Goal: Information Seeking & Learning: Compare options

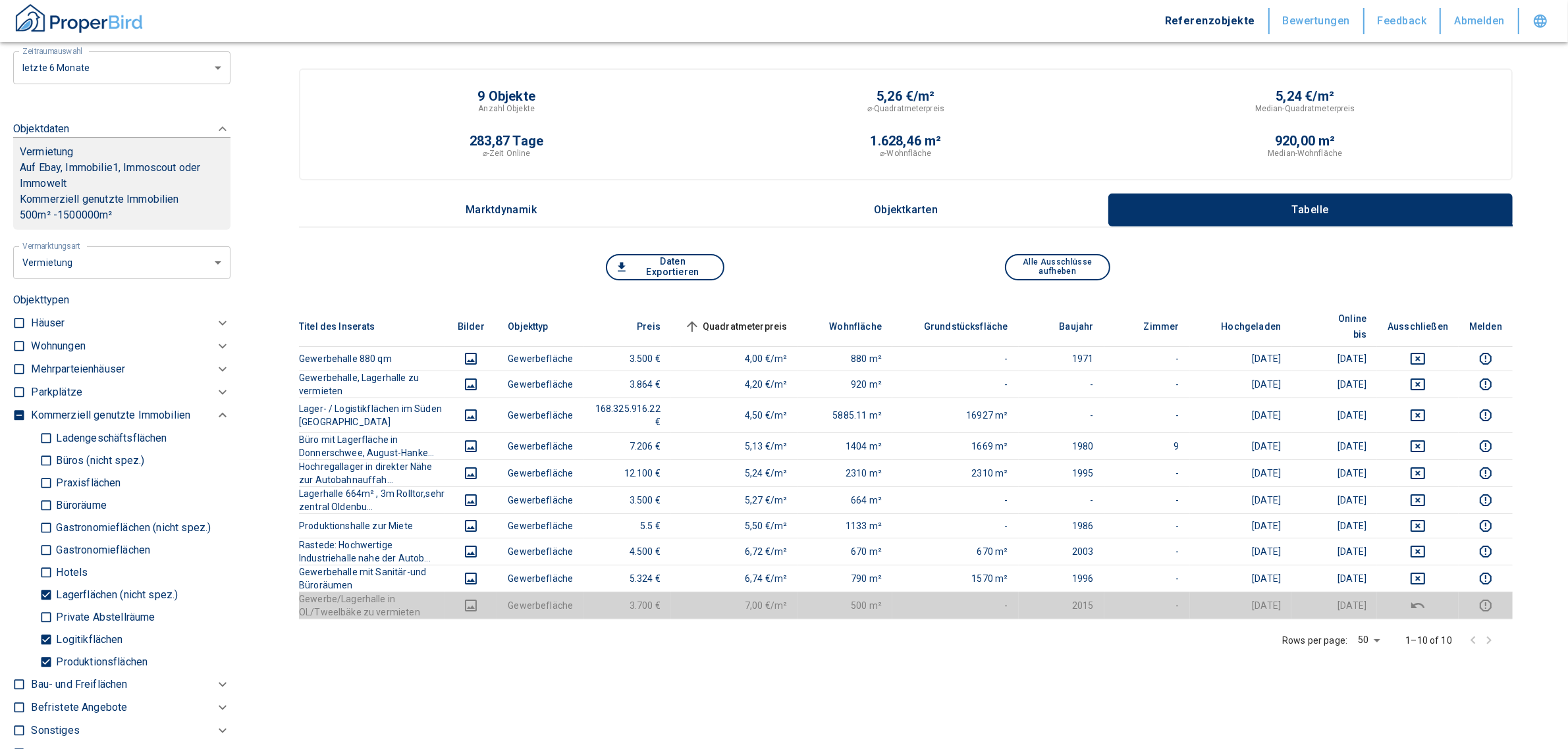
scroll to position [509, 0]
click at [48, 663] on input "Produktionsflächen" at bounding box center [46, 662] width 13 height 23
checkbox input "false"
type input "2020"
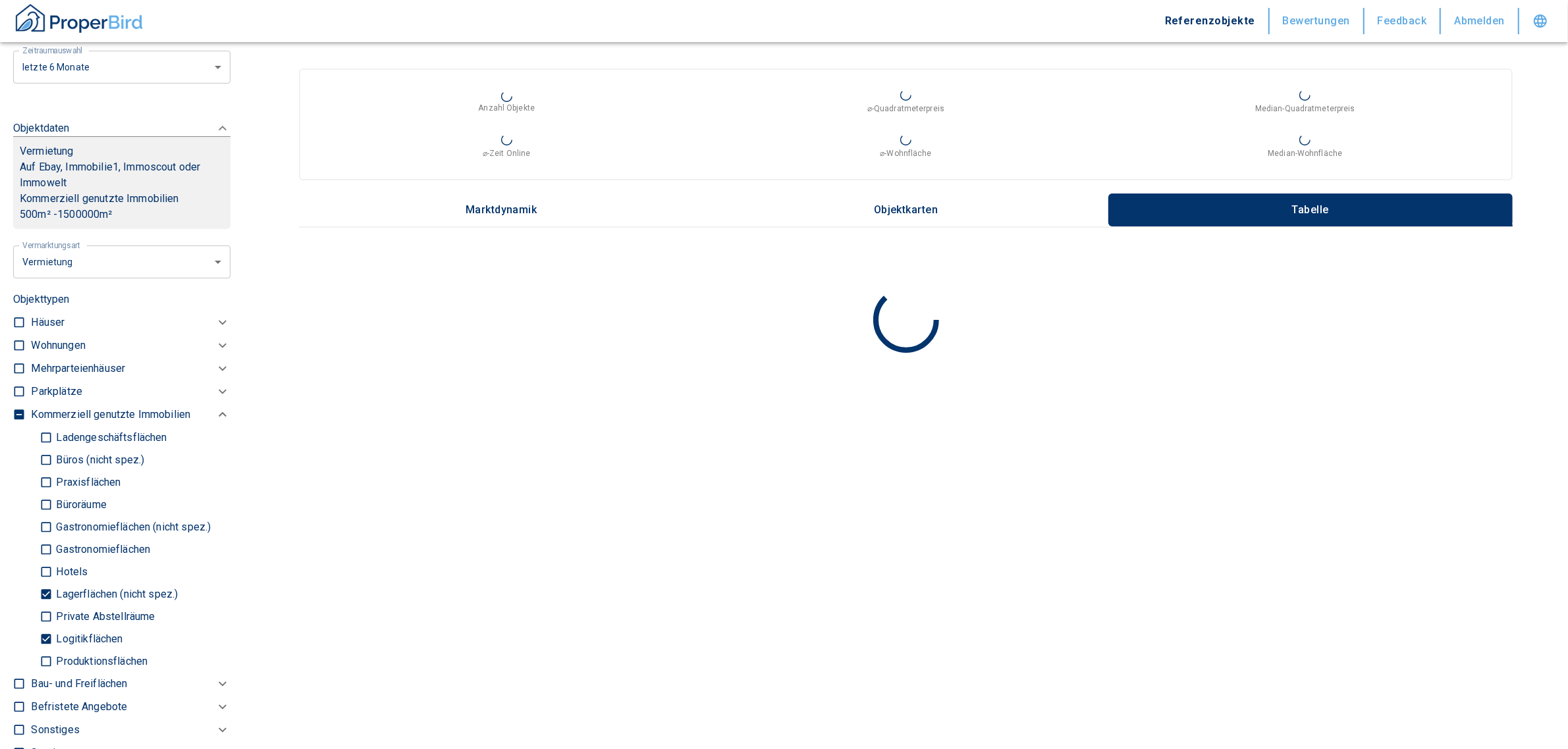
click at [46, 649] on input "Logitikflächen" at bounding box center [46, 639] width 13 height 23
checkbox input "false"
type input "2020"
click at [47, 600] on input "Lagerflächen (nicht spez.)" at bounding box center [46, 594] width 13 height 23
checkbox input "false"
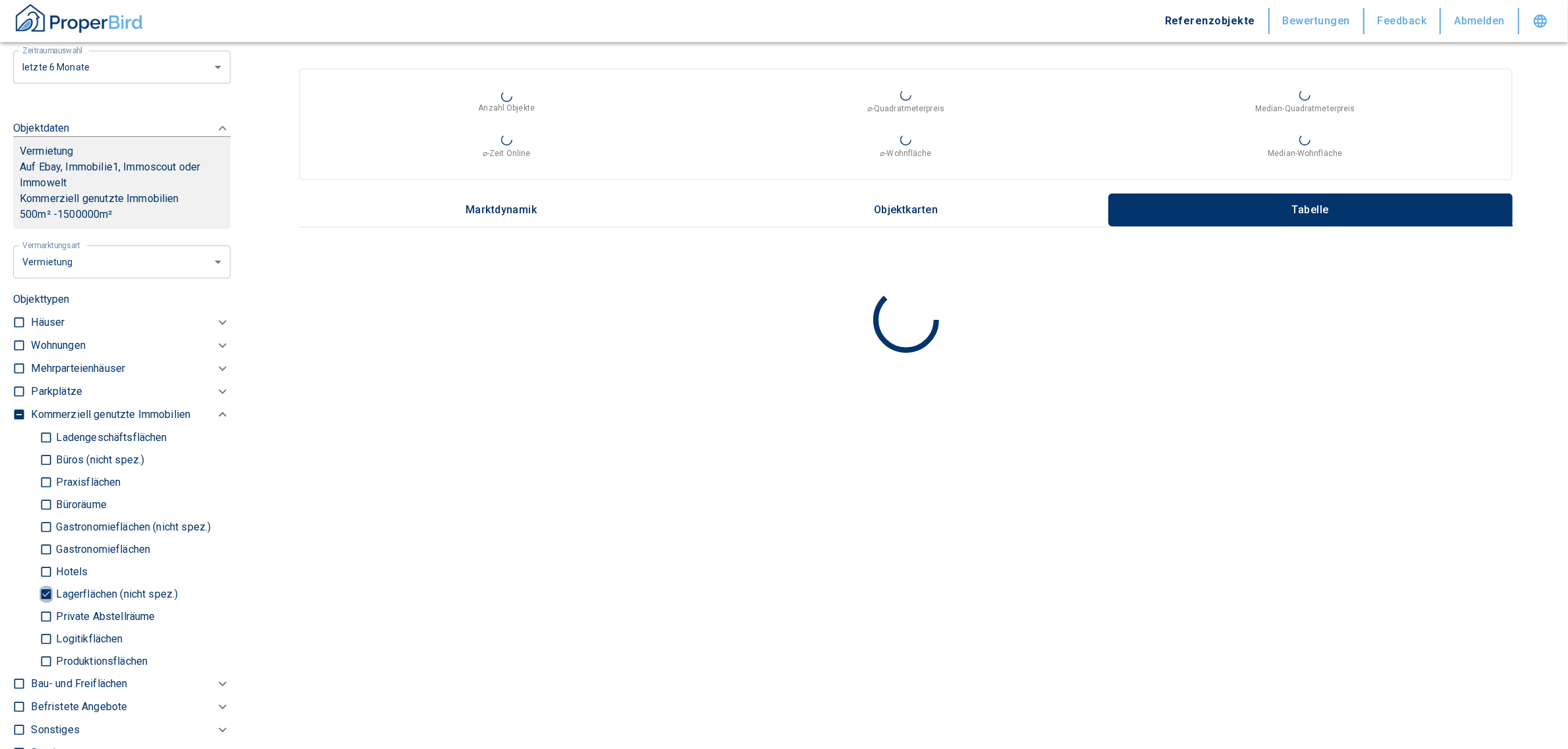
type input "2020"
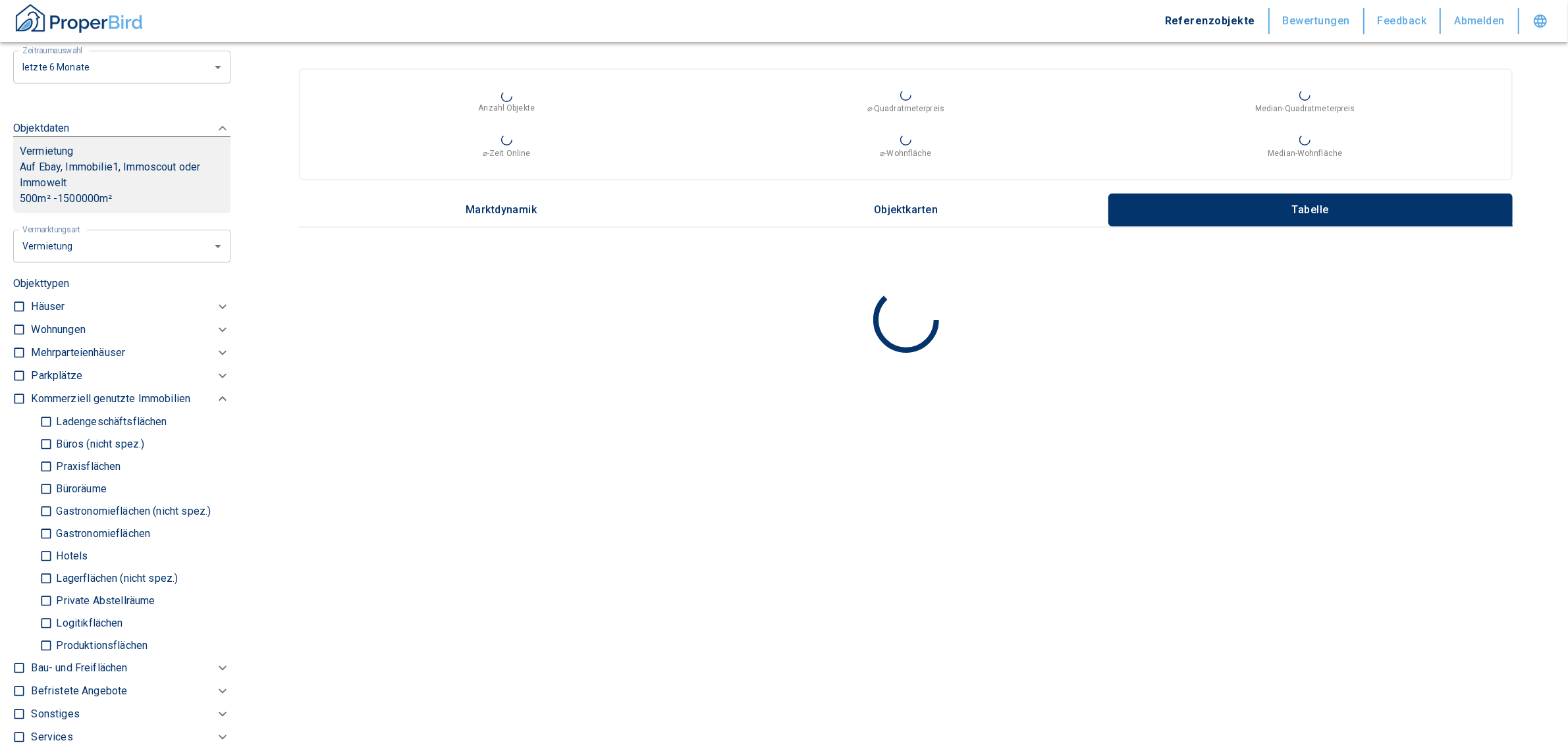
click at [47, 432] on input "Ladengeschäftsflächen" at bounding box center [46, 422] width 13 height 23
checkbox input "true"
type input "2020"
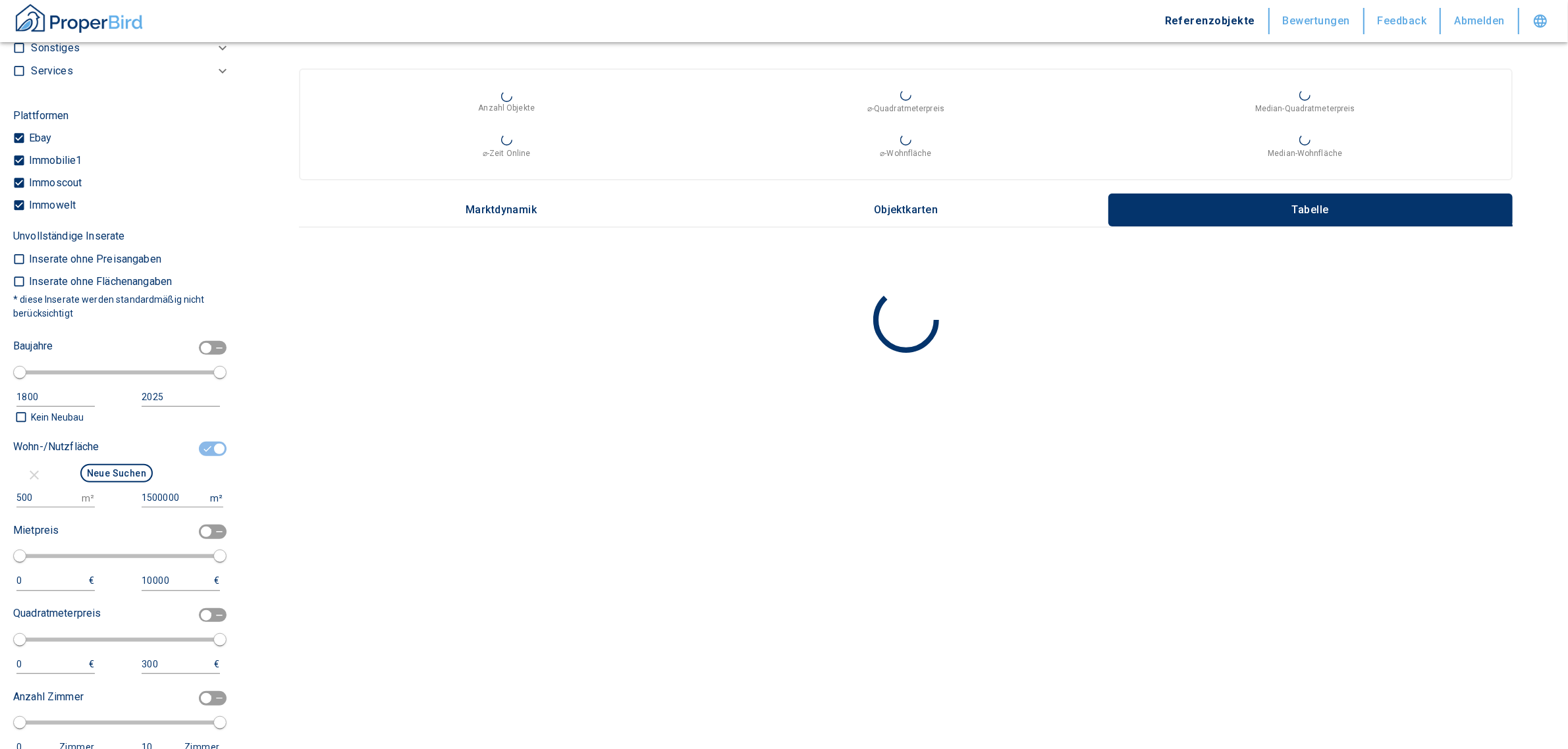
scroll to position [1236, 0]
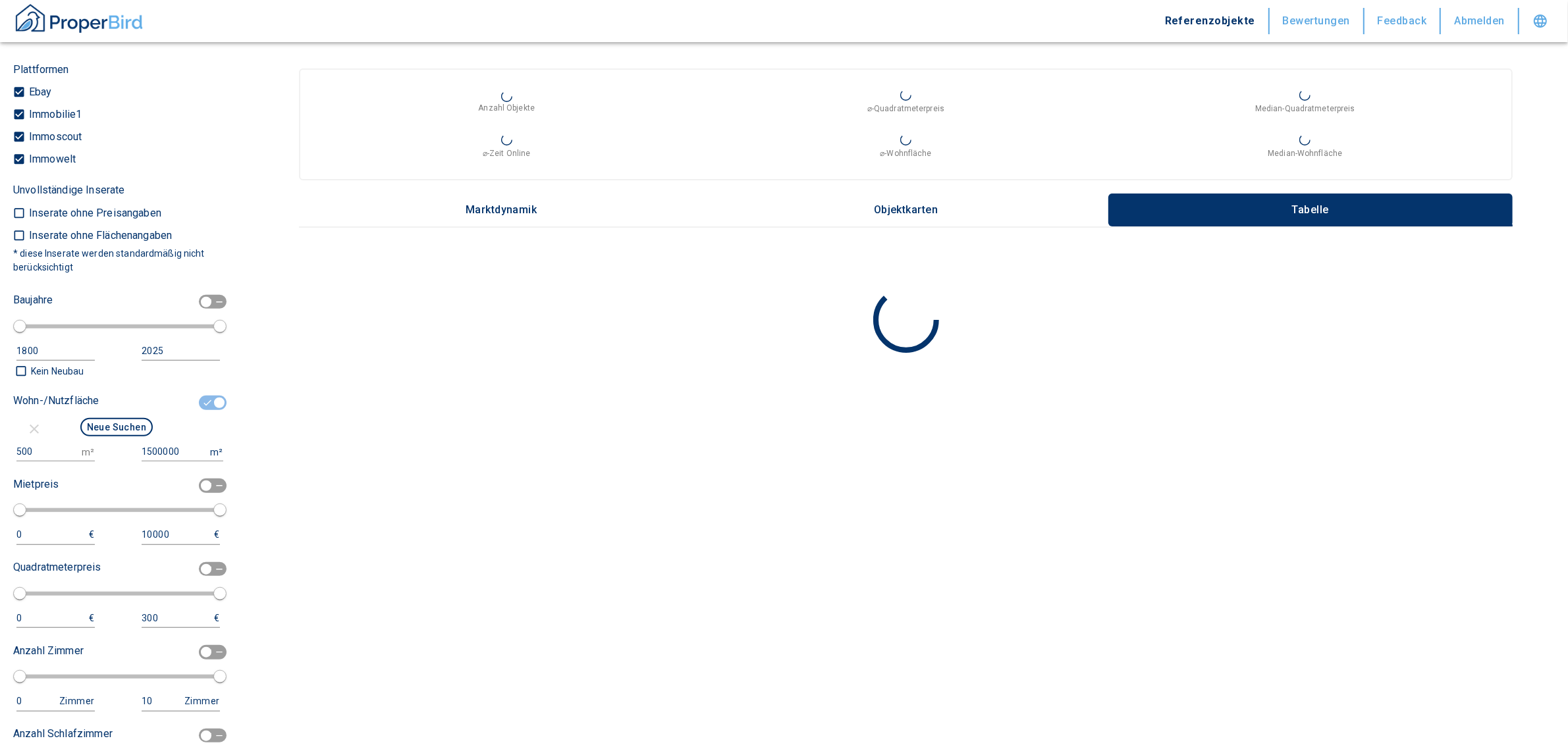
click at [58, 437] on div at bounding box center [38, 429] width 51 height 16
drag, startPoint x: 48, startPoint y: 460, endPoint x: -44, endPoint y: 460, distance: 92.0
click at [0, 460] on html "Referenzobjekte Bewertungen Feedback Abmelden Filtervorlagen Neue Filtereinstel…" at bounding box center [784, 374] width 1568 height 749
type input "200"
click at [122, 436] on button "Neue Suchen" at bounding box center [116, 427] width 72 height 18
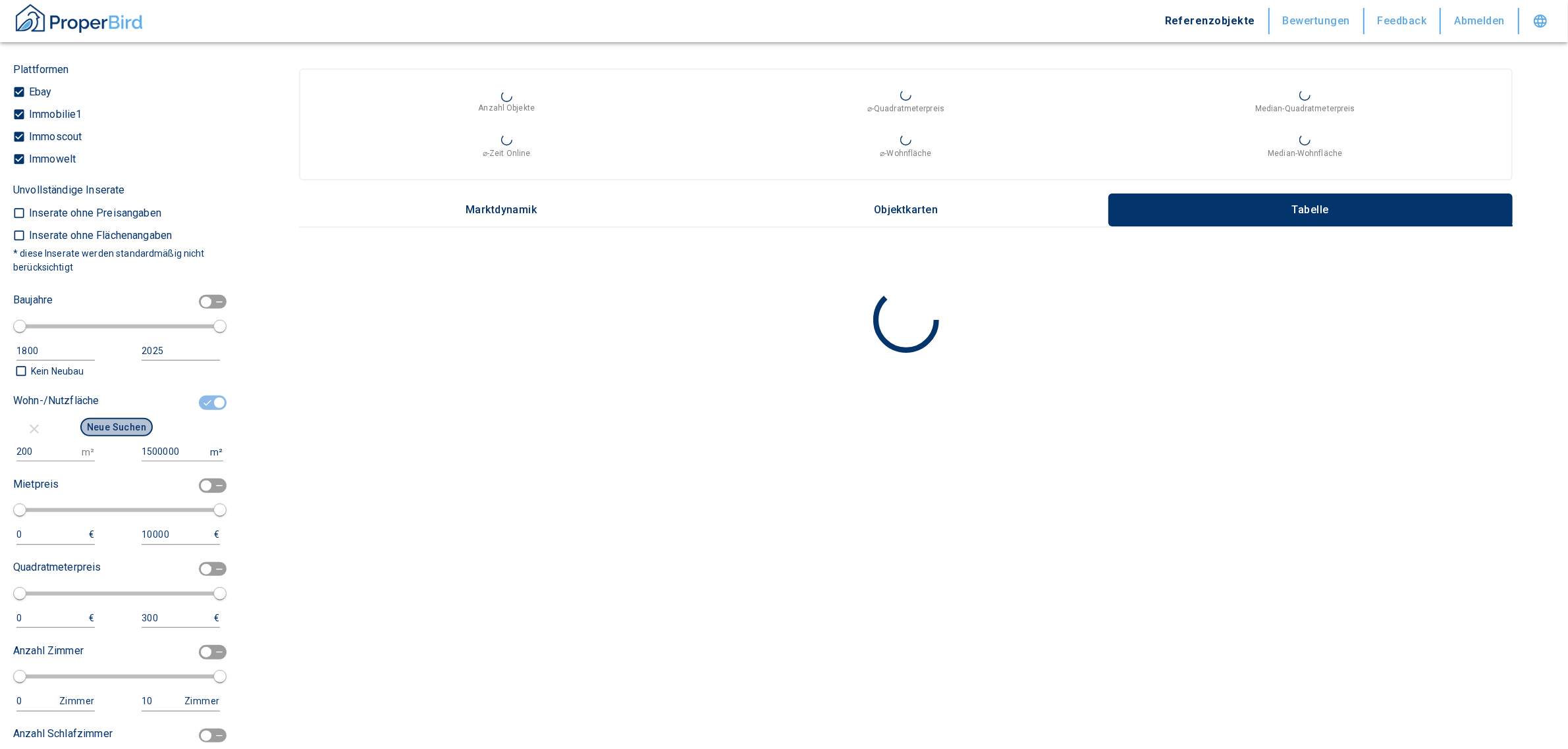
type input "2020"
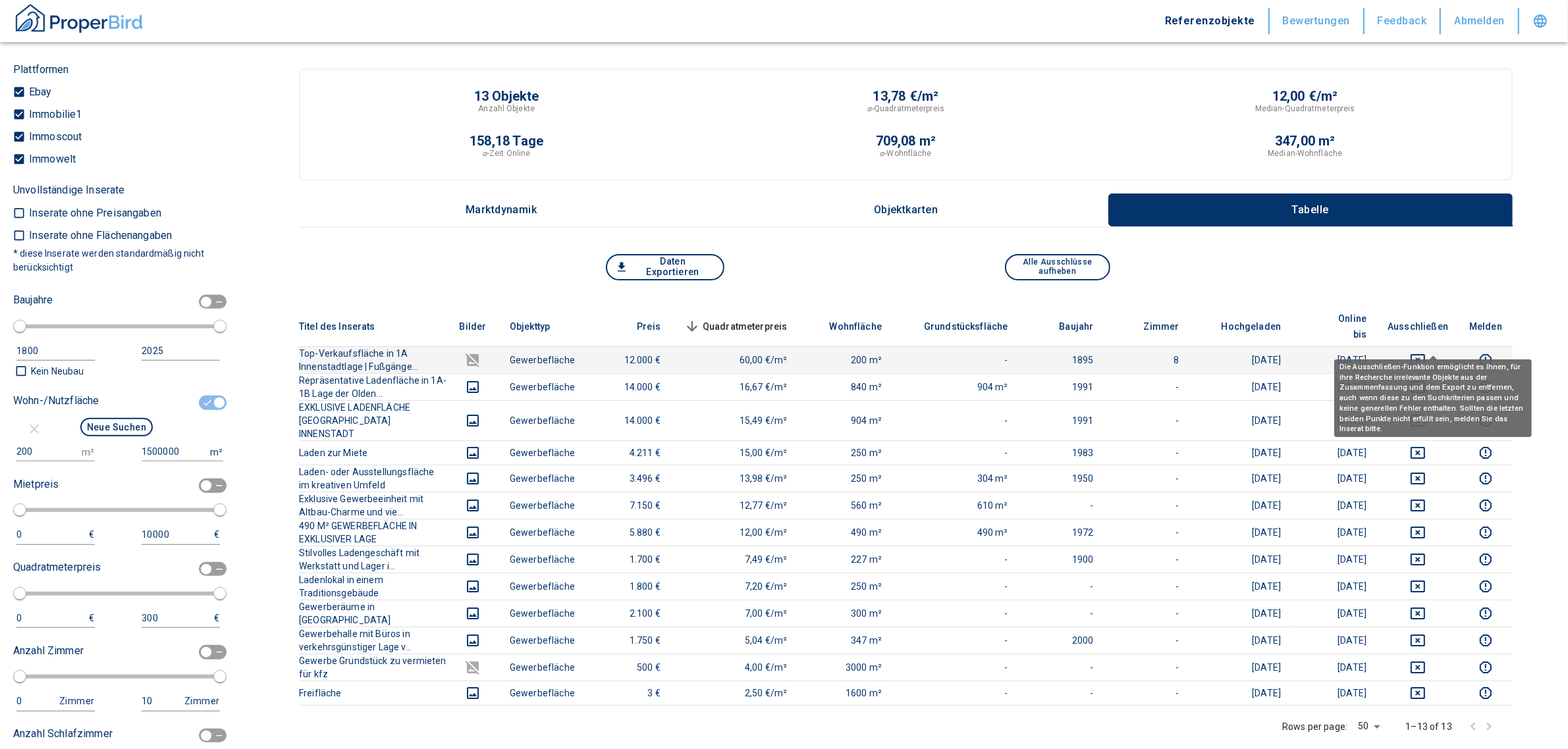
click at [1425, 354] on icon "deselect this listing" at bounding box center [1417, 360] width 14 height 12
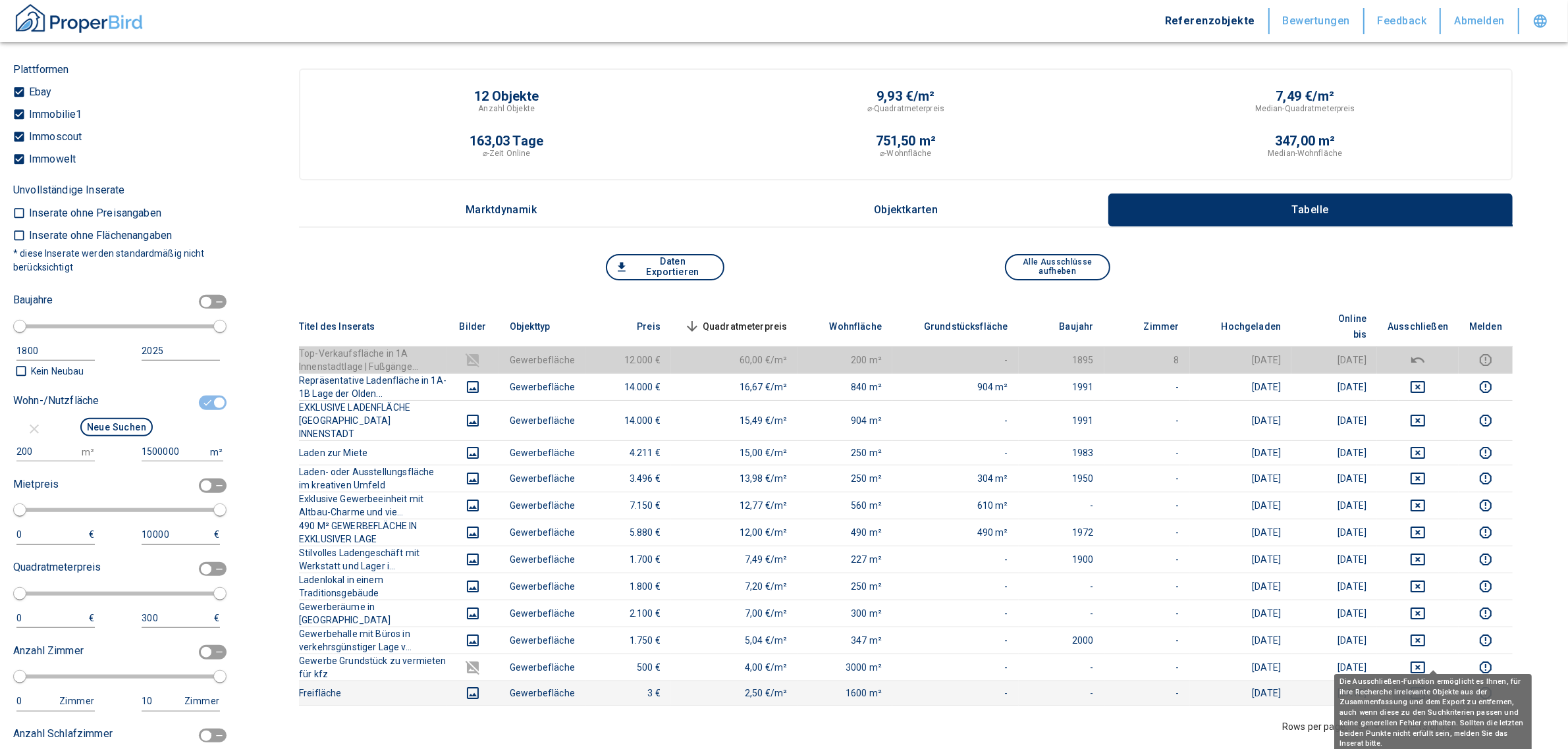
click at [1426, 686] on icon "deselect this listing" at bounding box center [1417, 693] width 15 height 15
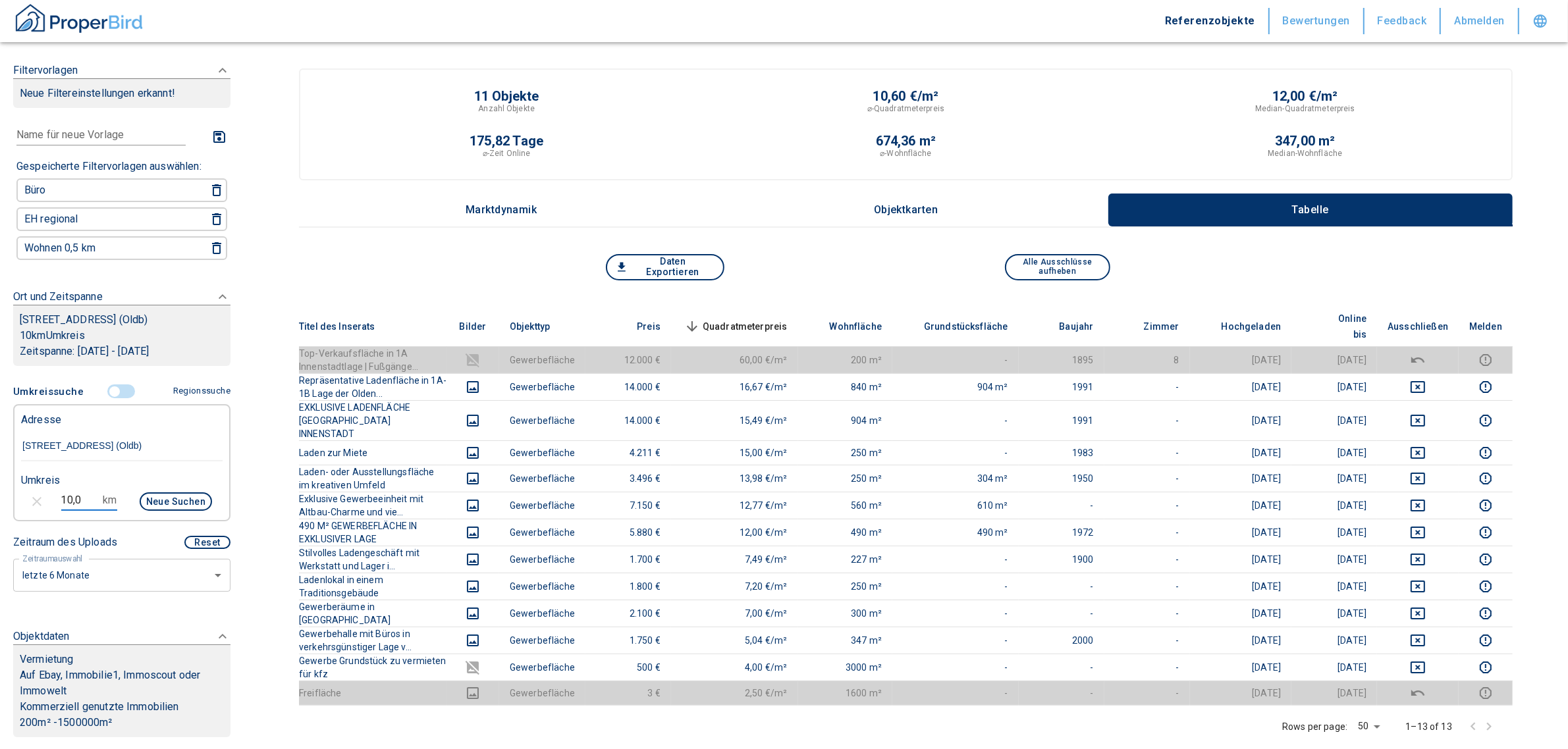
drag, startPoint x: 93, startPoint y: 517, endPoint x: 13, endPoint y: 506, distance: 80.8
click at [13, 506] on div "10,0 km Neue Suchen" at bounding box center [112, 503] width 202 height 32
type input "7,0"
click at [162, 512] on button "Neue Suchen" at bounding box center [175, 501] width 72 height 18
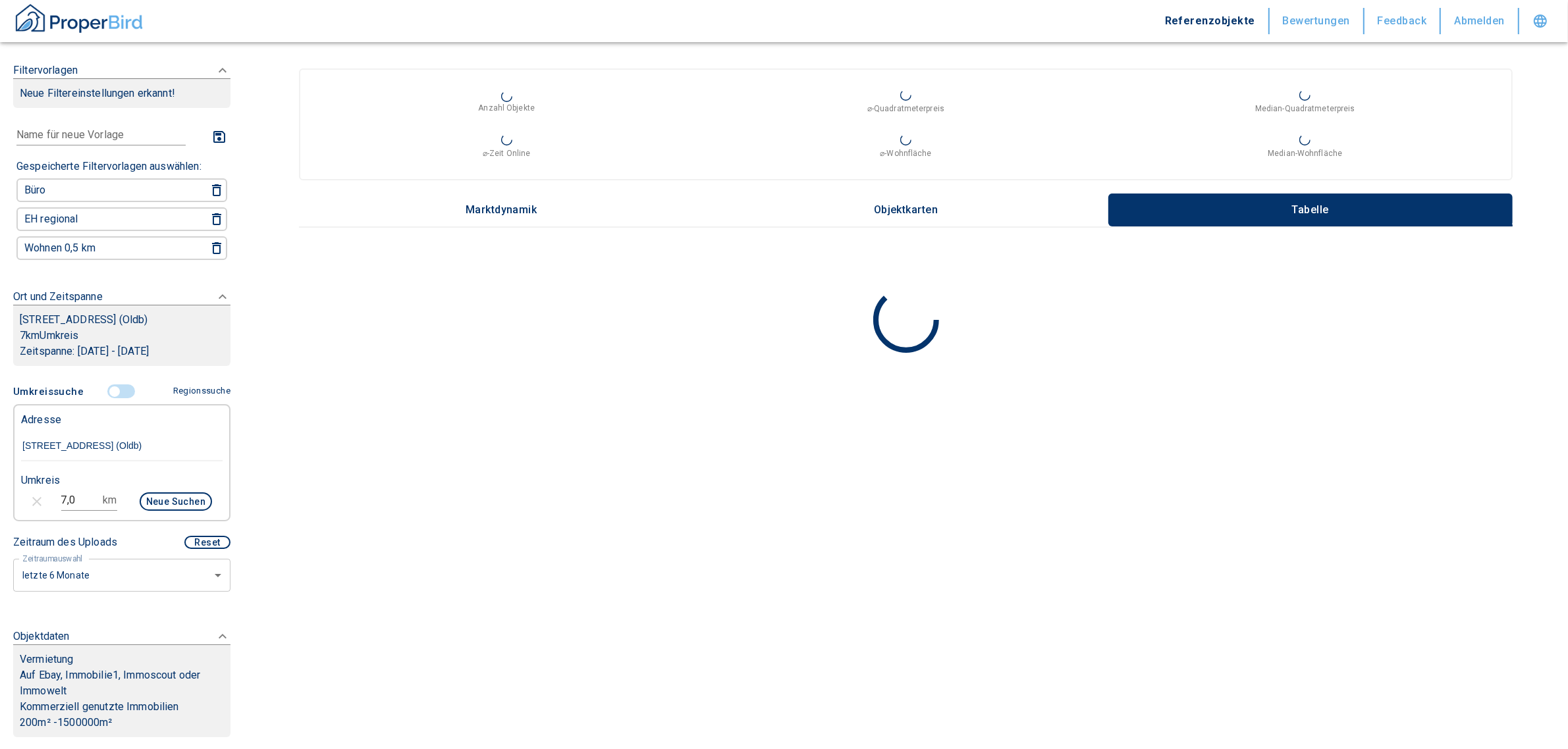
click at [1176, 555] on main "Anzahl Objekte ⌀-Quadratmeterpreis Median-Quadratmeterpreis ⌀-Zeit Online ⌀-Woh…" at bounding box center [905, 374] width 1324 height 749
click at [80, 512] on input "7,0" at bounding box center [80, 501] width 37 height 21
drag, startPoint x: 88, startPoint y: 512, endPoint x: 32, endPoint y: 505, distance: 56.4
click at [32, 505] on div "7,0 km Neue Suchen" at bounding box center [112, 503] width 202 height 32
click at [158, 509] on button "Neue Suchen" at bounding box center [175, 501] width 72 height 18
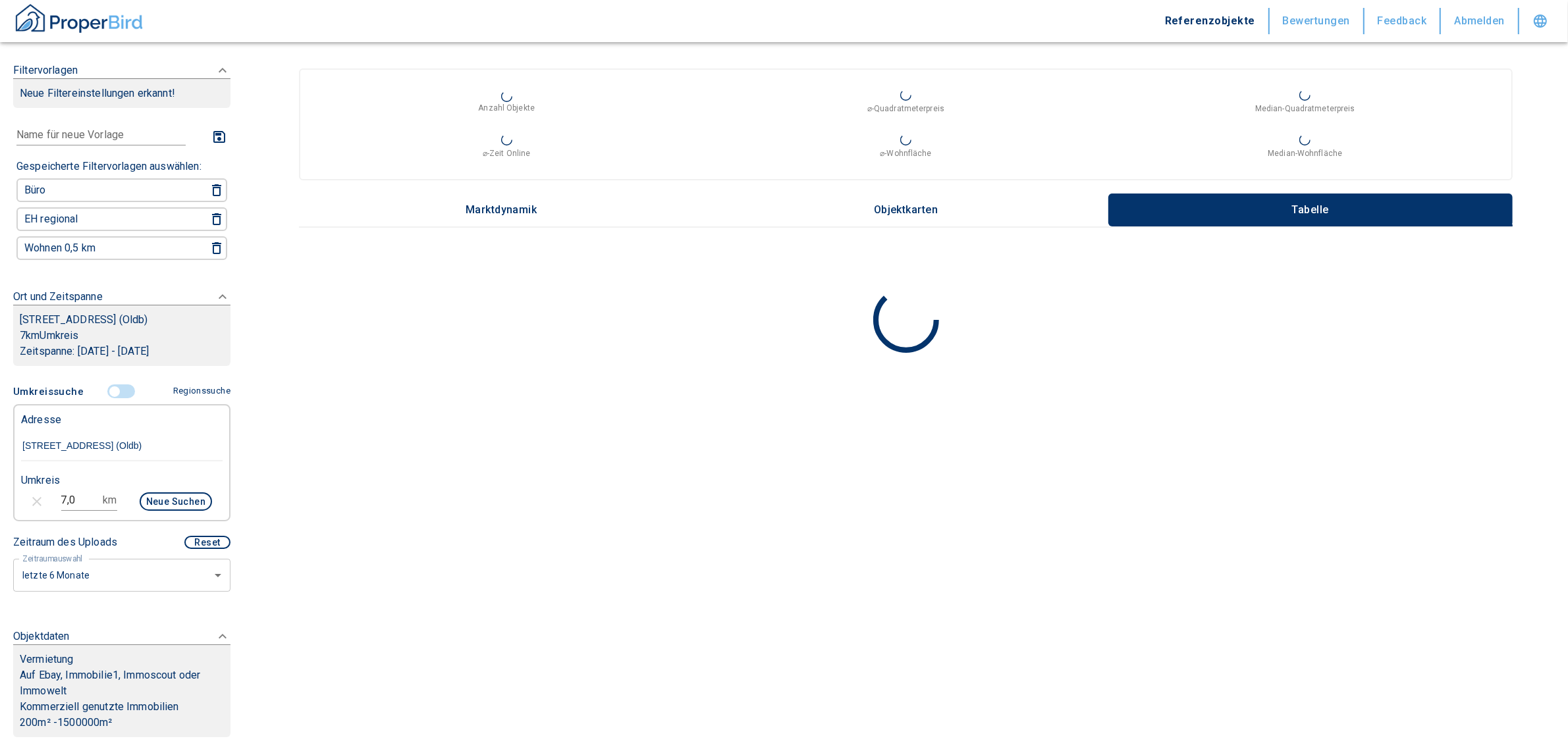
scroll to position [0, 11]
drag, startPoint x: 22, startPoint y: 455, endPoint x: 287, endPoint y: 462, distance: 265.1
click at [287, 462] on div "Filtervorlagen Neue Filtereinstellungen erkannt! Name für neue Vorlage x Gespei…" at bounding box center [784, 374] width 1568 height 749
click at [97, 20] on img "button" at bounding box center [79, 18] width 132 height 33
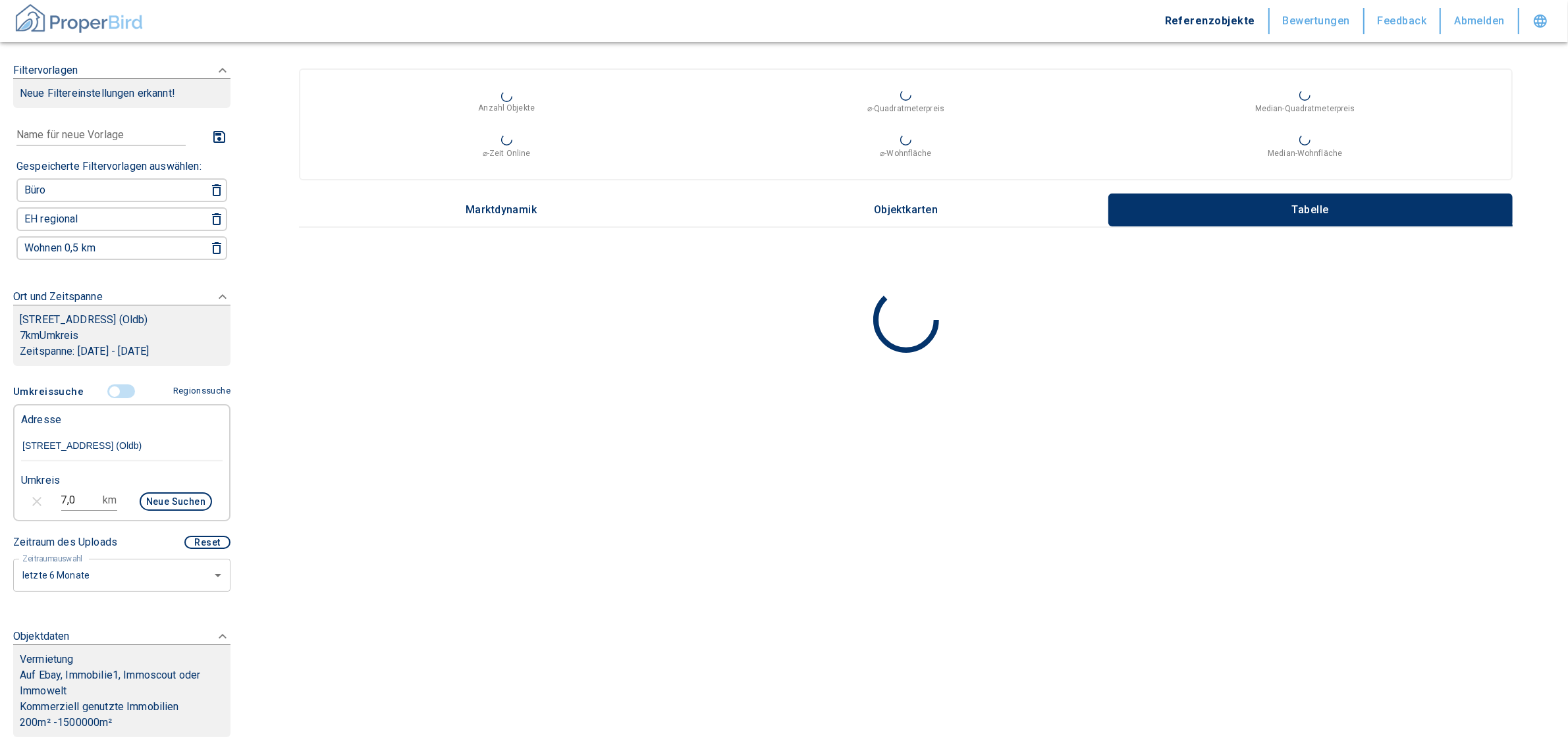
click at [30, 17] on img "button" at bounding box center [79, 18] width 132 height 33
type input "2020"
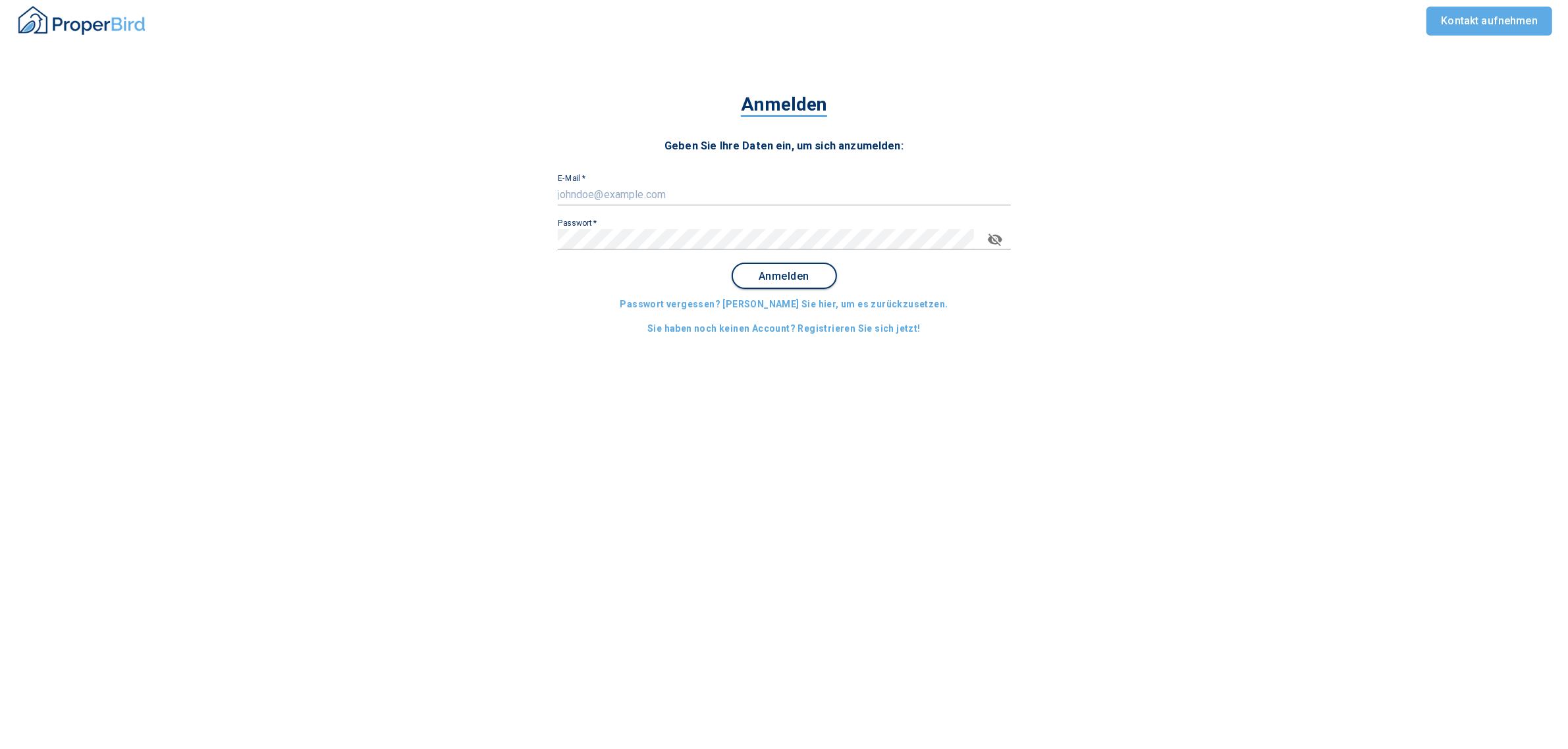
type input "[PERSON_NAME][EMAIL_ADDRESS][PERSON_NAME][DOMAIN_NAME]"
click at [793, 286] on button "Anmelden" at bounding box center [784, 275] width 106 height 26
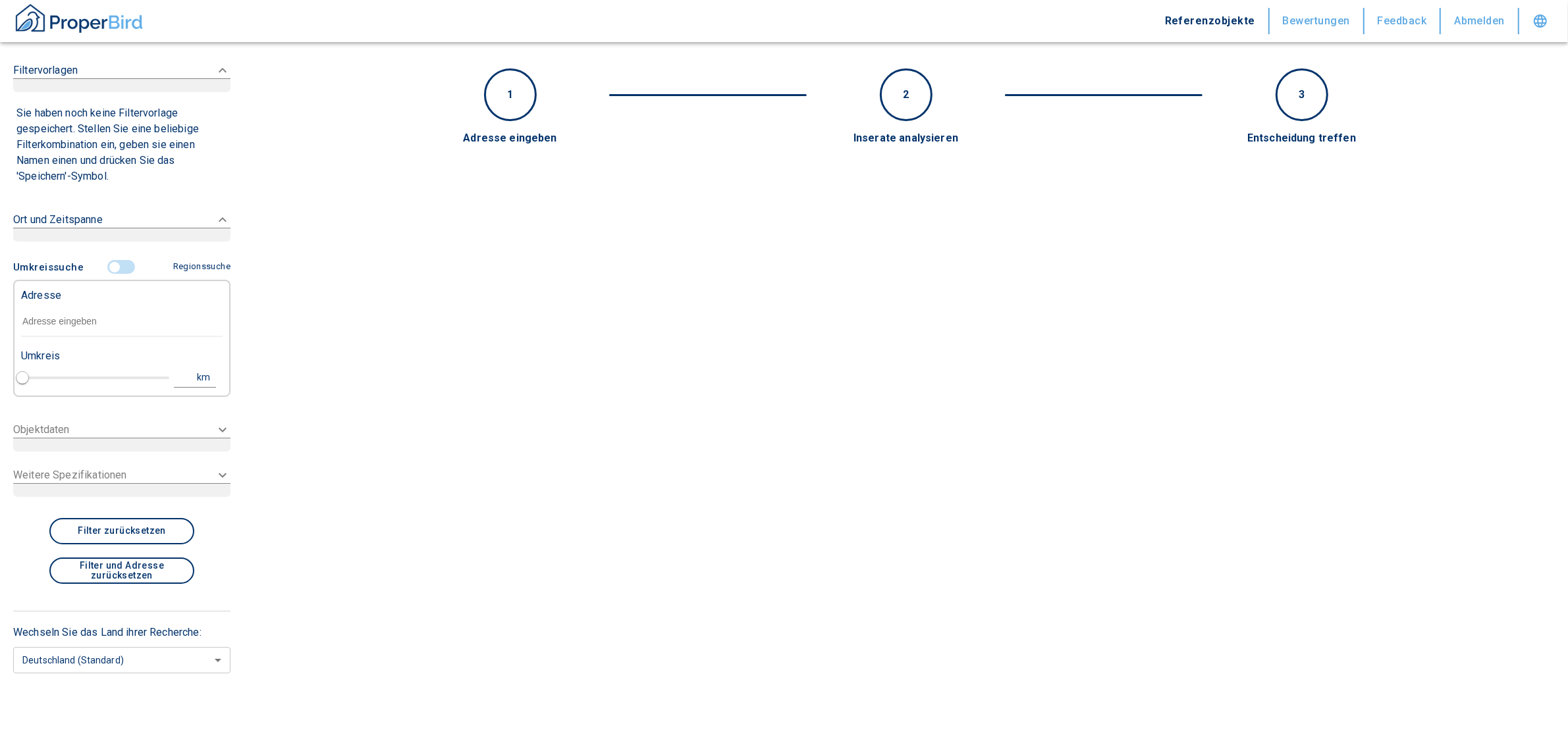
type input "2020"
click at [107, 311] on div "Adresse" at bounding box center [122, 309] width 202 height 57
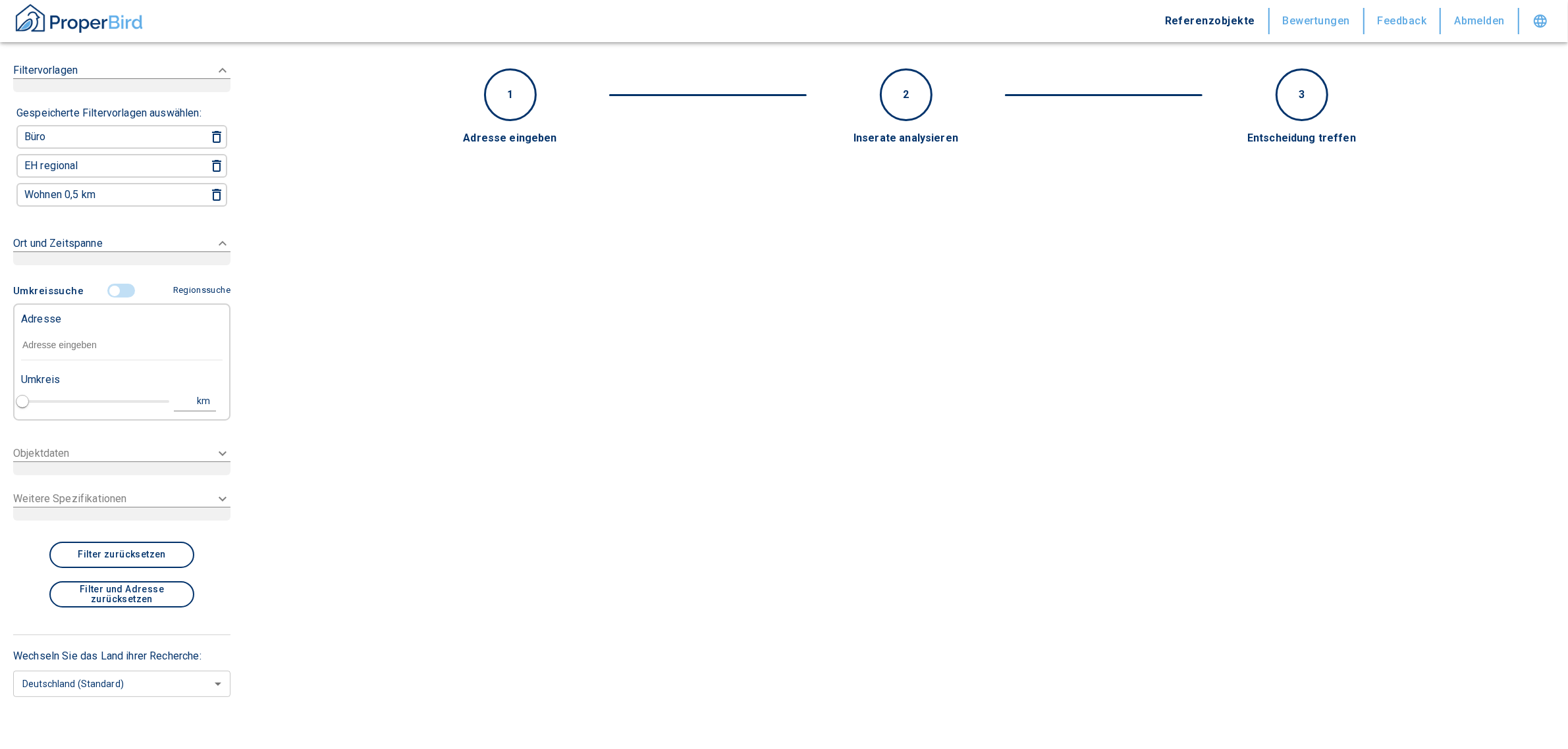
paste input "[STREET_ADDRESS] (Oldb)"
type input "[STREET_ADDRESS] (Oldb)"
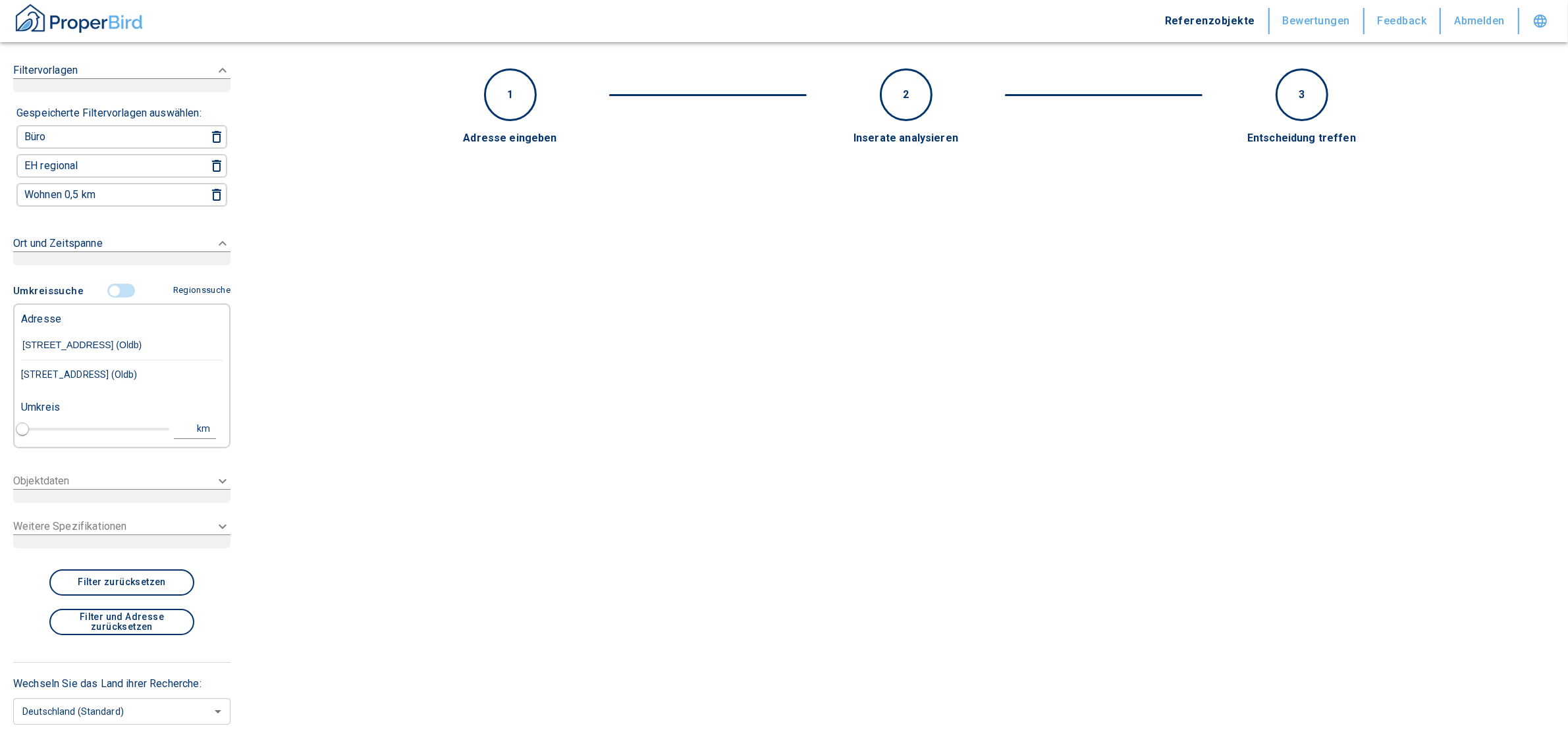
click at [120, 373] on div "[STREET_ADDRESS] (Oldb)" at bounding box center [122, 374] width 202 height 28
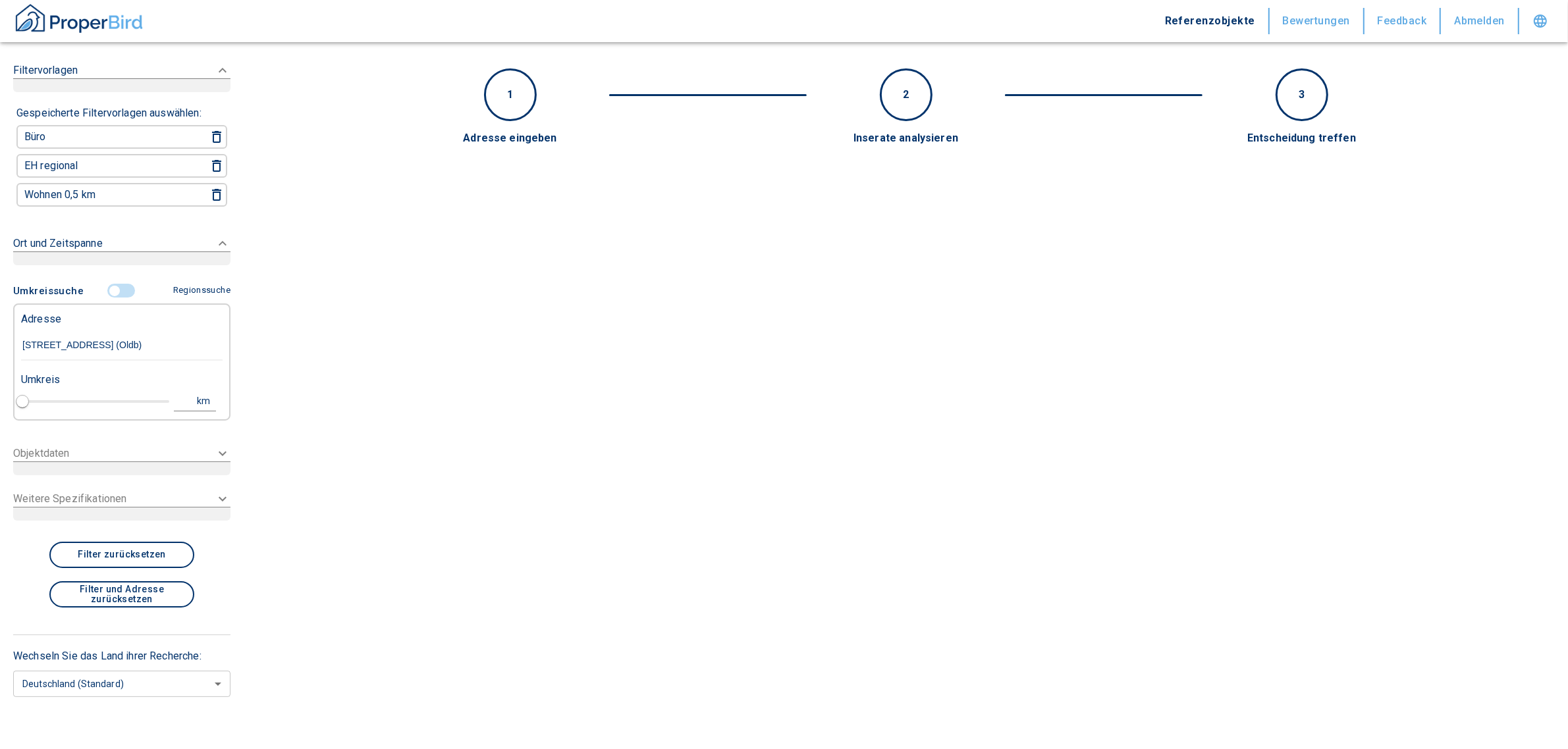
type input "1"
type input "2020"
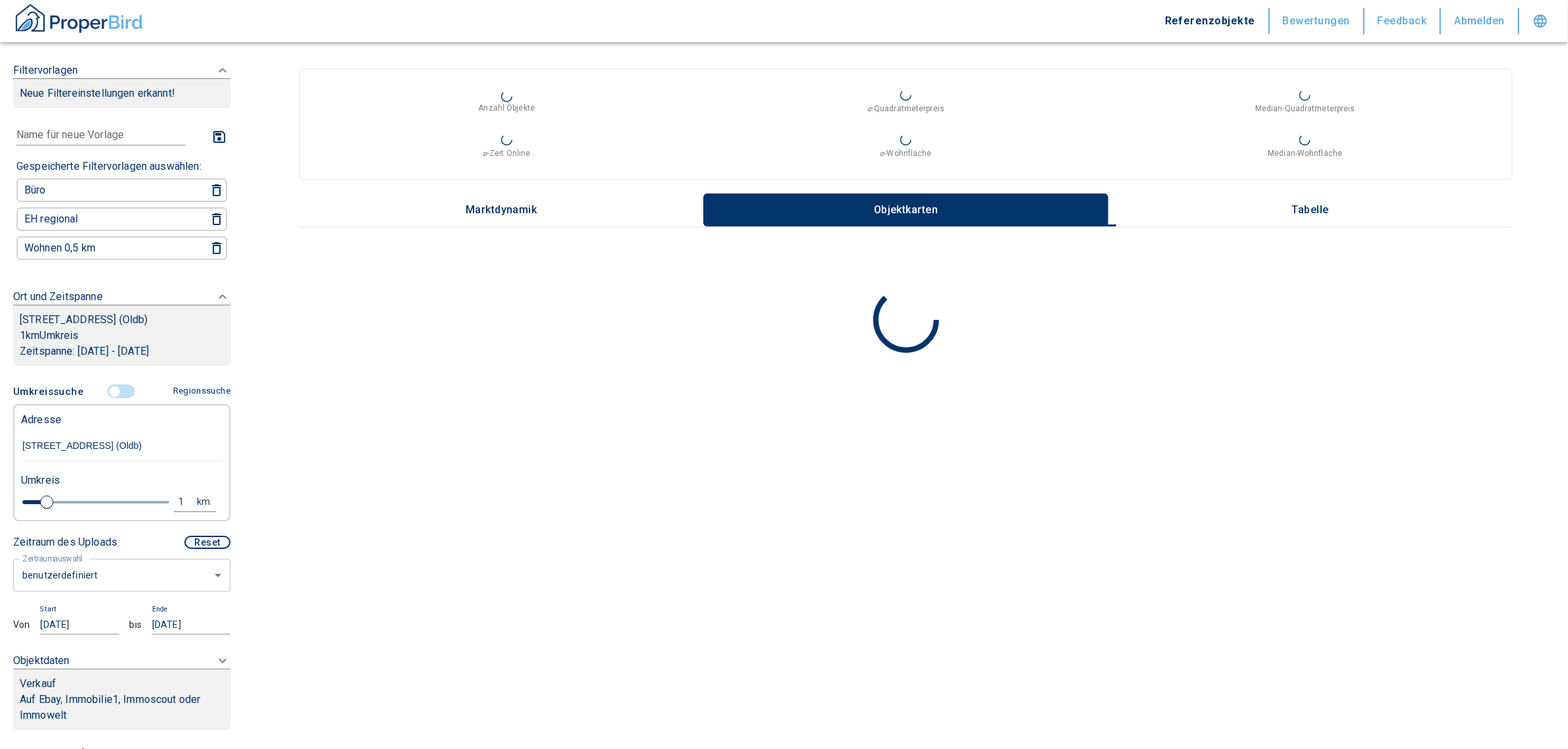
type input "[STREET_ADDRESS] (Oldb)"
click at [183, 528] on div "Umkreissuche Regionssuche Adresse [STREET_ADDRESS] (Oldb) Umkreis 1 km" at bounding box center [122, 454] width 217 height 149
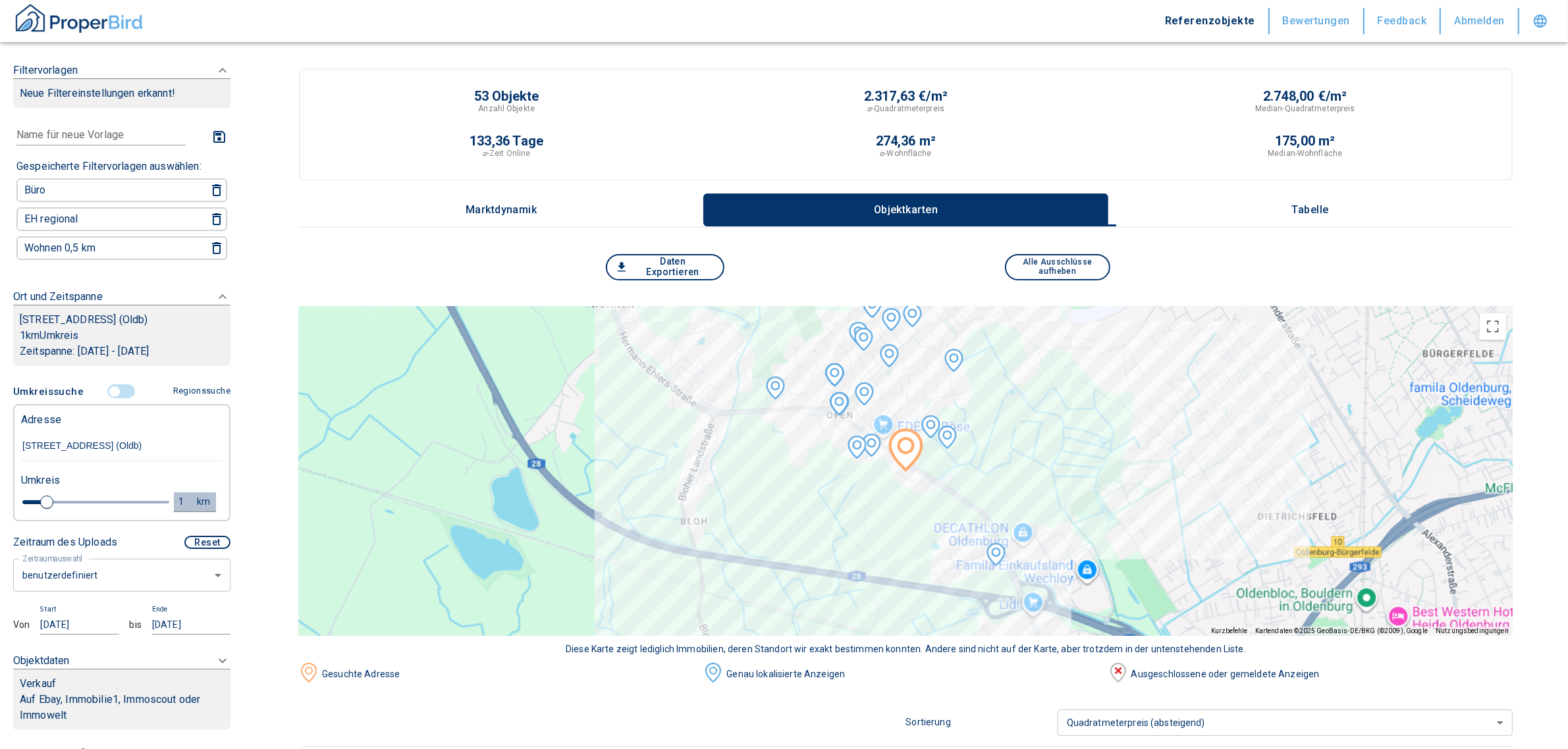
click at [177, 511] on div "1" at bounding box center [188, 502] width 24 height 16
drag, startPoint x: 93, startPoint y: 507, endPoint x: -104, endPoint y: 517, distance: 197.3
click at [73, 519] on div "1 km" at bounding box center [95, 503] width 67 height 32
drag, startPoint x: 68, startPoint y: 509, endPoint x: 40, endPoint y: 506, distance: 28.2
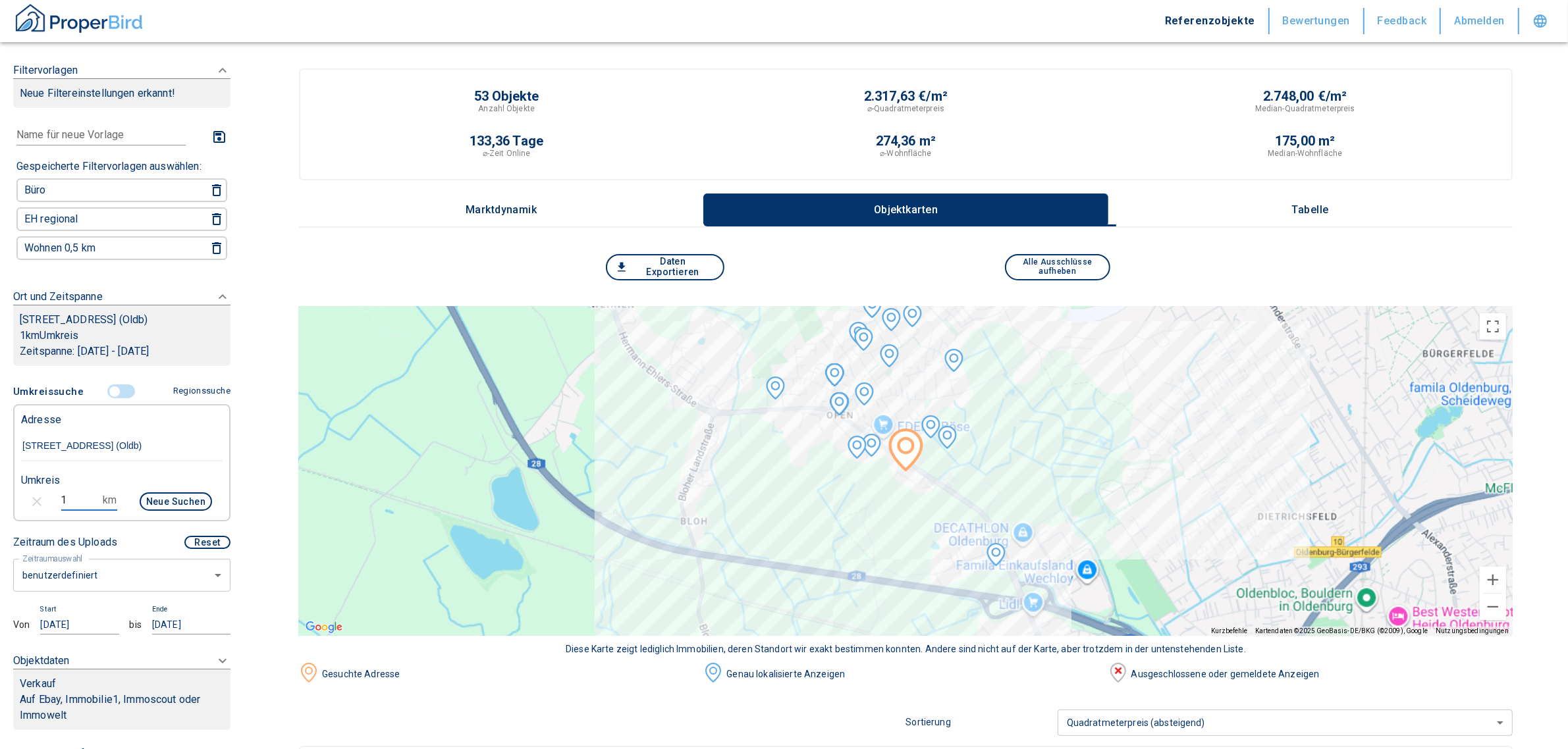
click at [40, 506] on div "1 km Neue Suchen" at bounding box center [112, 503] width 202 height 32
type input "5,0"
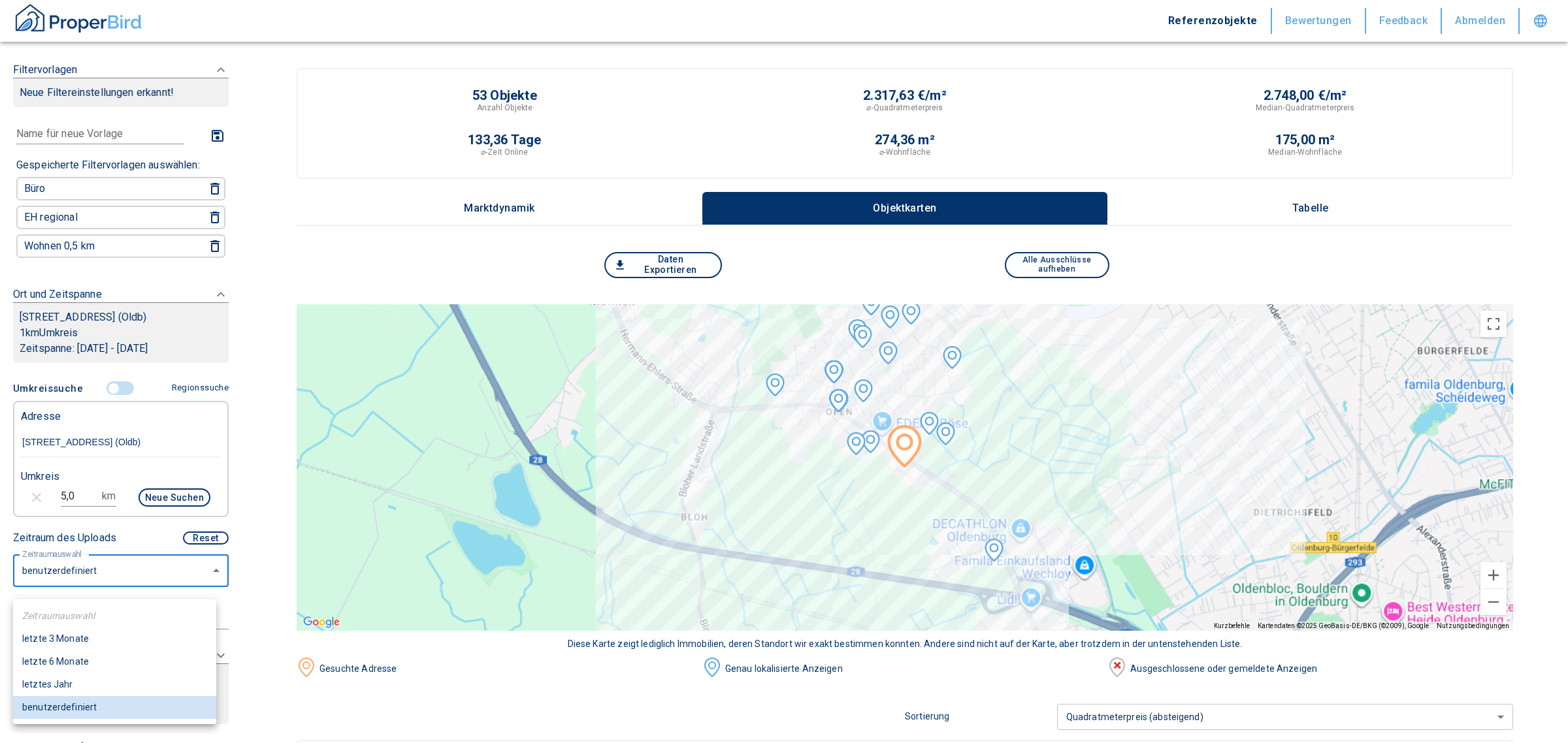
click at [54, 665] on li "letzte 6 Monate" at bounding box center [114, 662] width 203 height 23
type input "2020"
type input "6"
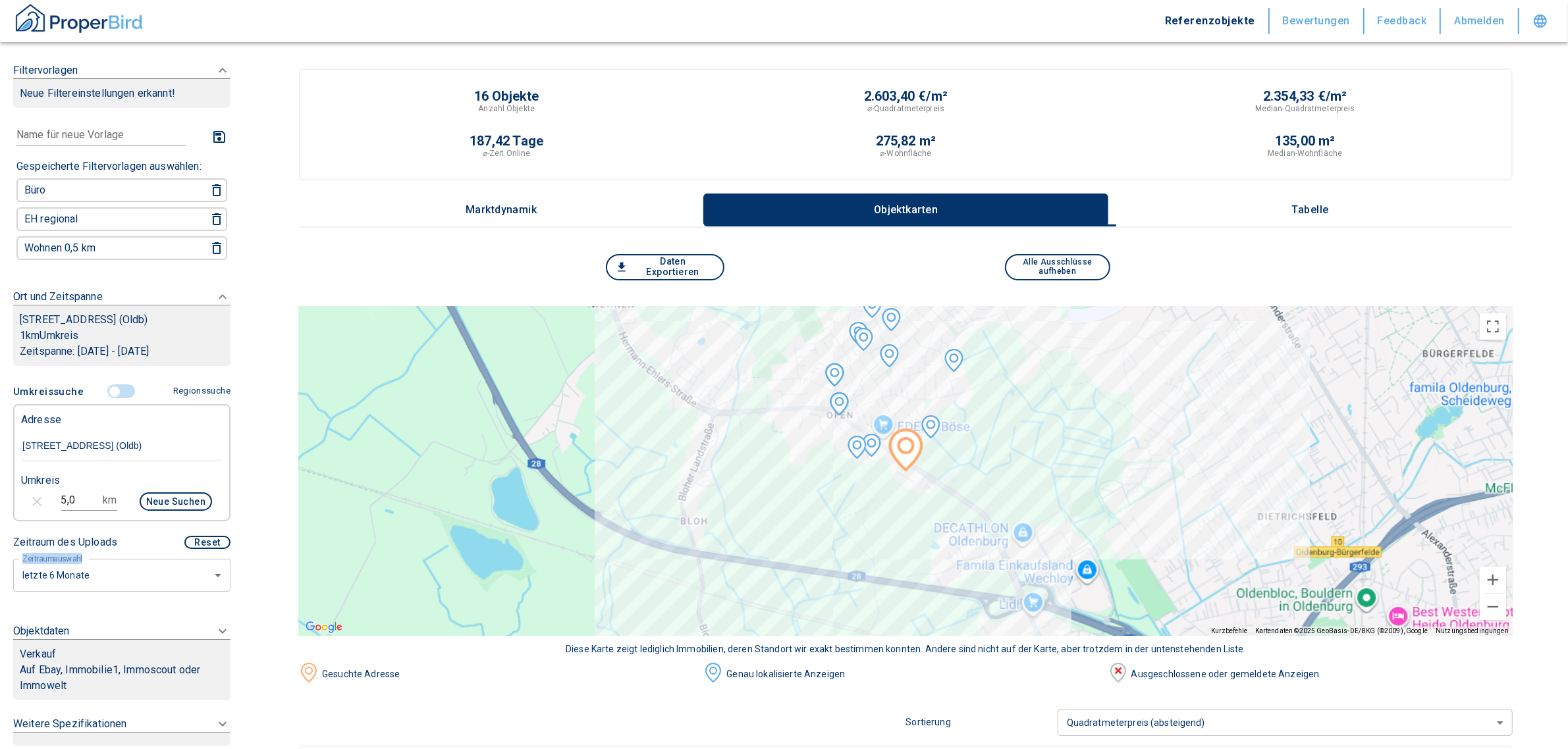
drag, startPoint x: 231, startPoint y: 542, endPoint x: 241, endPoint y: 560, distance: 20.6
click at [216, 603] on div "Filtervorlagen Neue Filtereinstellungen erkannt! Name für neue Vorlage x Gespei…" at bounding box center [121, 374] width 243 height 749
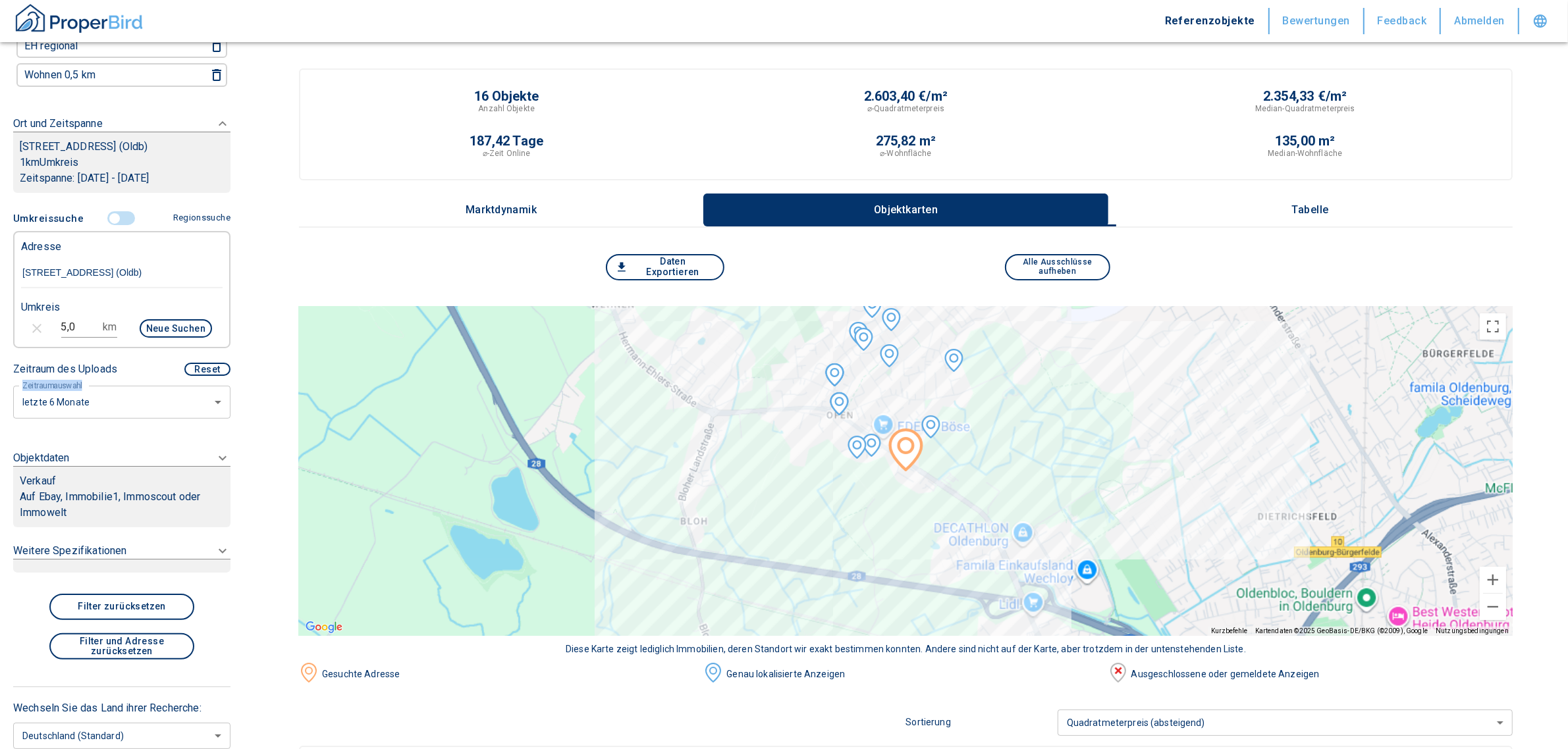
click at [214, 465] on icon at bounding box center [222, 459] width 15 height 15
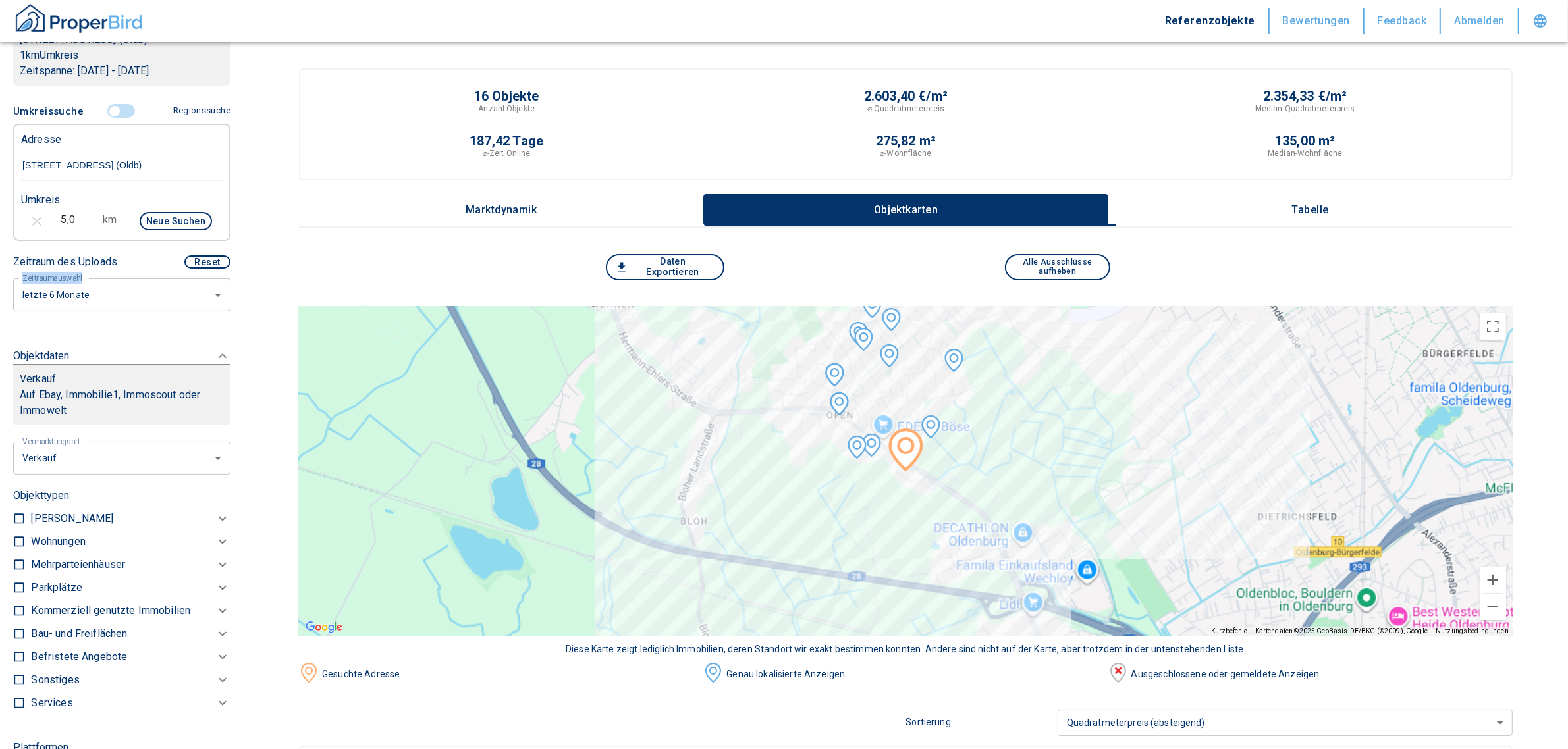
scroll to position [229, 0]
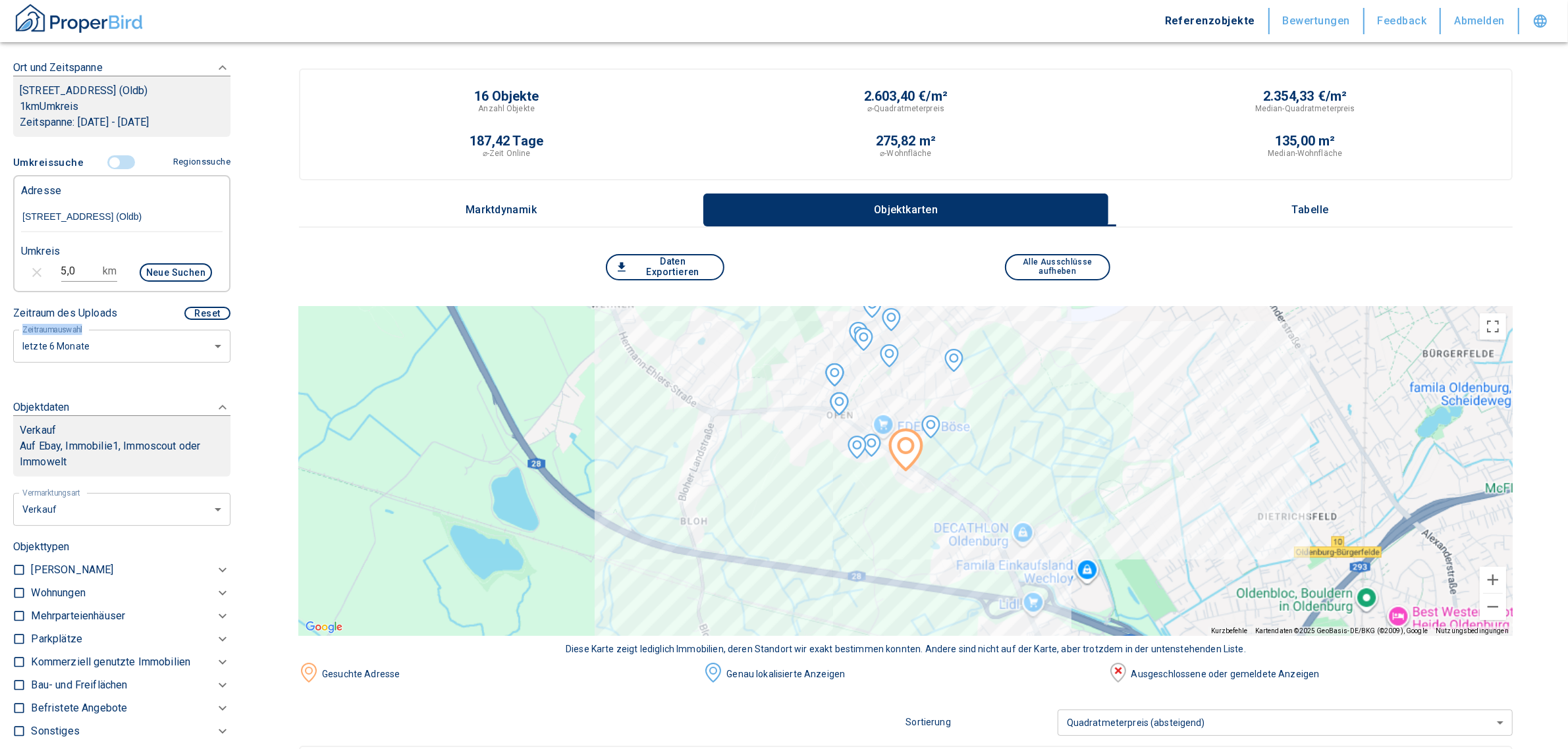
click at [171, 281] on button "Neue Suchen" at bounding box center [175, 272] width 72 height 18
type input "2020"
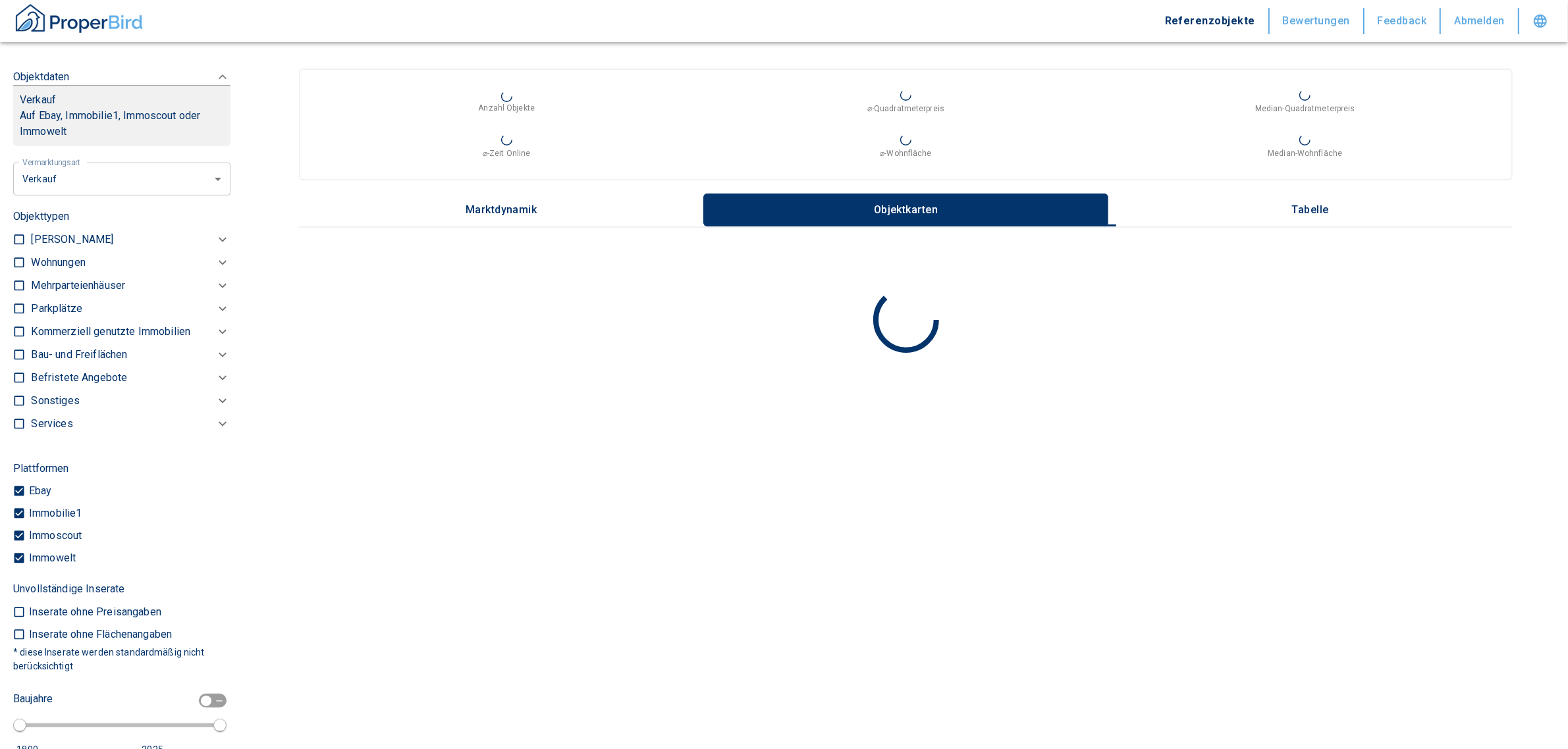
scroll to position [559, 0]
click at [106, 341] on p "Kommerziell genutzte Immobilien" at bounding box center [111, 333] width 160 height 15
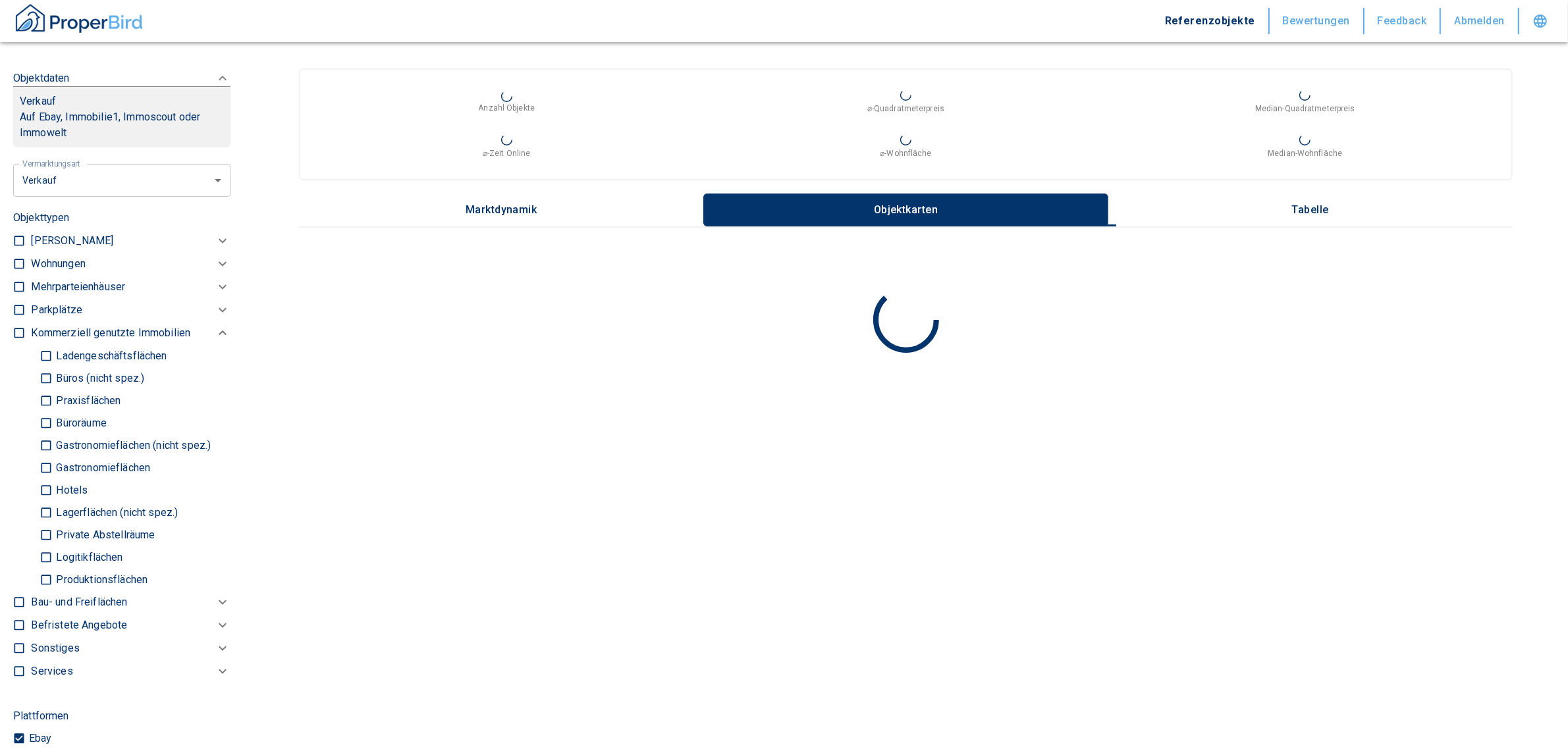
click at [99, 362] on p "Ladengeschäftsflächen" at bounding box center [110, 356] width 113 height 11
click at [53, 366] on input "Ladengeschäftsflächen" at bounding box center [46, 356] width 13 height 23
checkbox input "true"
type input "2020"
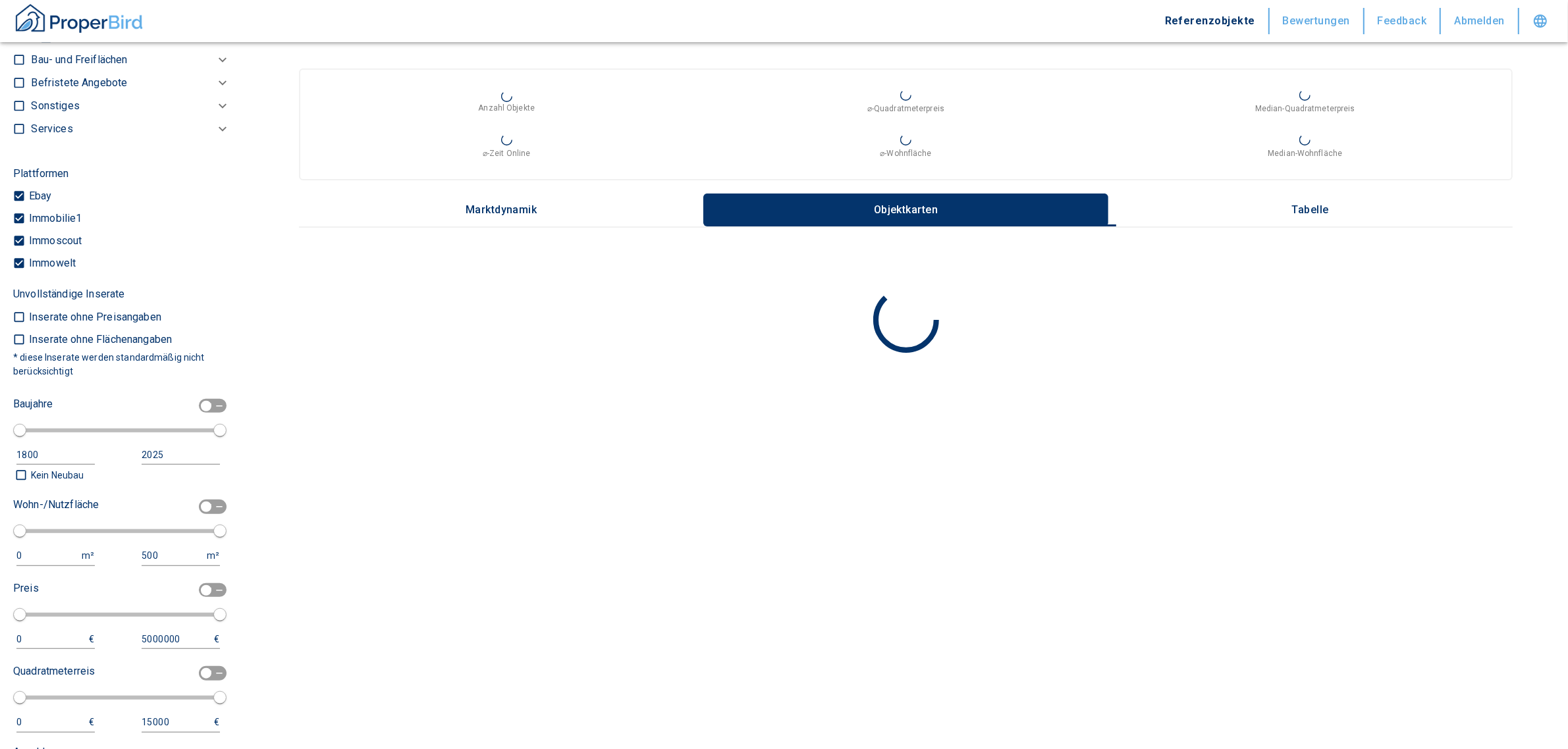
scroll to position [1119, 0]
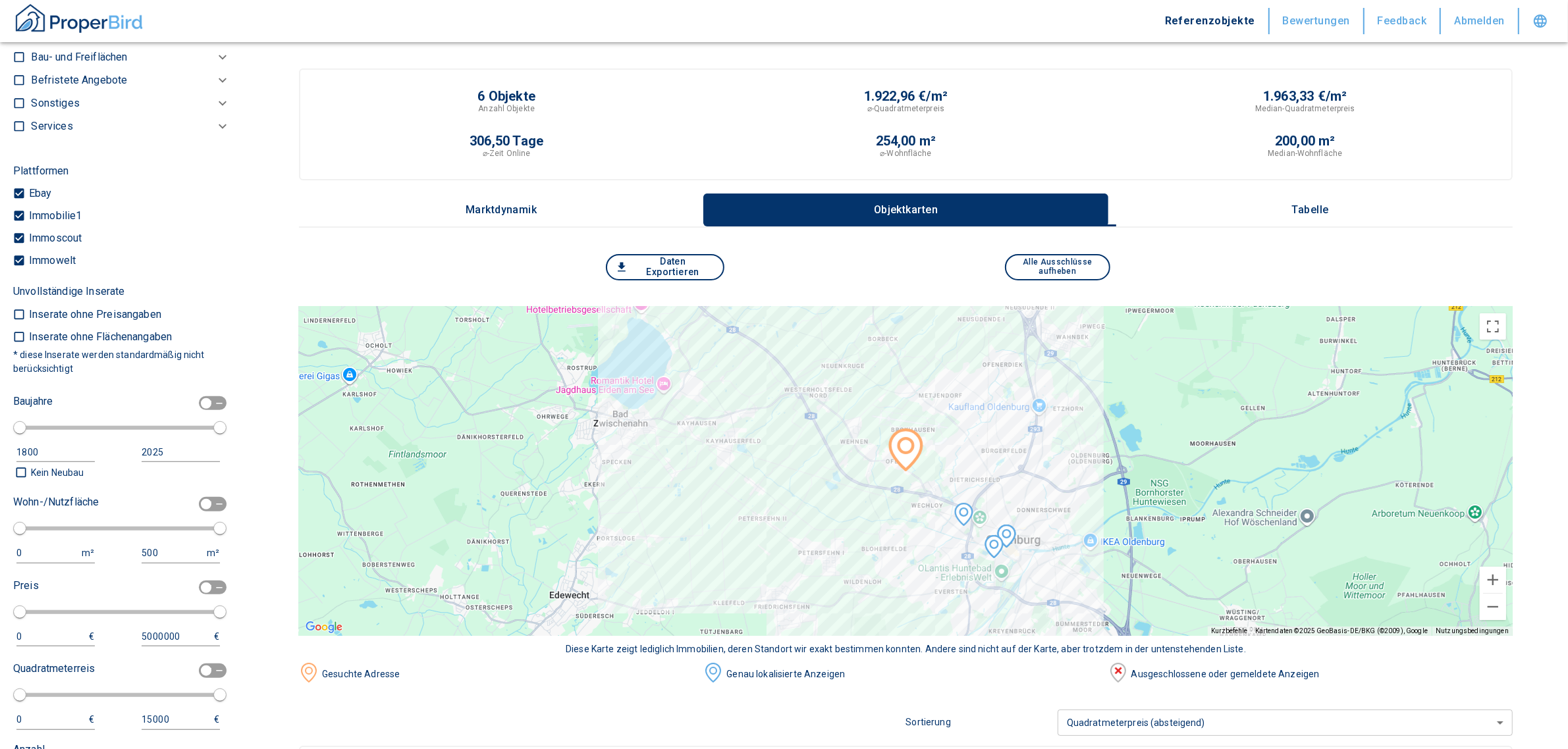
click at [894, 681] on div "Genau lokalisierte Anzeigen" at bounding box center [906, 675] width 405 height 24
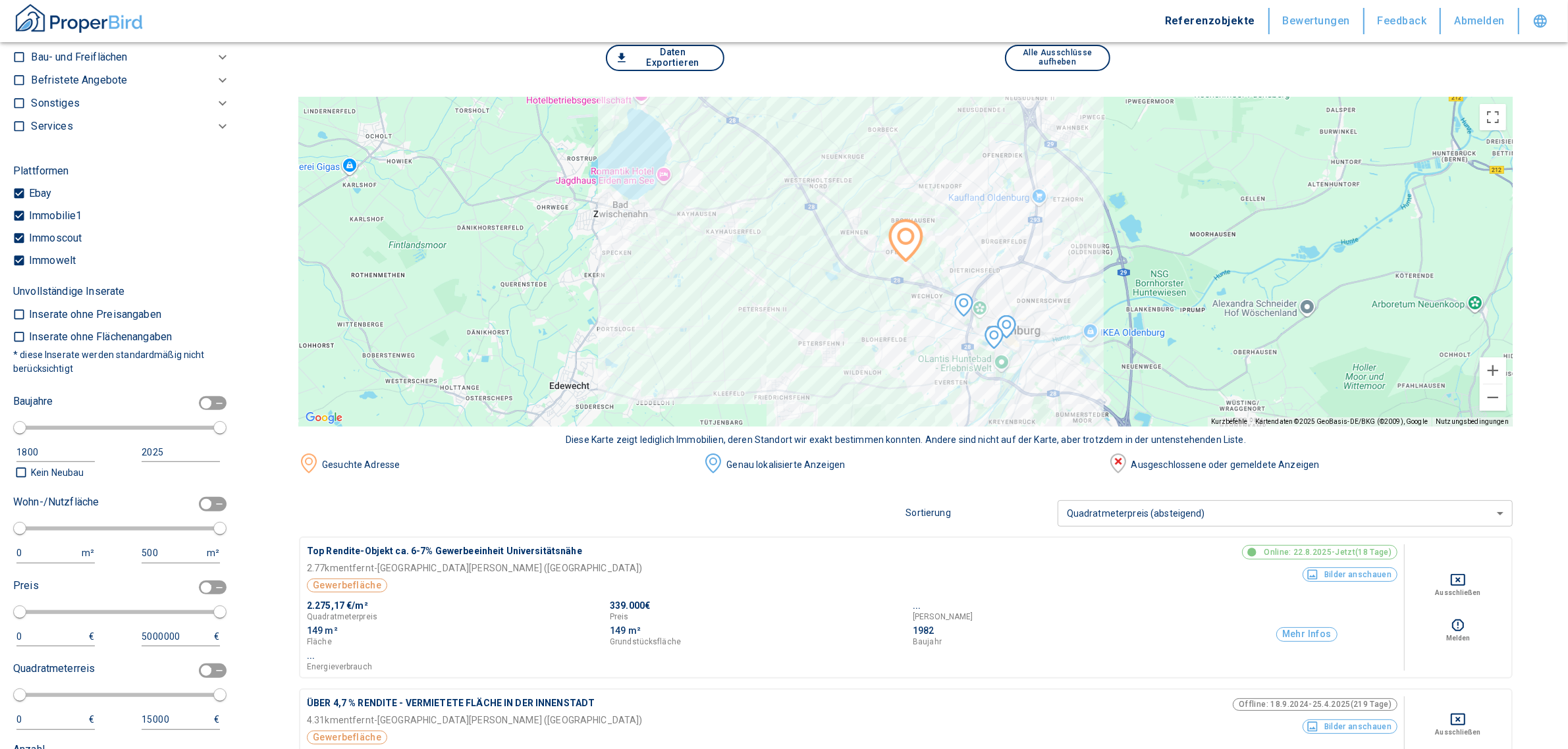
scroll to position [0, 0]
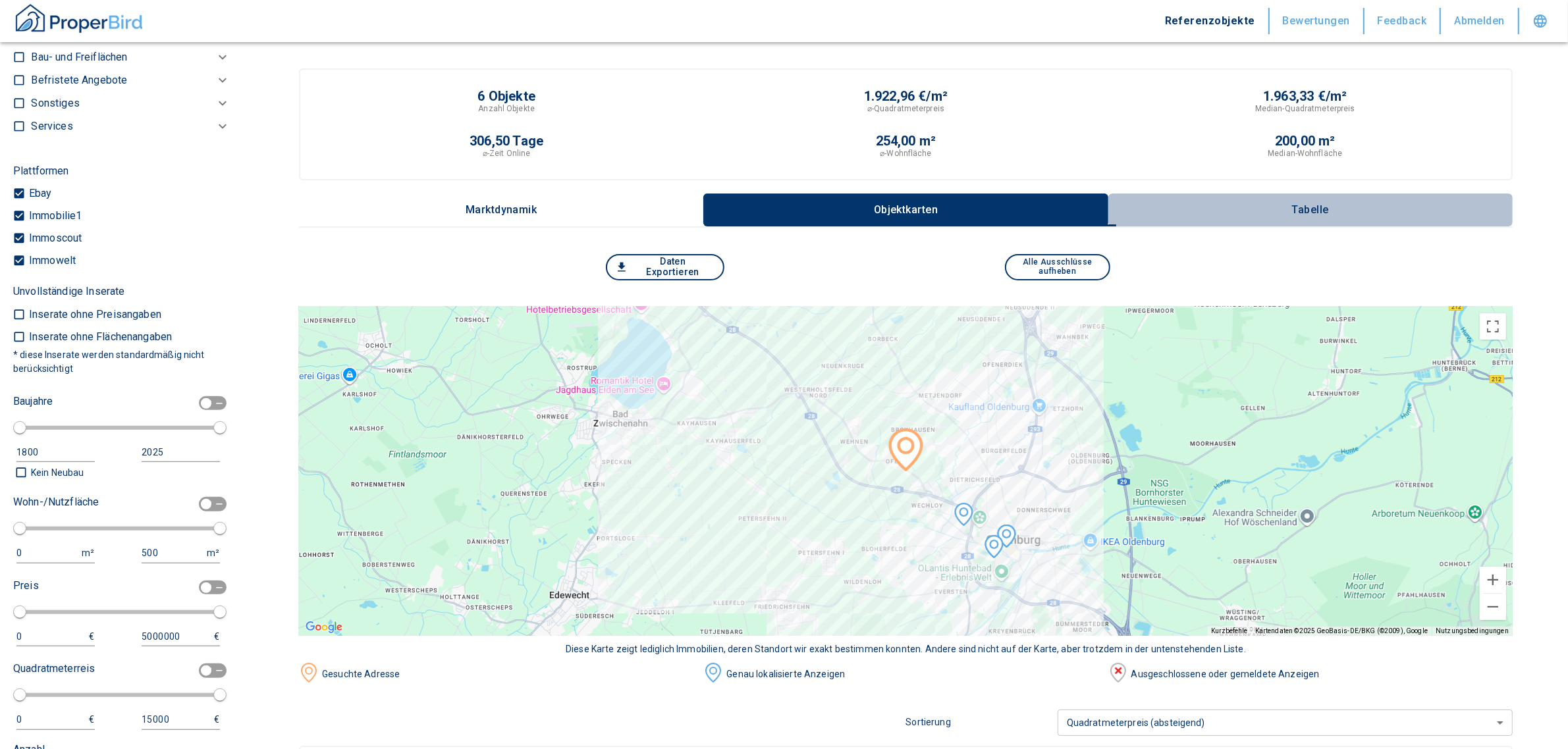
click at [1319, 208] on p "Tabelle" at bounding box center [1310, 210] width 65 height 12
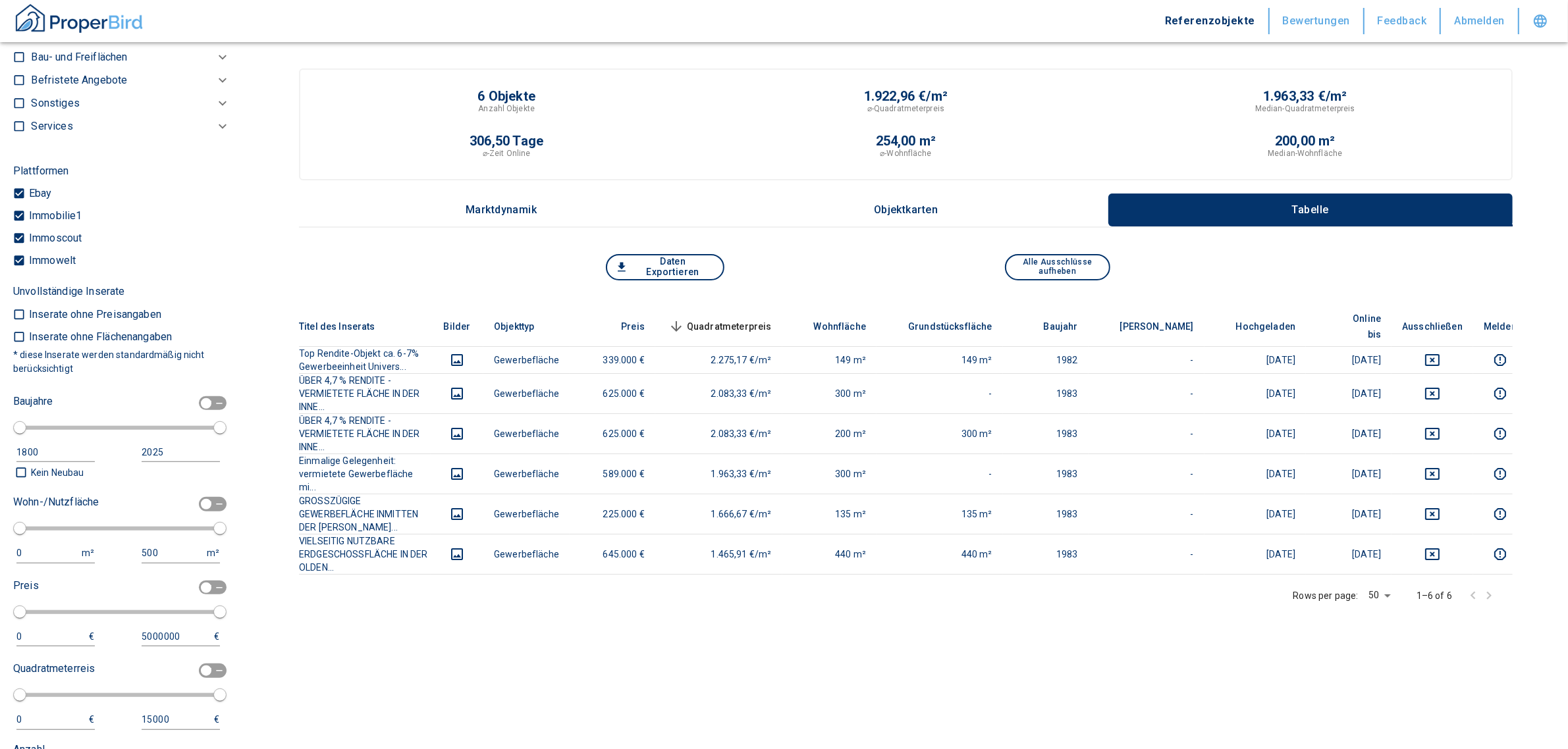
click at [772, 319] on span "Quadratmeterpreis sorted descending" at bounding box center [718, 327] width 106 height 15
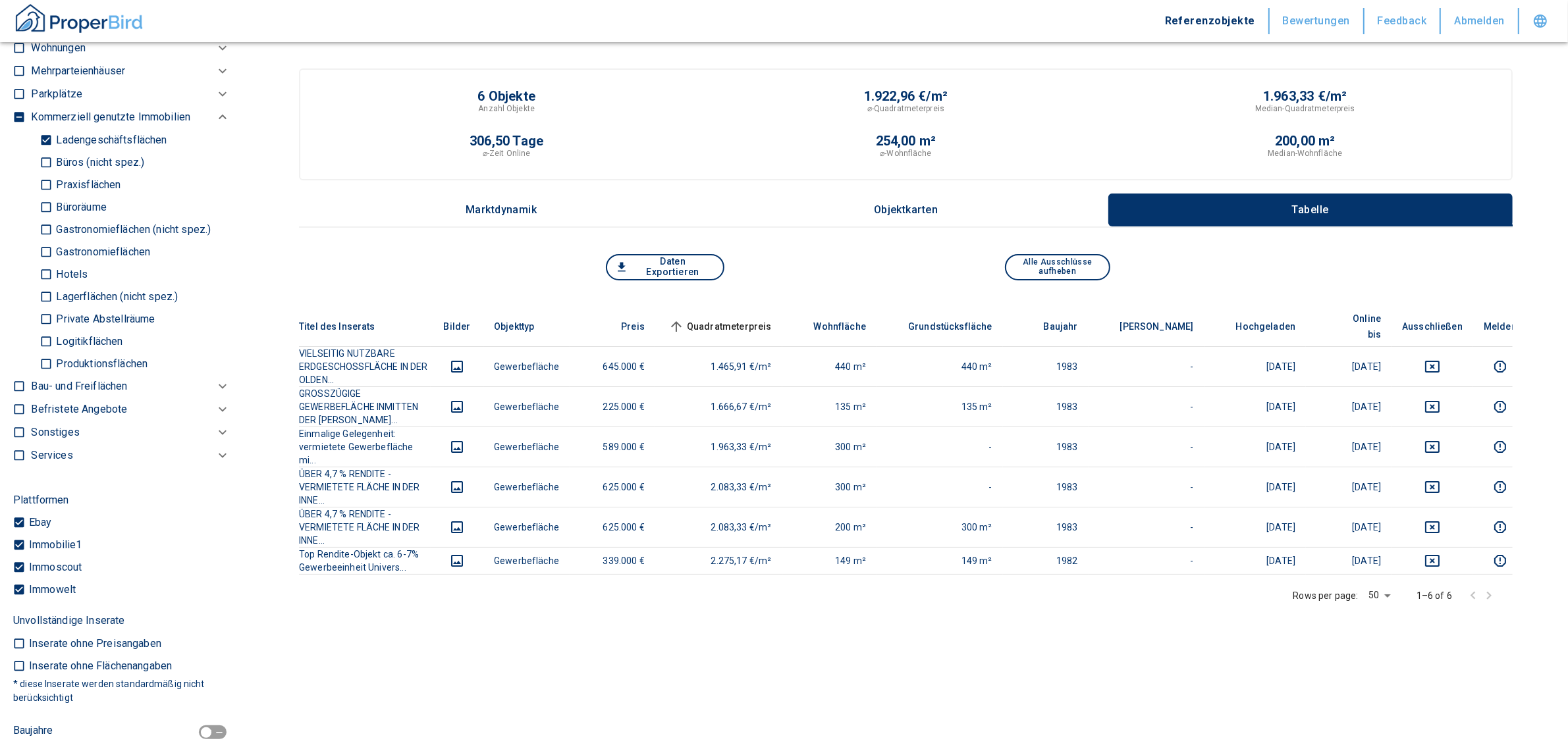
scroll to position [132, 0]
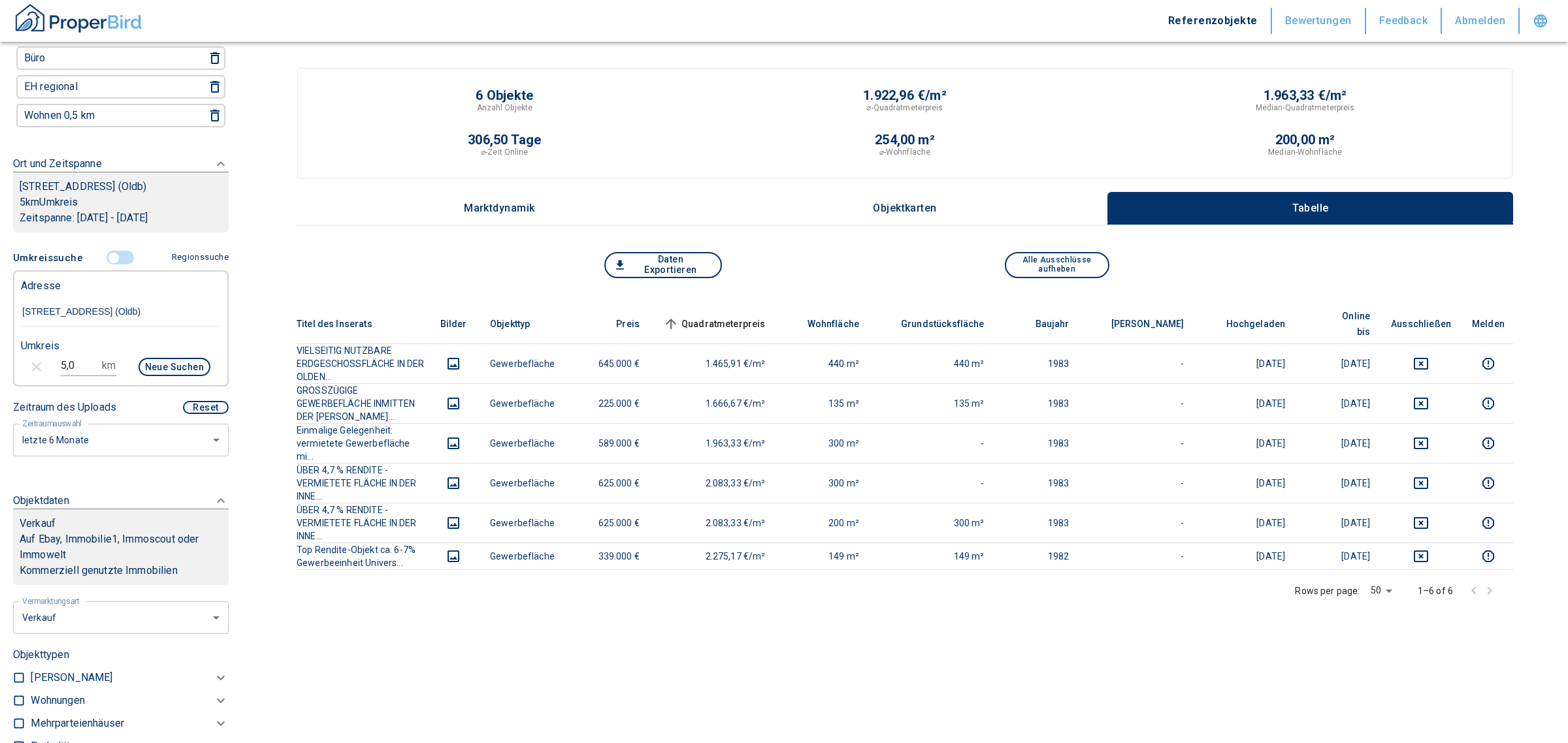
click at [110, 634] on body "Referenzobjekte Bewertungen Feedback Abmelden Filtervorlagen Neue Filtereinstel…" at bounding box center [784, 509] width 1568 height 1020
click at [86, 708] on li "Vermietung" at bounding box center [116, 710] width 210 height 23
type input "rent"
type input "2020"
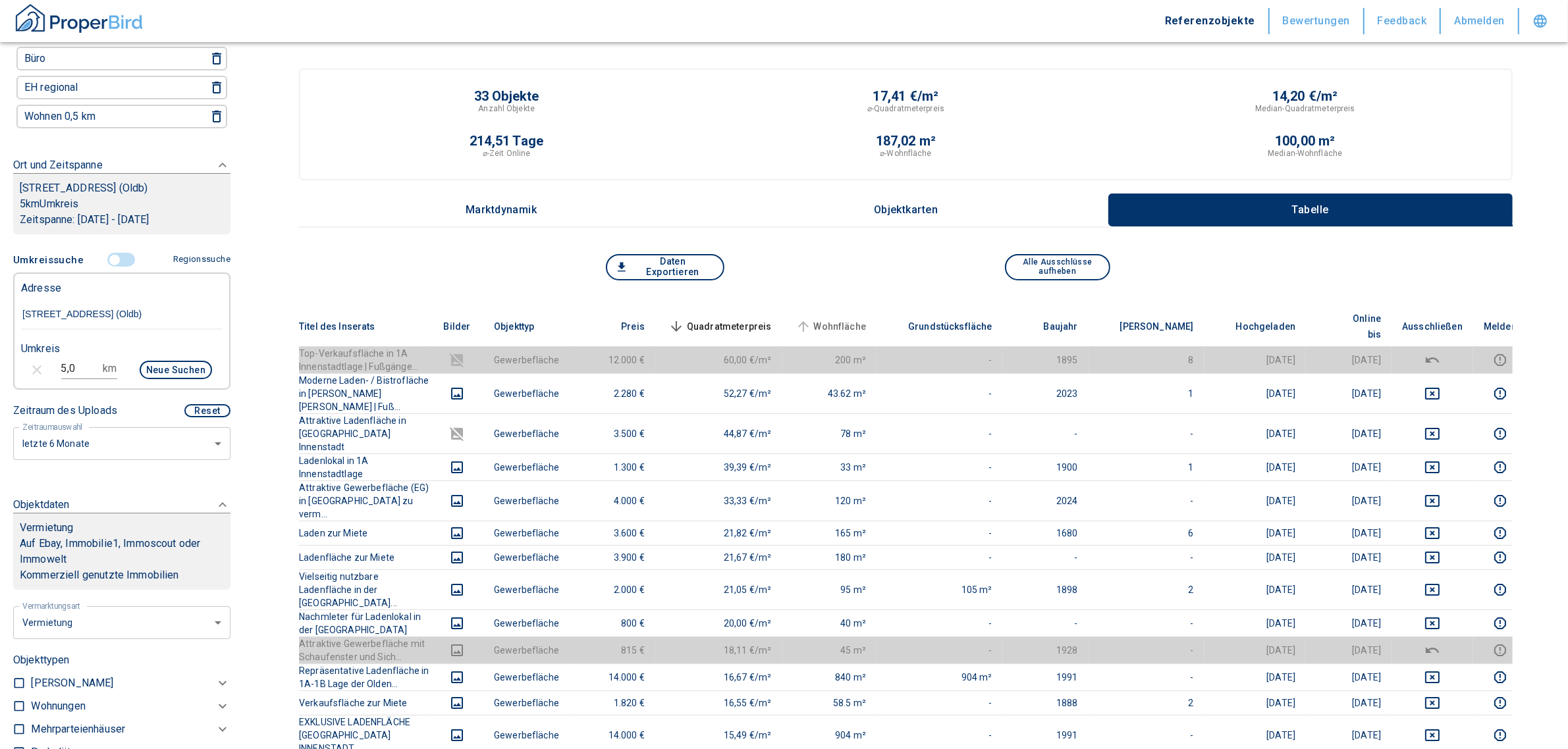
click at [866, 319] on span "Wohnfläche" at bounding box center [830, 327] width 74 height 15
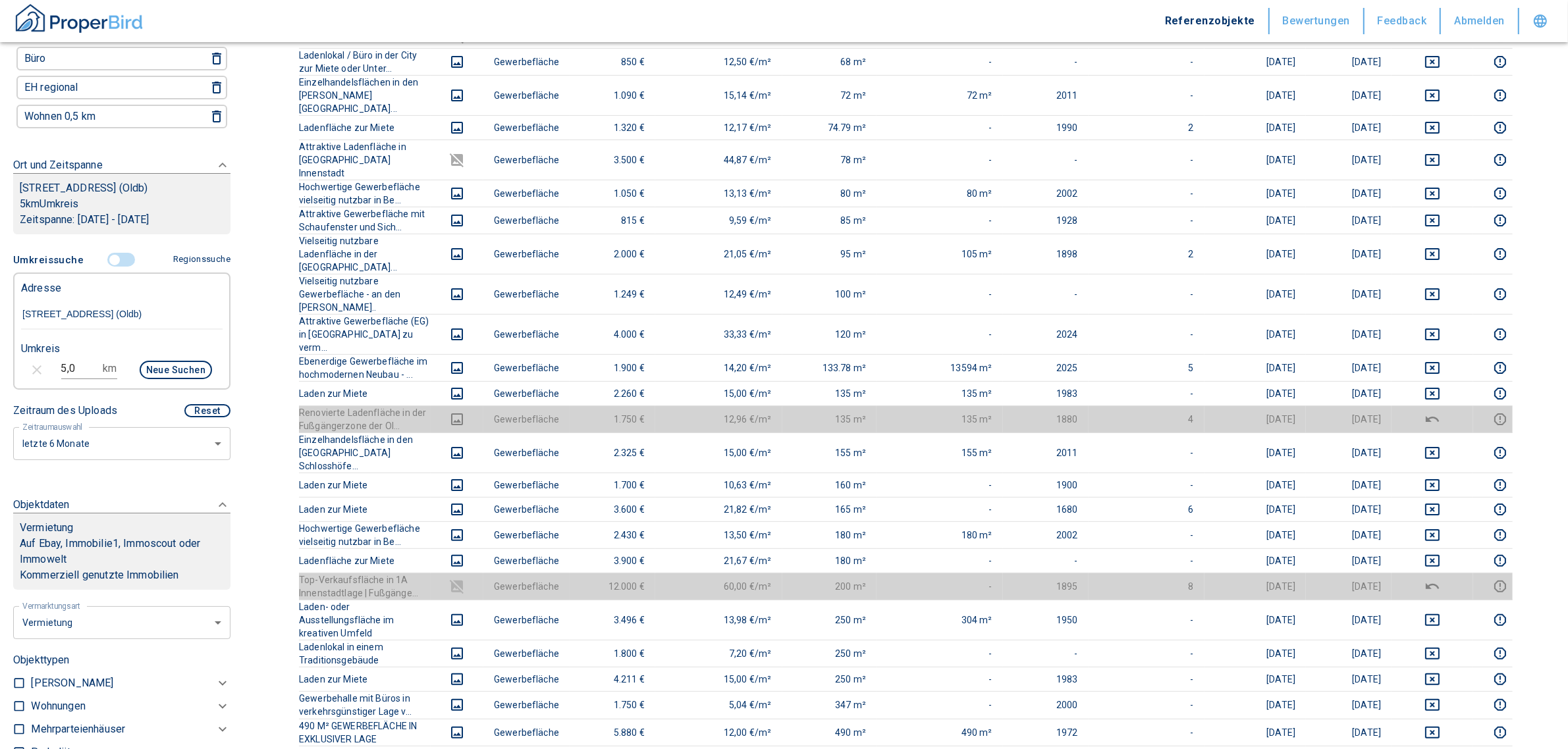
scroll to position [610, 0]
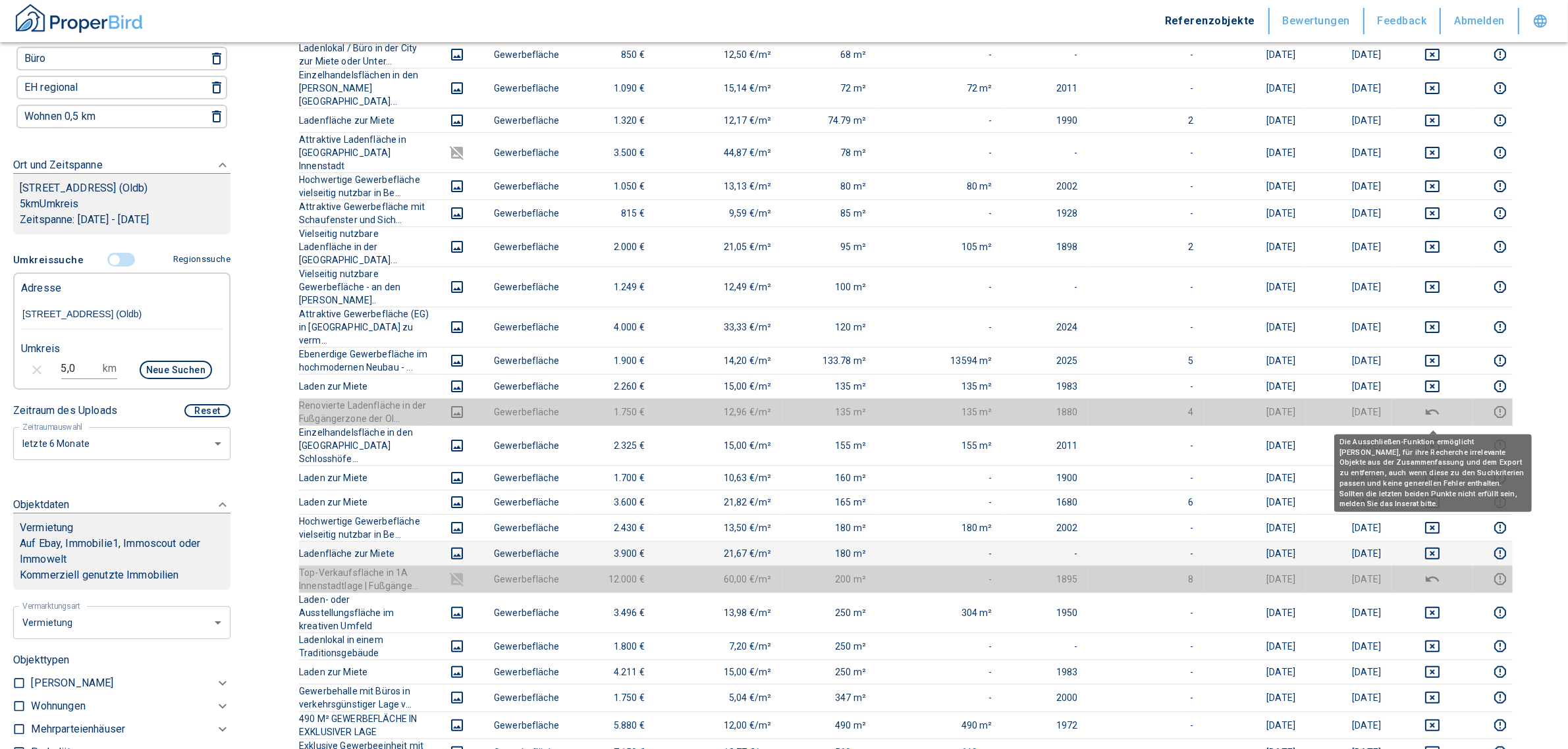
click at [1431, 546] on icon "deselect this listing" at bounding box center [1432, 554] width 15 height 15
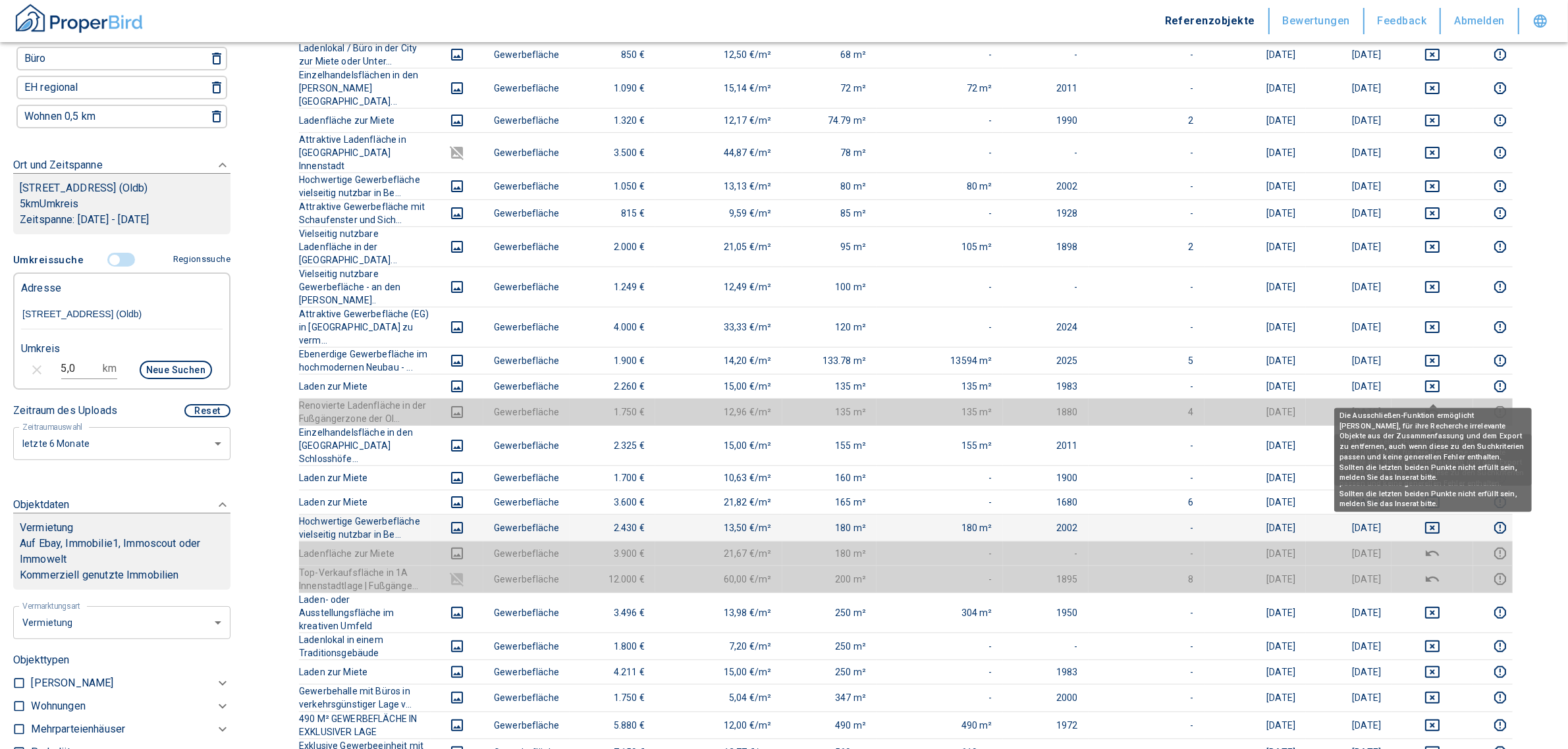
click at [1434, 520] on icon "deselect this listing" at bounding box center [1432, 528] width 15 height 15
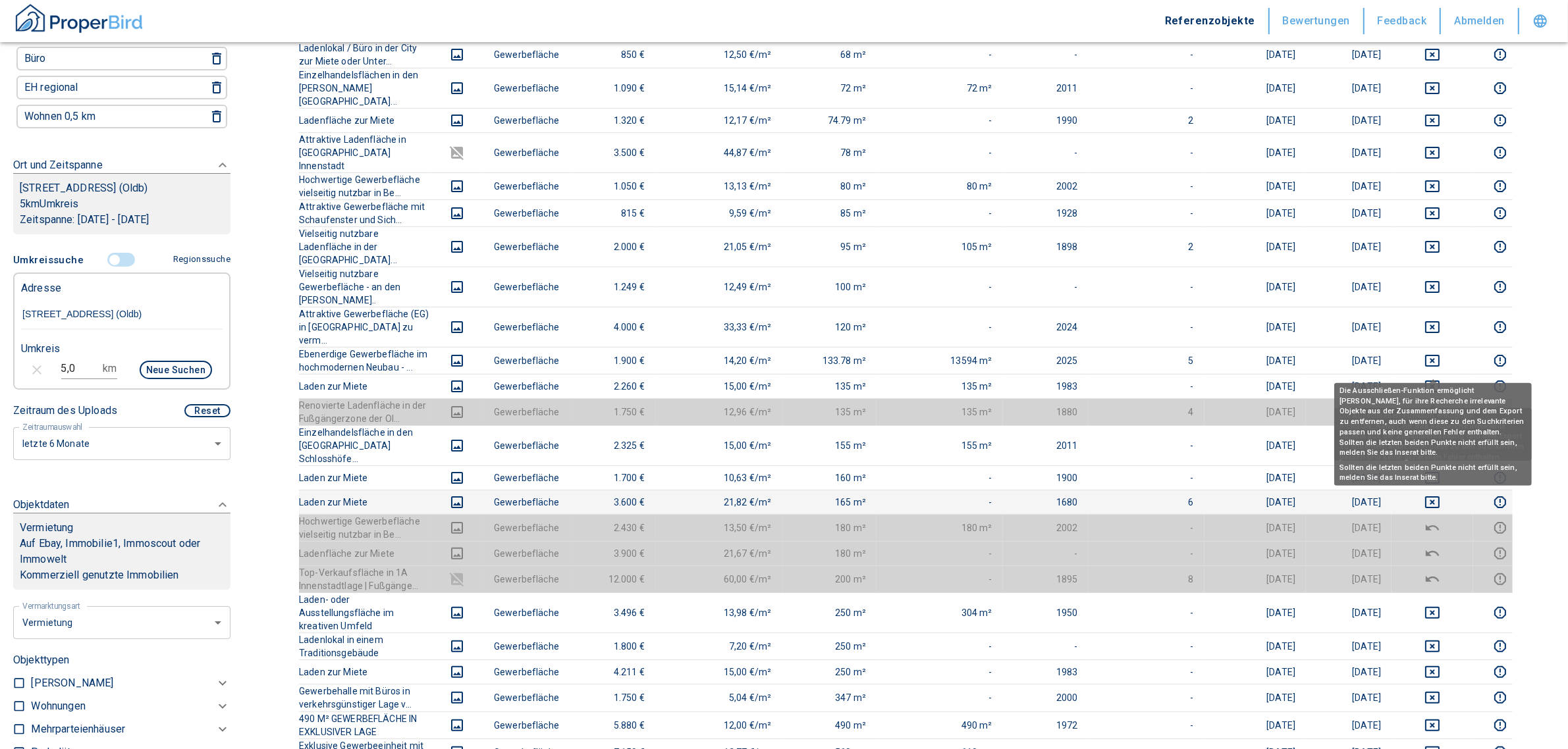
click at [1439, 496] on icon "deselect this listing" at bounding box center [1431, 502] width 14 height 12
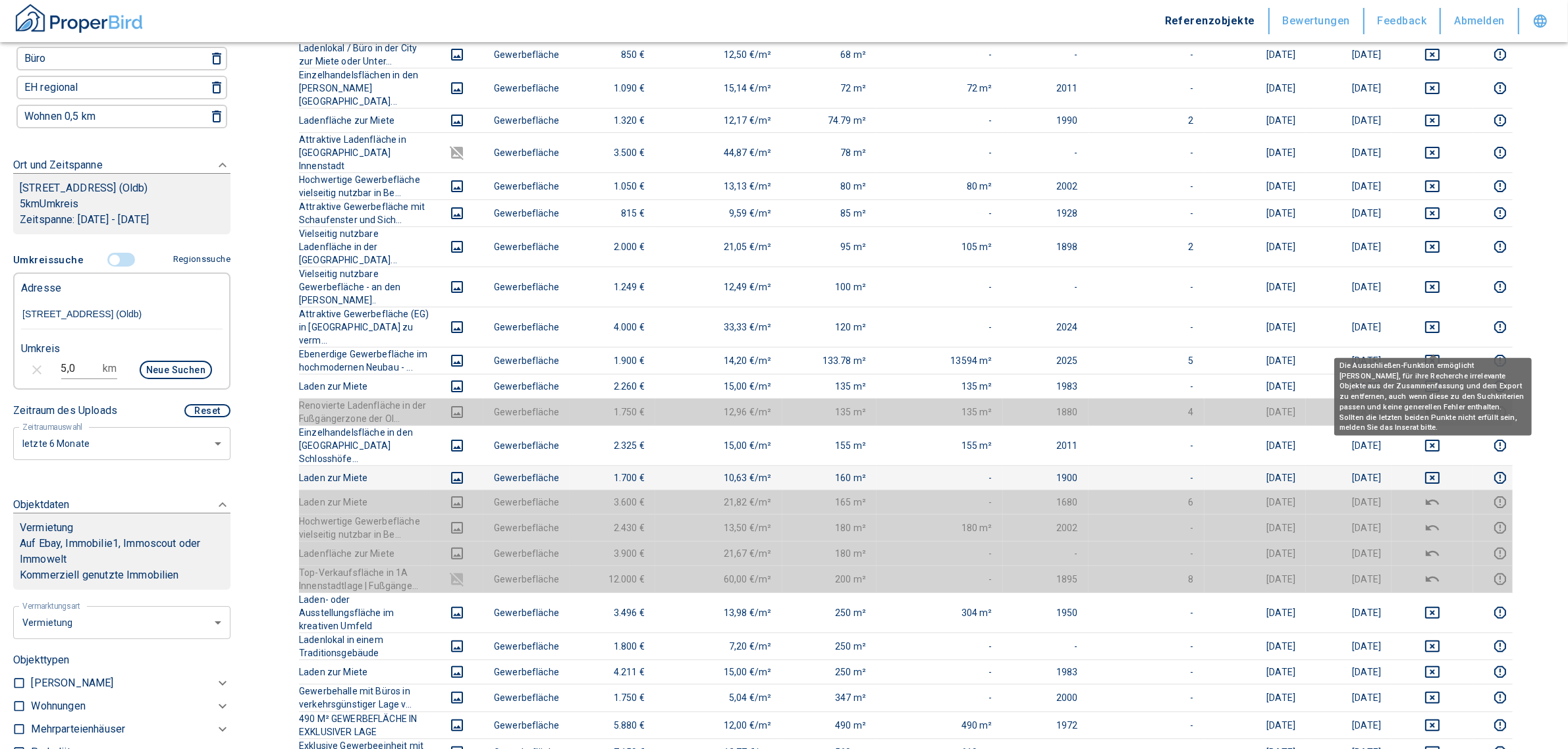
click at [1434, 472] on icon "deselect this listing" at bounding box center [1431, 478] width 14 height 12
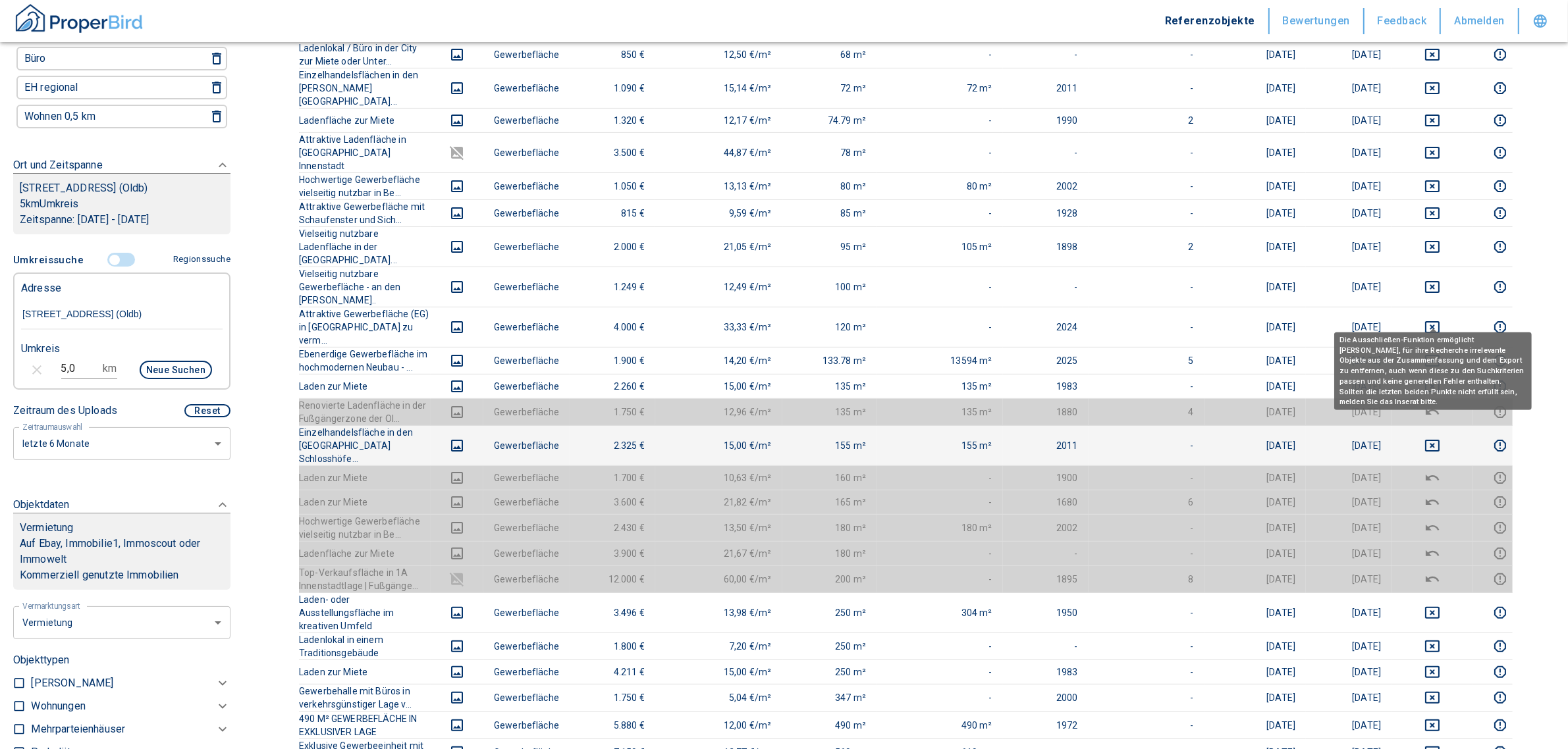
click at [1431, 440] on icon "deselect this listing" at bounding box center [1431, 446] width 14 height 12
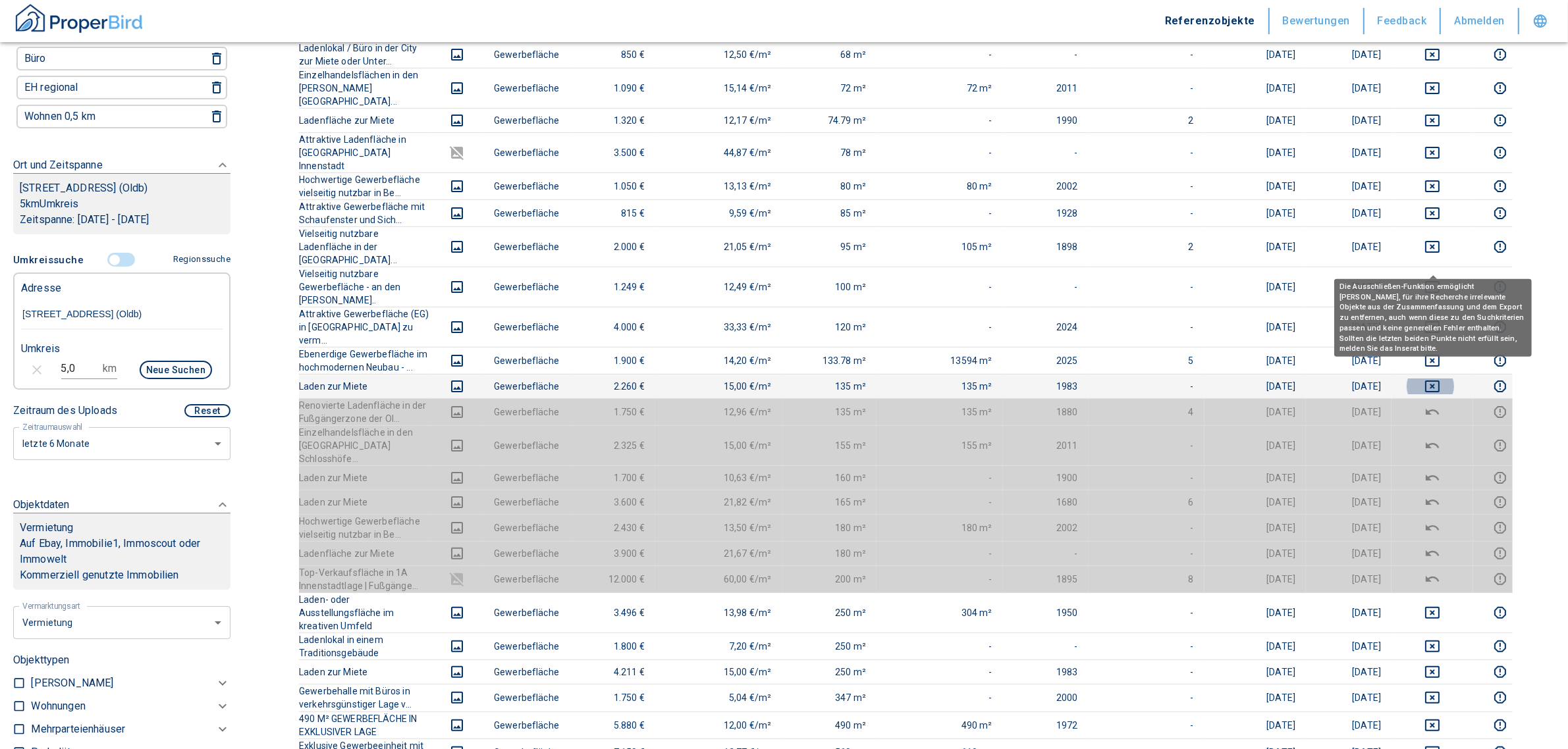
click at [1432, 379] on icon "deselect this listing" at bounding box center [1432, 387] width 15 height 15
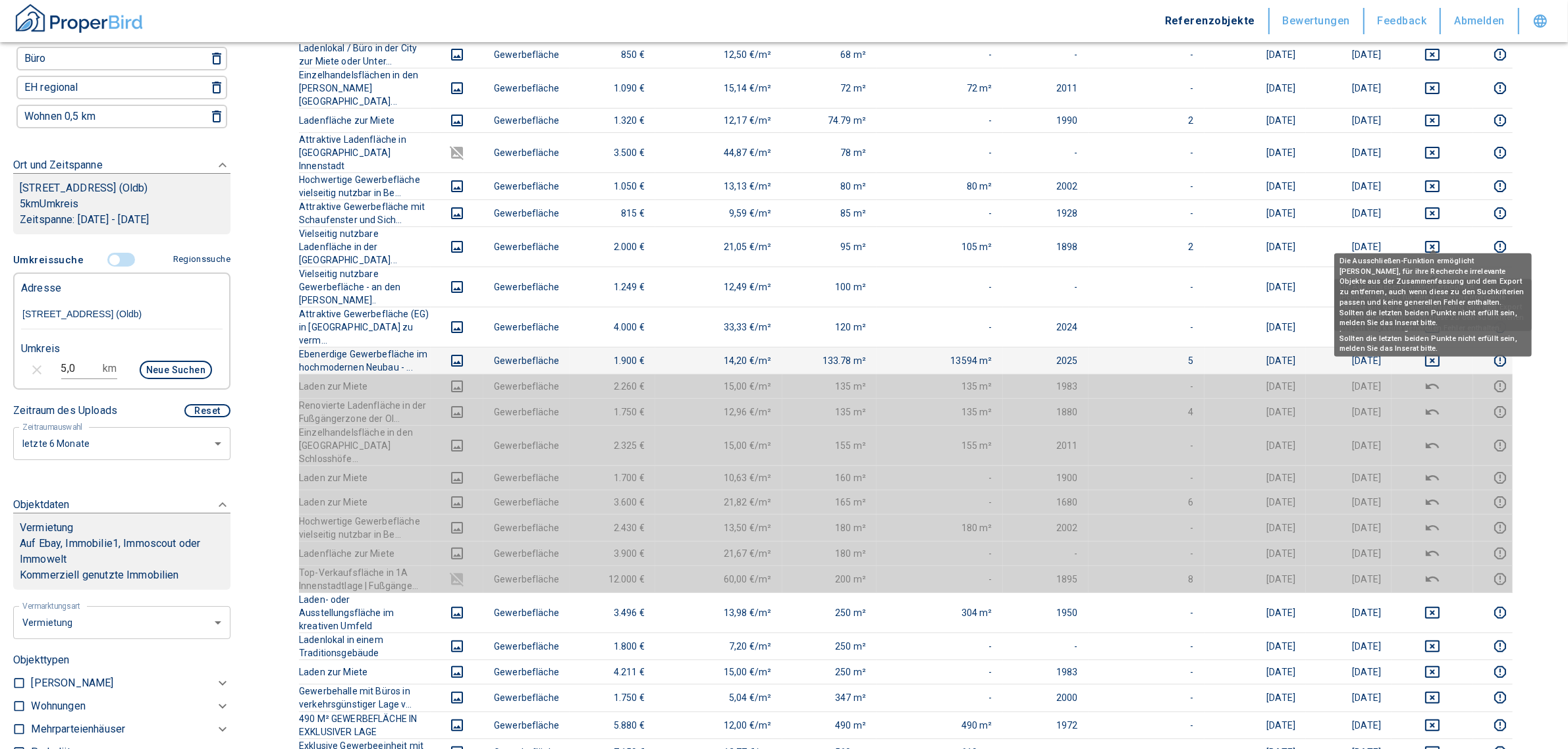
click at [1432, 353] on icon "deselect this listing" at bounding box center [1432, 361] width 15 height 15
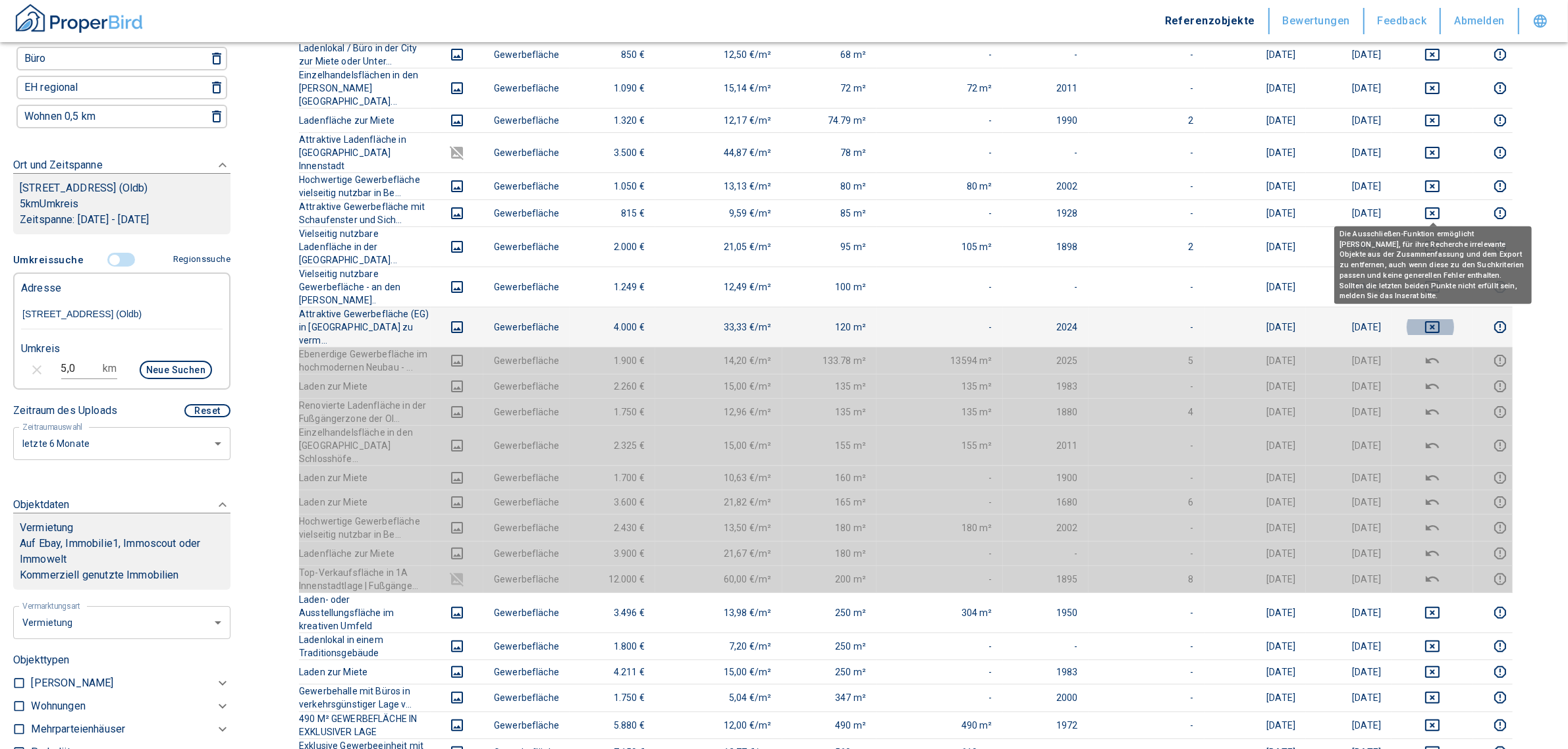
click at [1435, 319] on icon "deselect this listing" at bounding box center [1432, 327] width 15 height 15
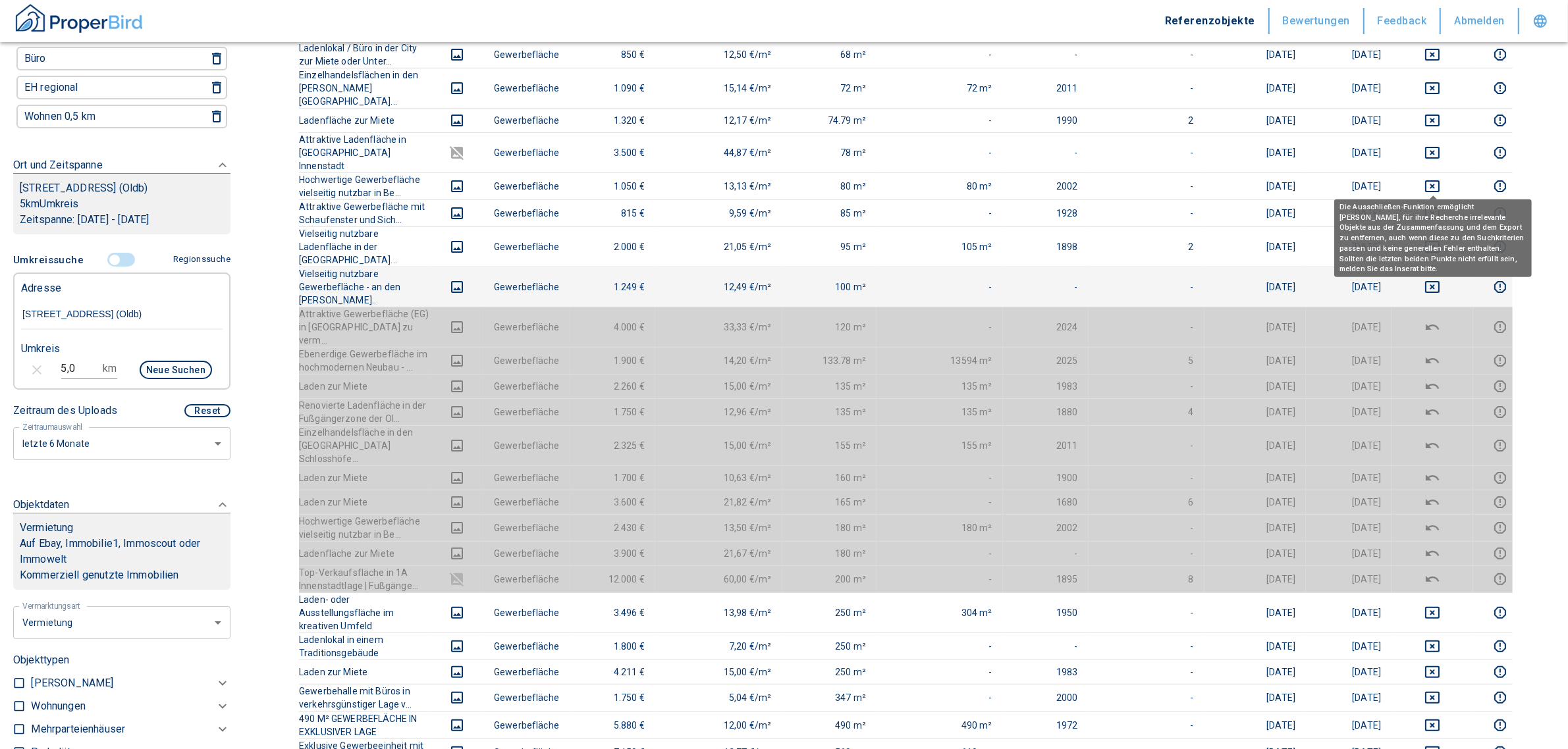
click at [1431, 279] on icon "deselect this listing" at bounding box center [1432, 287] width 15 height 15
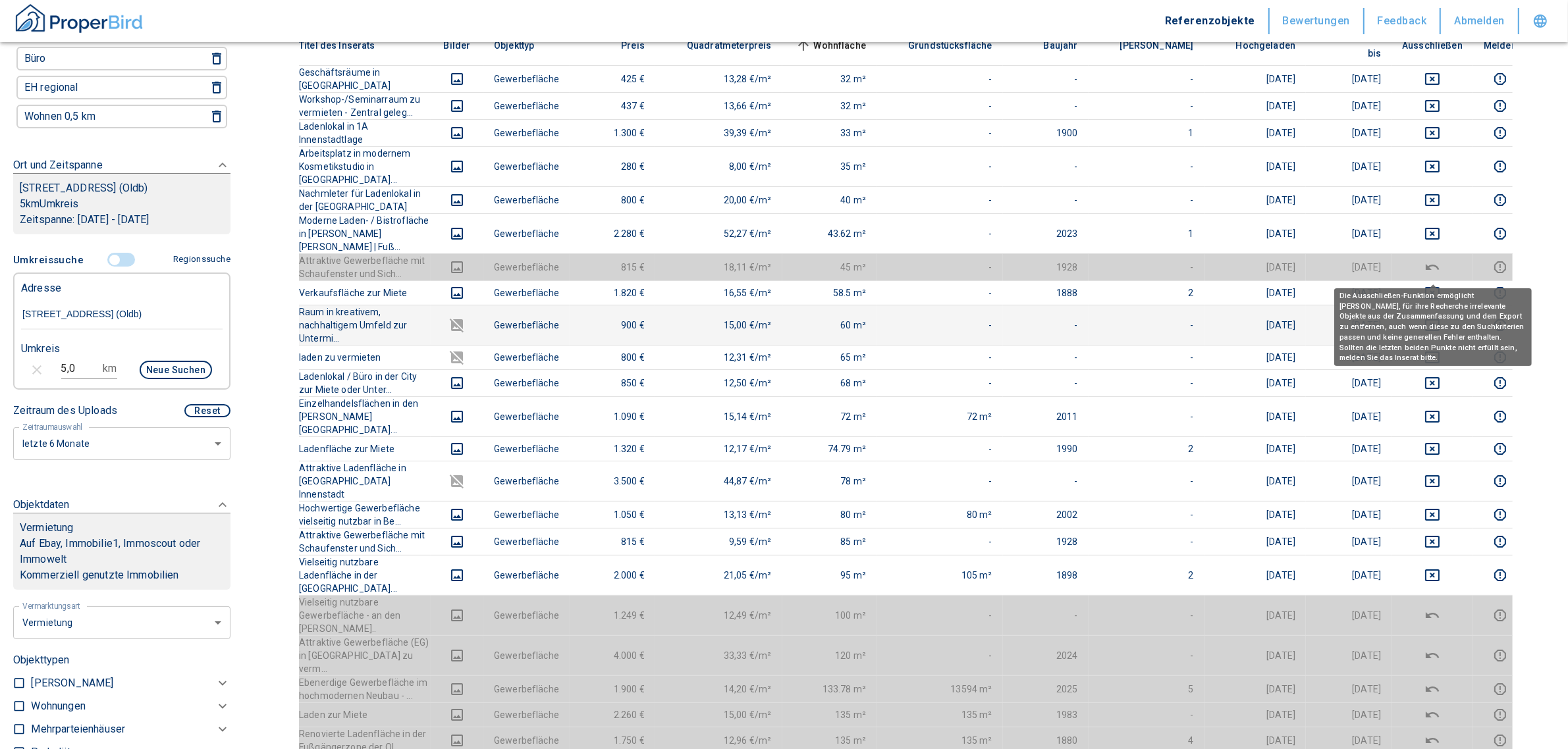
scroll to position [281, 0]
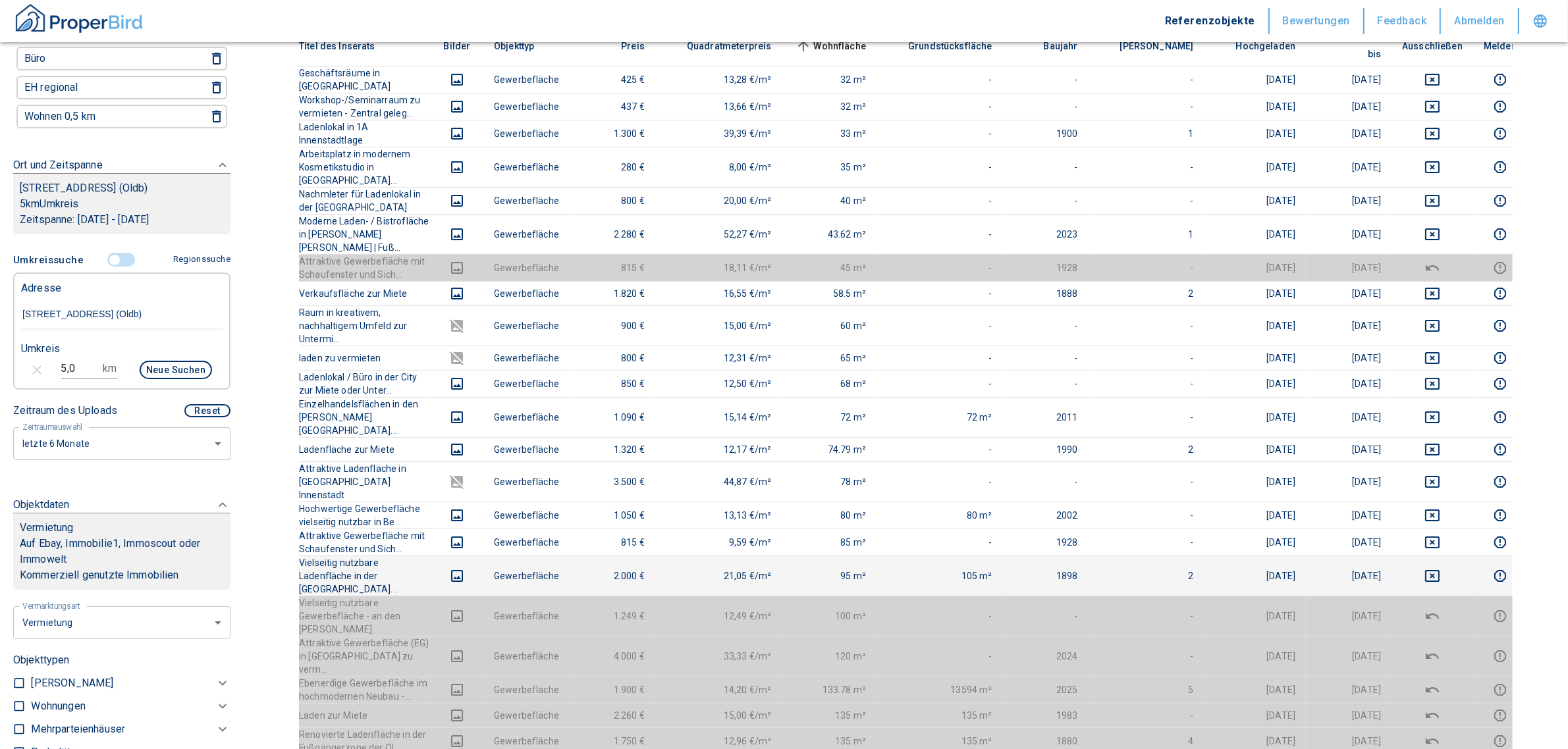
click at [1428, 568] on icon "deselect this listing" at bounding box center [1432, 576] width 15 height 15
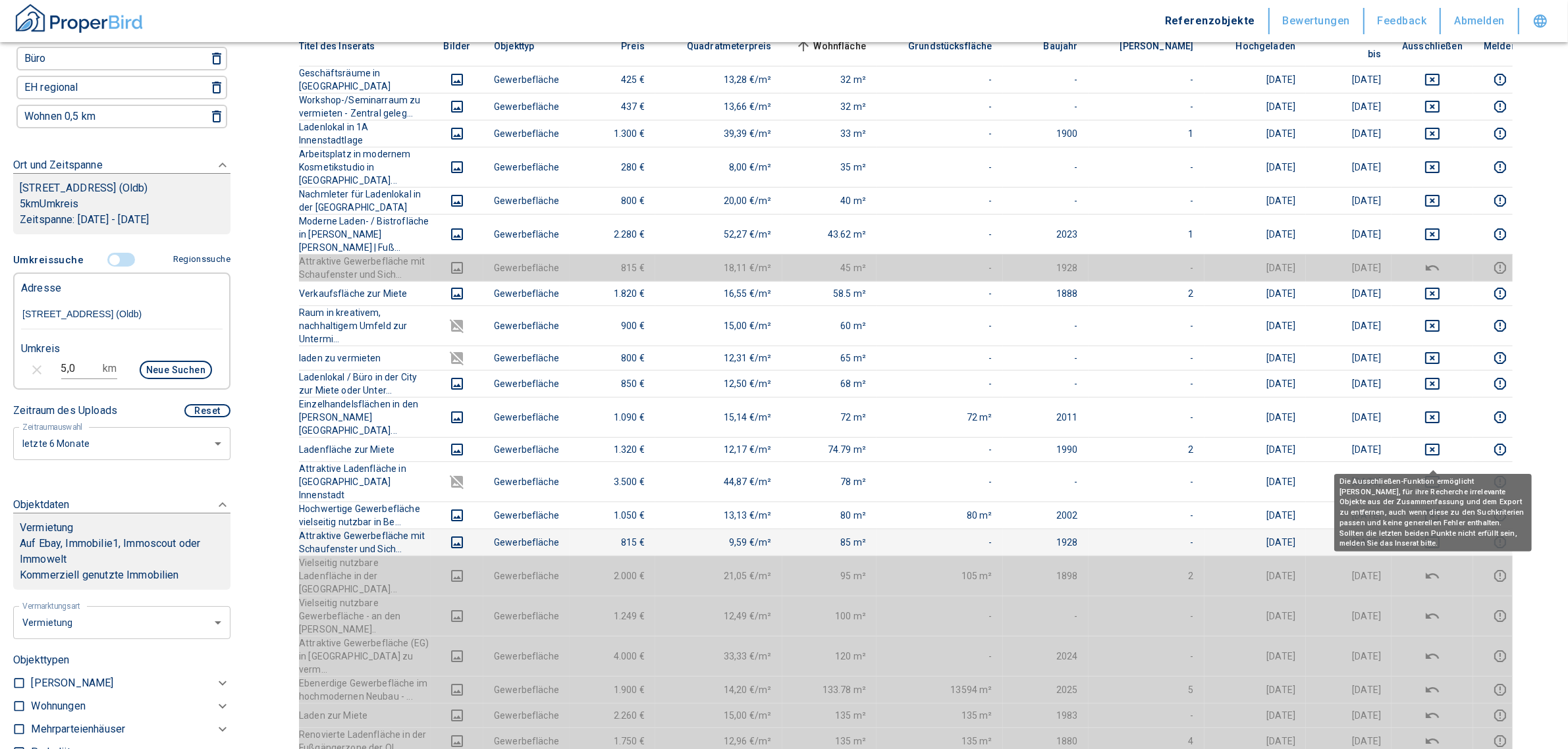
click at [1436, 535] on icon "deselect this listing" at bounding box center [1432, 542] width 15 height 15
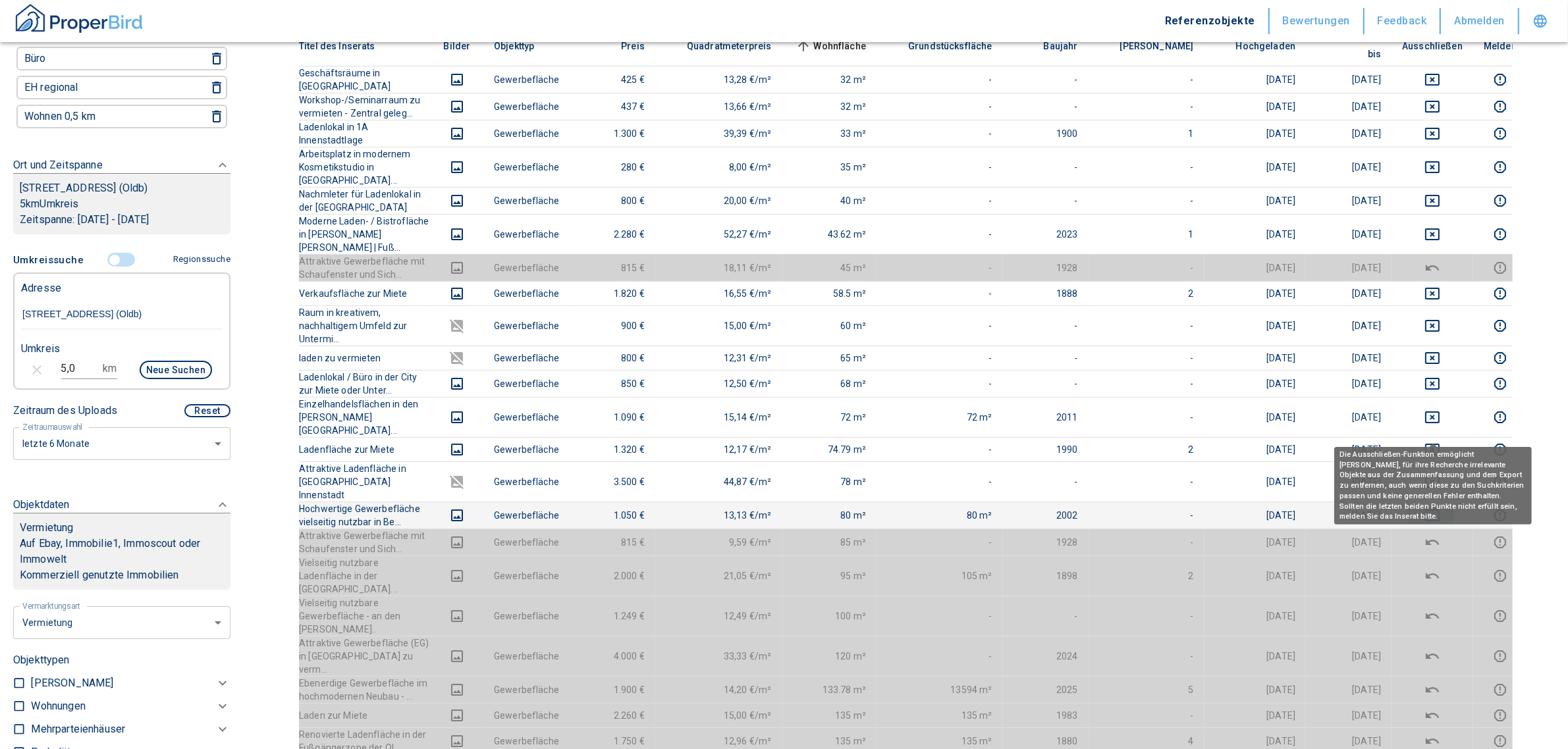
click at [1437, 508] on icon "deselect this listing" at bounding box center [1432, 515] width 15 height 15
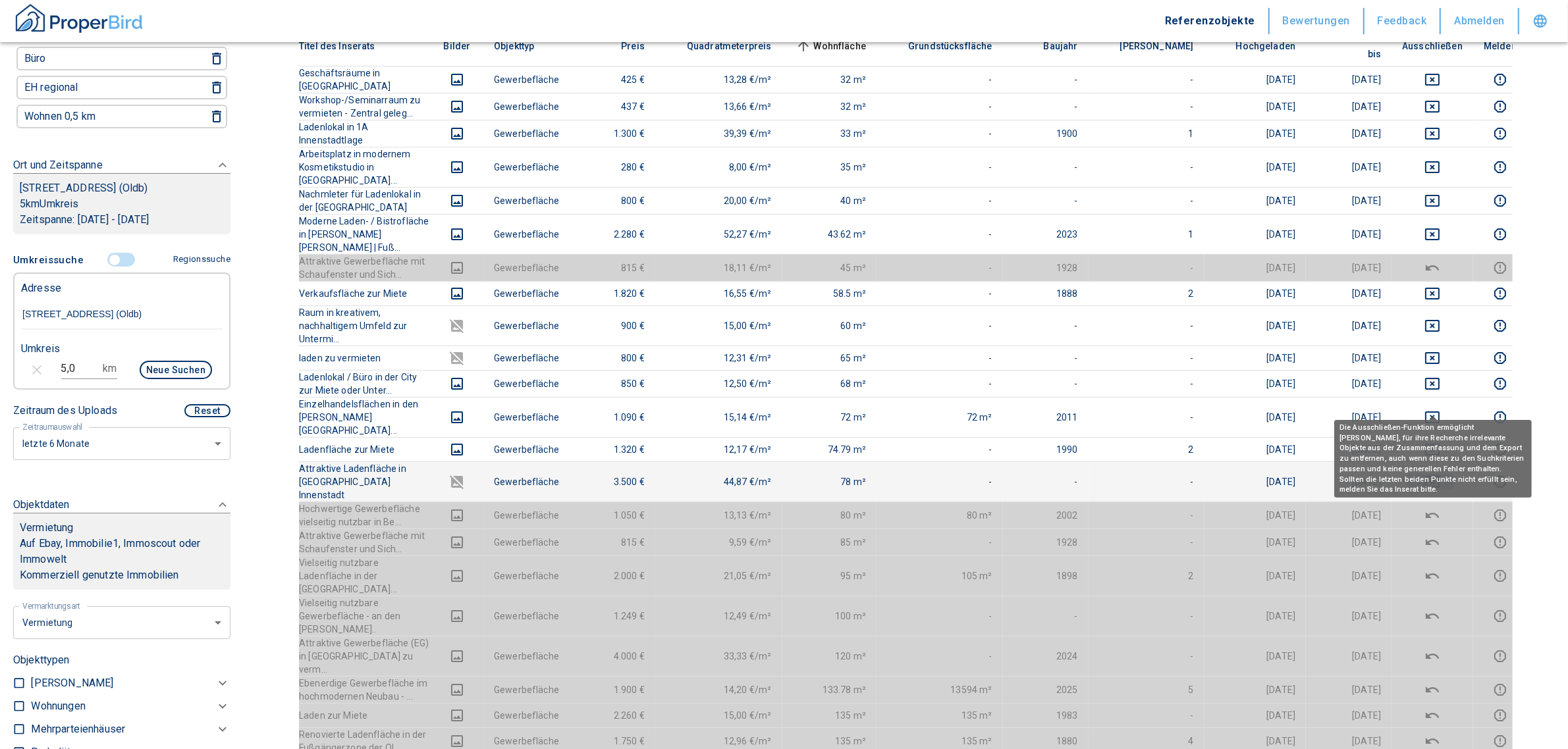
click at [1435, 474] on icon "deselect this listing" at bounding box center [1432, 482] width 15 height 15
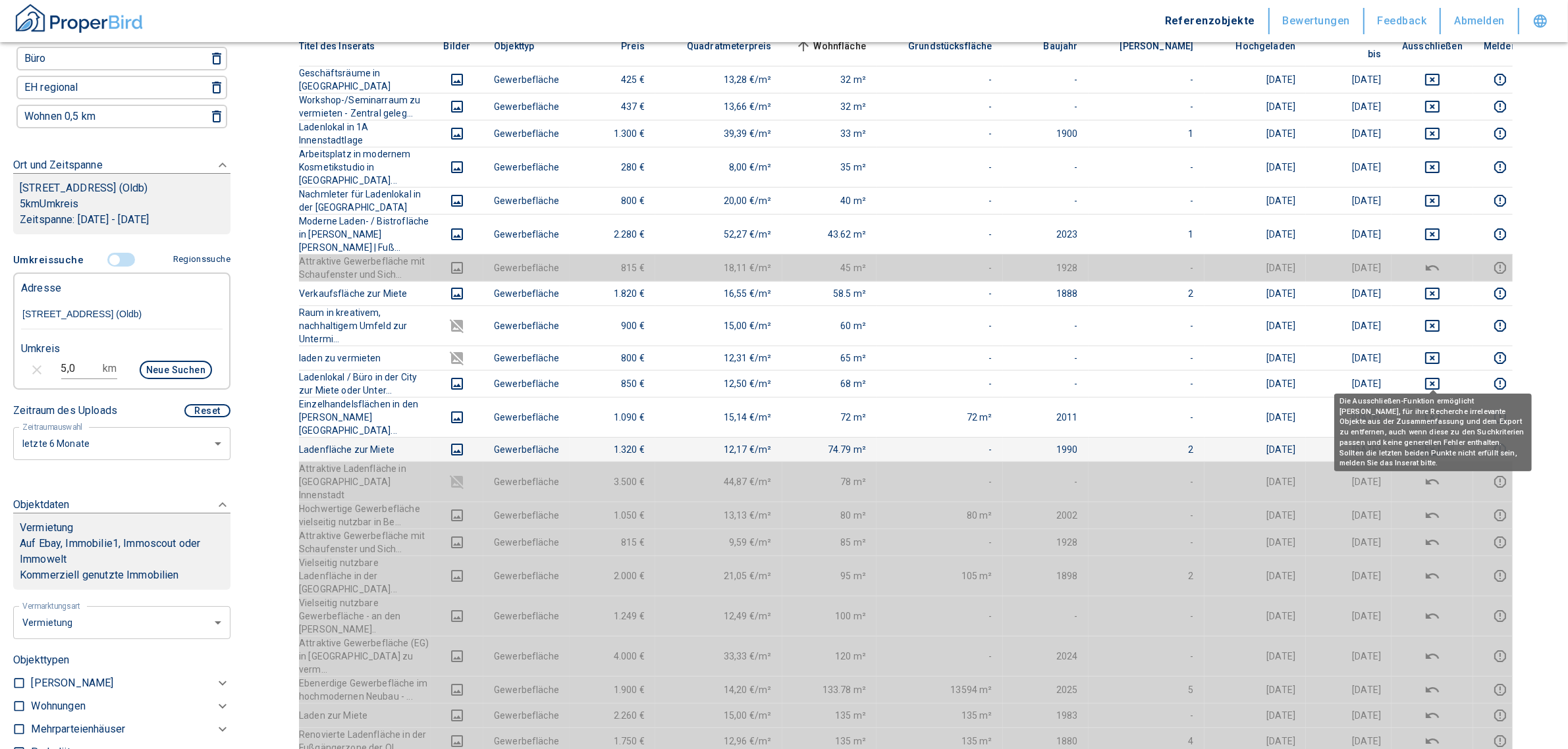
click at [1437, 442] on icon "deselect this listing" at bounding box center [1432, 450] width 15 height 15
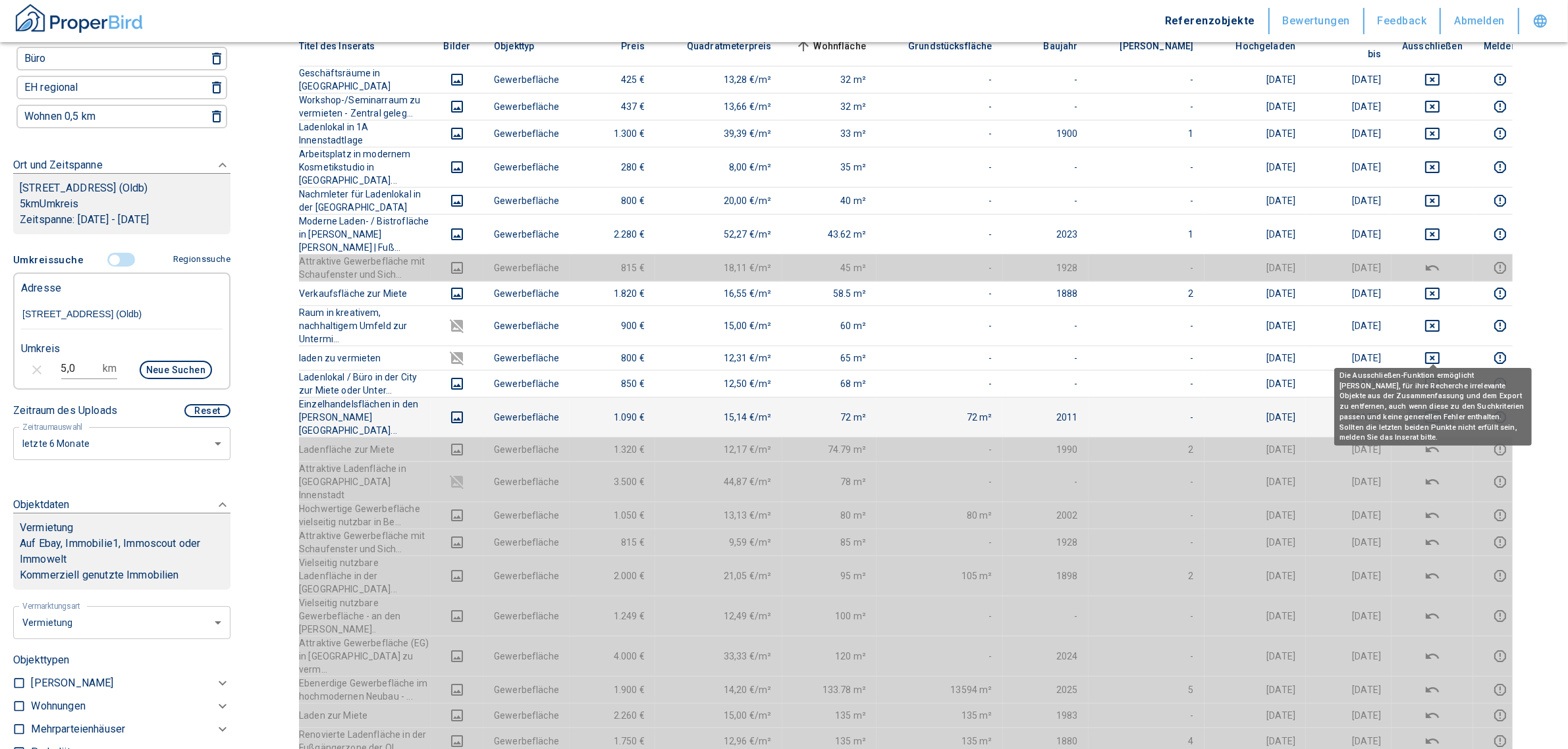
click at [1431, 410] on icon "deselect this listing" at bounding box center [1432, 417] width 15 height 15
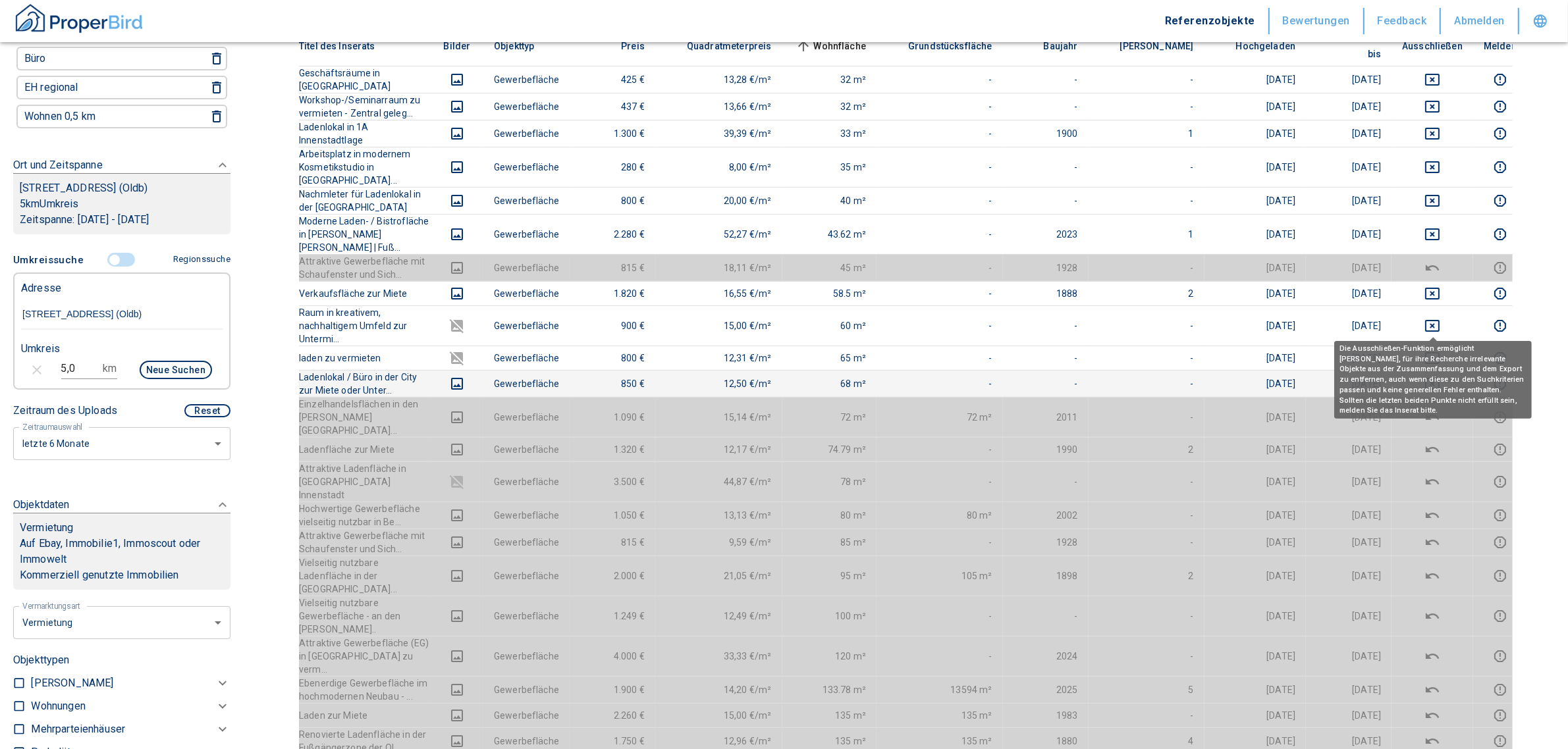
click at [1431, 376] on icon "deselect this listing" at bounding box center [1432, 384] width 15 height 15
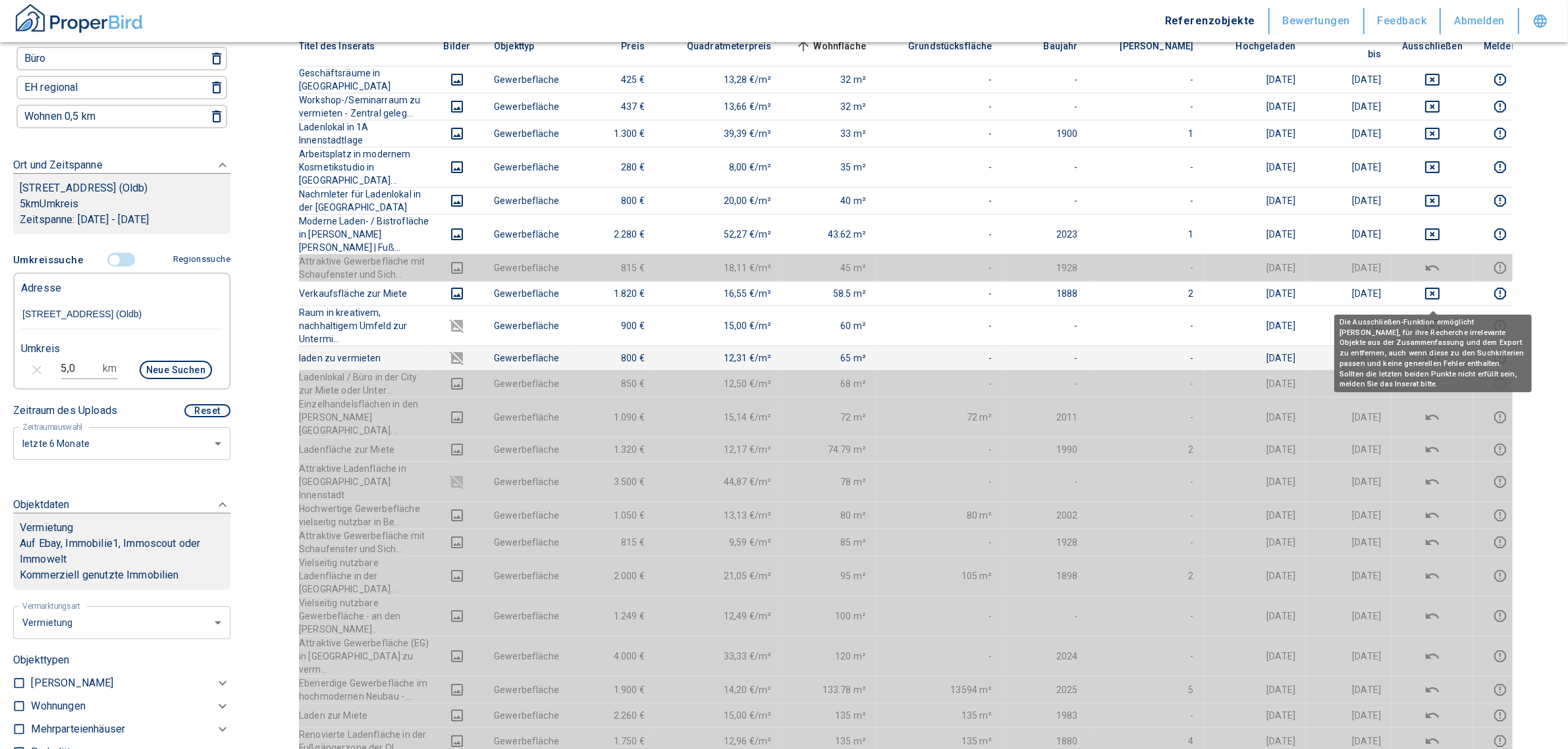
click at [1431, 352] on icon "deselect this listing" at bounding box center [1431, 358] width 14 height 12
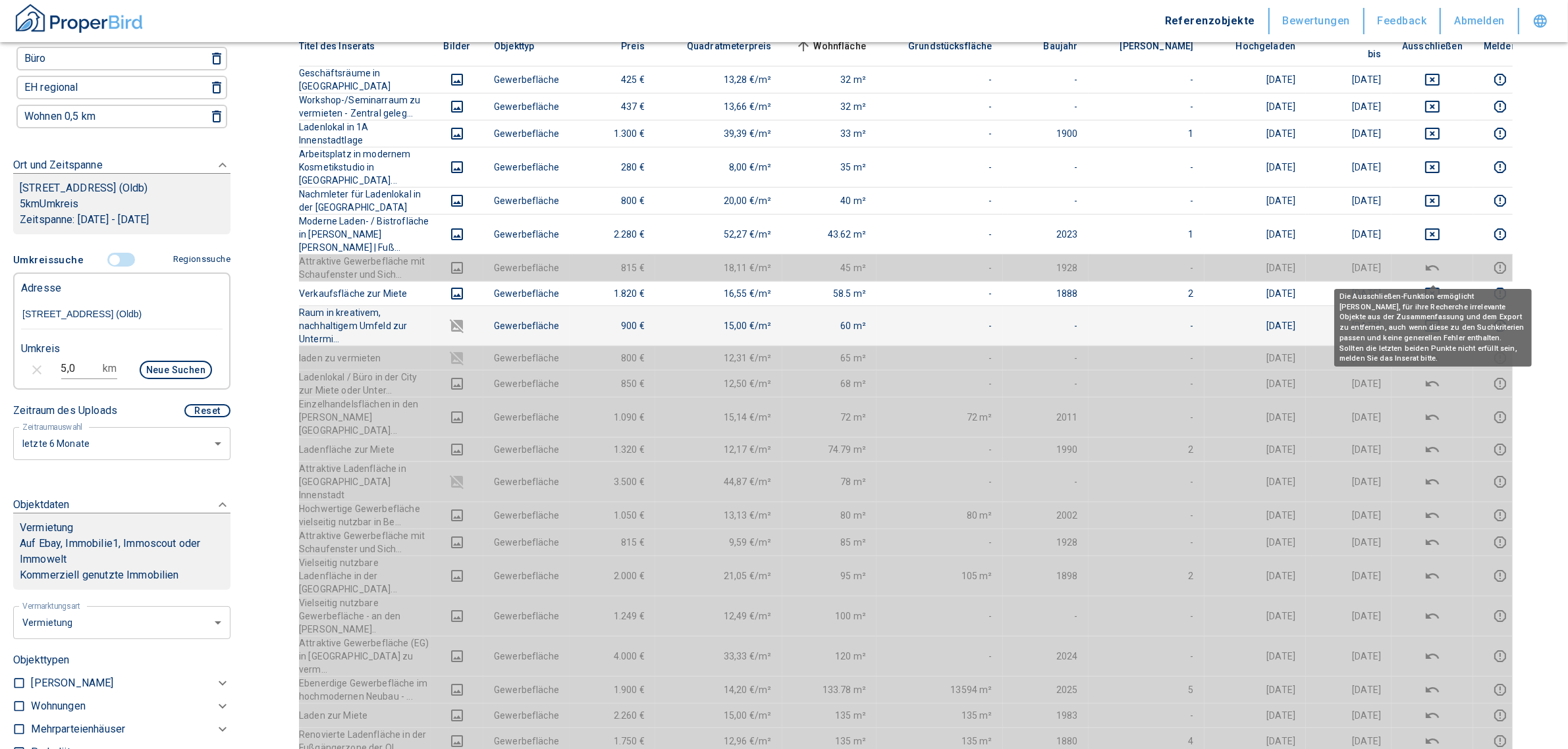
click at [1432, 318] on icon "deselect this listing" at bounding box center [1432, 326] width 15 height 15
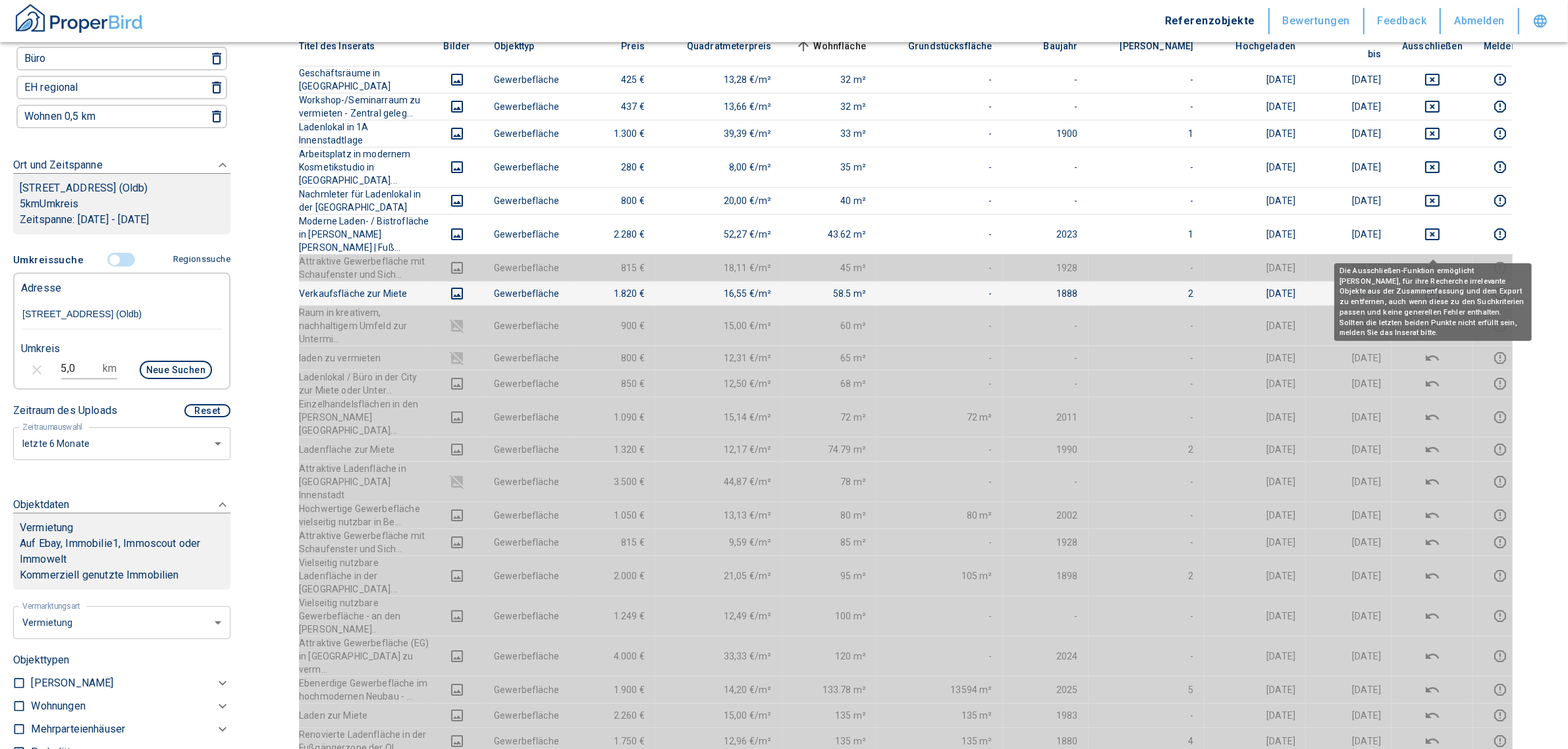
click at [1428, 286] on icon "deselect this listing" at bounding box center [1432, 293] width 15 height 15
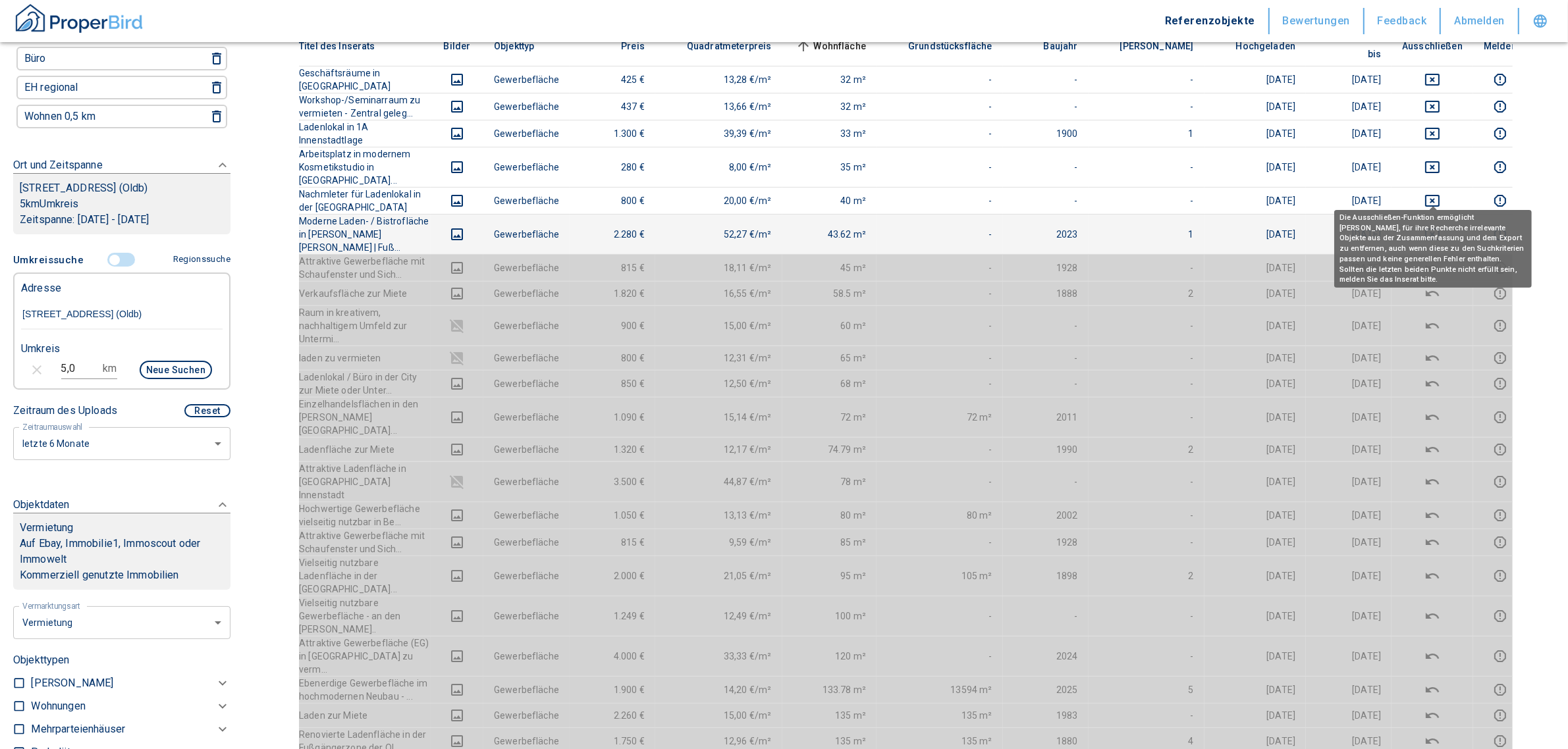
click at [1430, 227] on icon "deselect this listing" at bounding box center [1432, 235] width 15 height 15
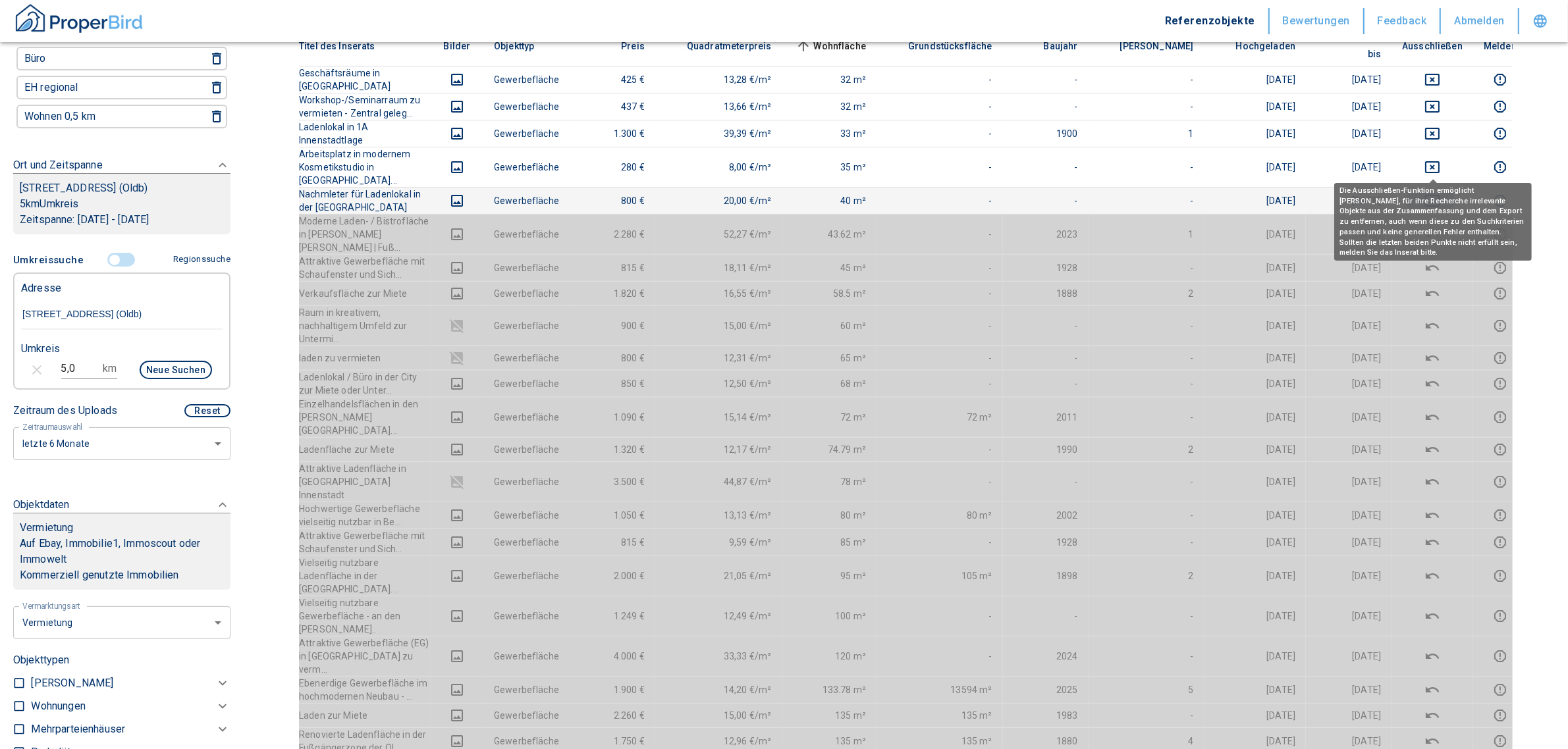
click at [1430, 193] on icon "deselect this listing" at bounding box center [1432, 201] width 15 height 15
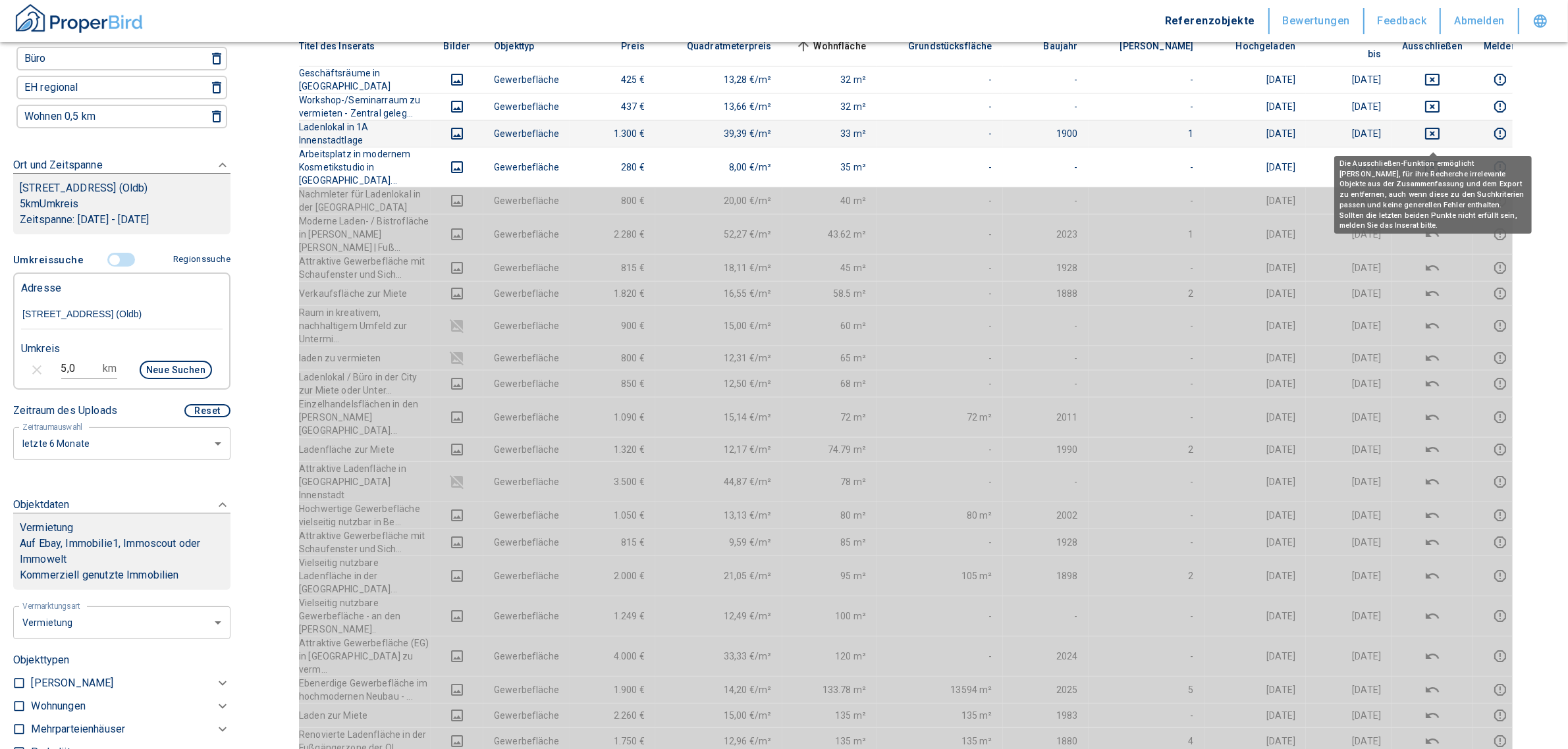
drag, startPoint x: 1433, startPoint y: 138, endPoint x: 1433, endPoint y: 120, distance: 18.0
click at [1433, 162] on icon "deselect this listing" at bounding box center [1431, 167] width 14 height 12
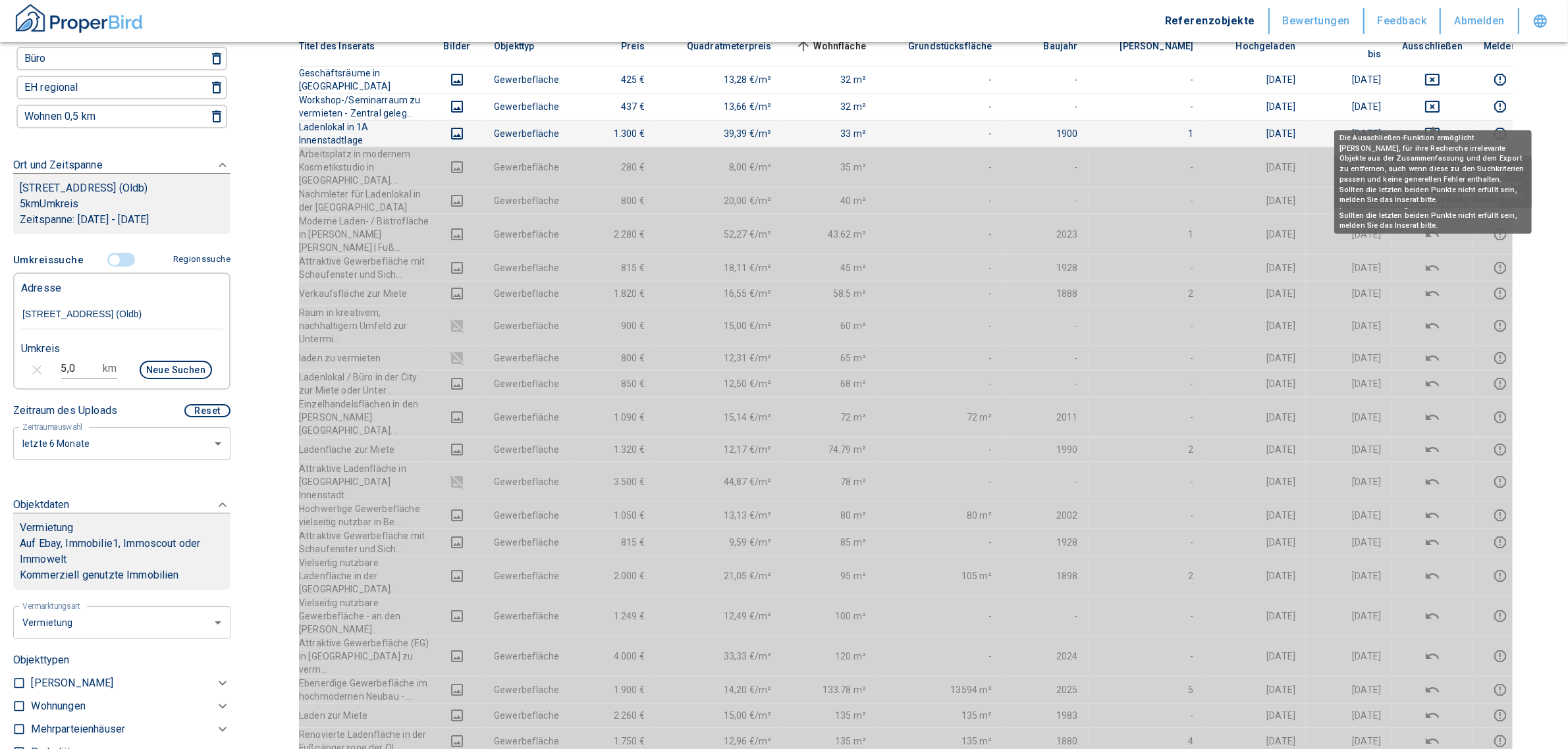
click at [1431, 126] on icon "deselect this listing" at bounding box center [1432, 134] width 15 height 15
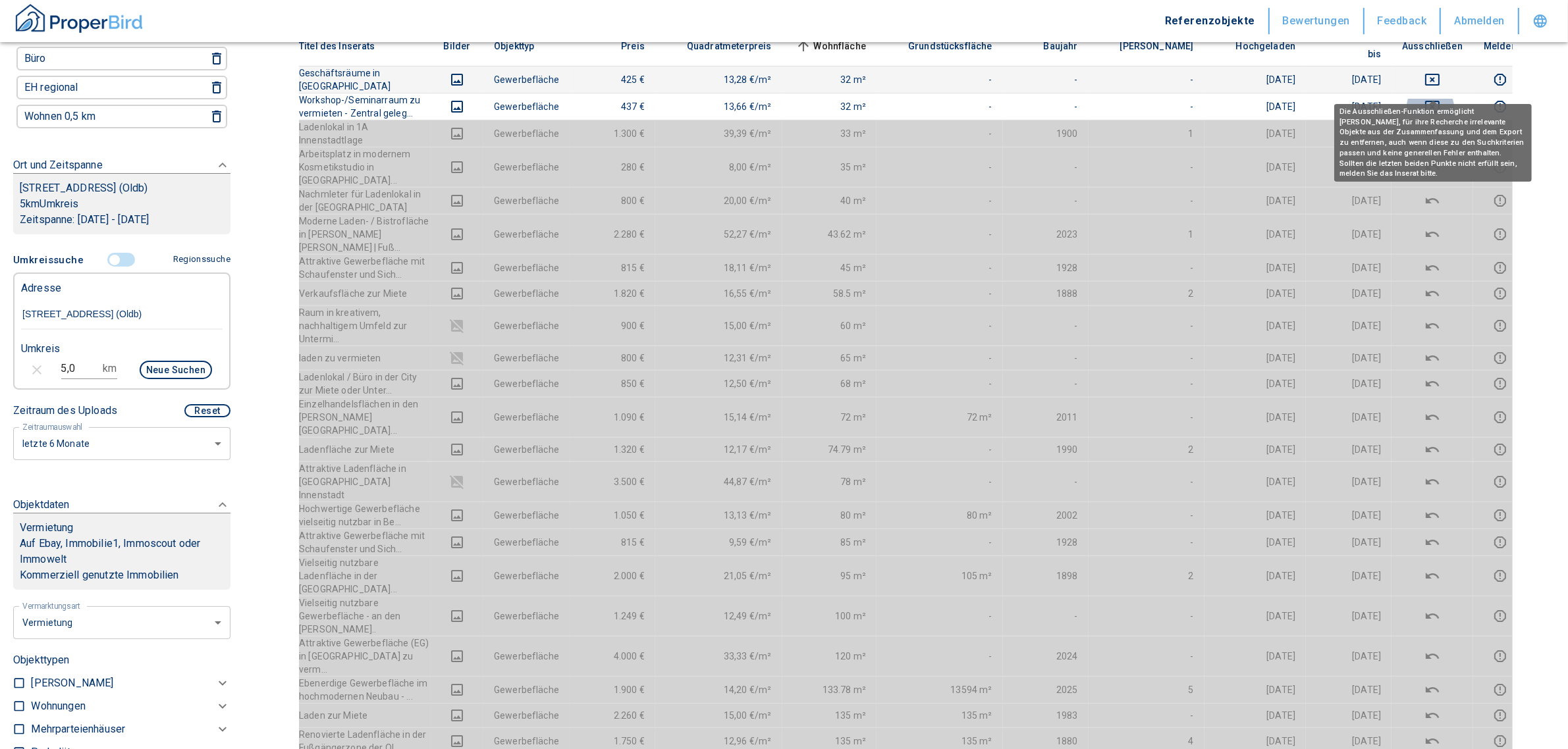
drag, startPoint x: 1434, startPoint y: 87, endPoint x: 1429, endPoint y: 64, distance: 23.5
click at [1433, 99] on icon "deselect this listing" at bounding box center [1432, 107] width 15 height 15
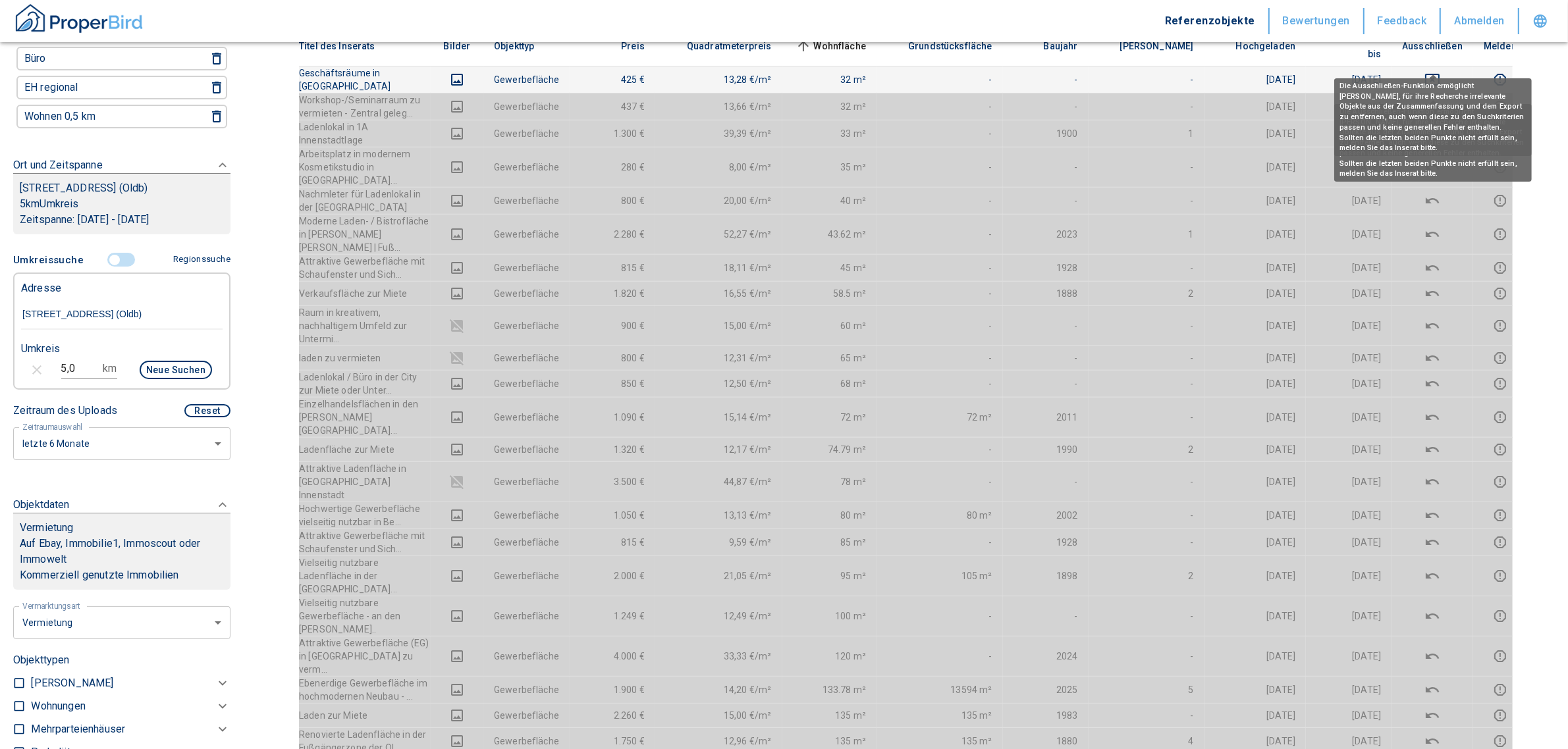
click at [1427, 72] on icon "deselect this listing" at bounding box center [1432, 80] width 15 height 15
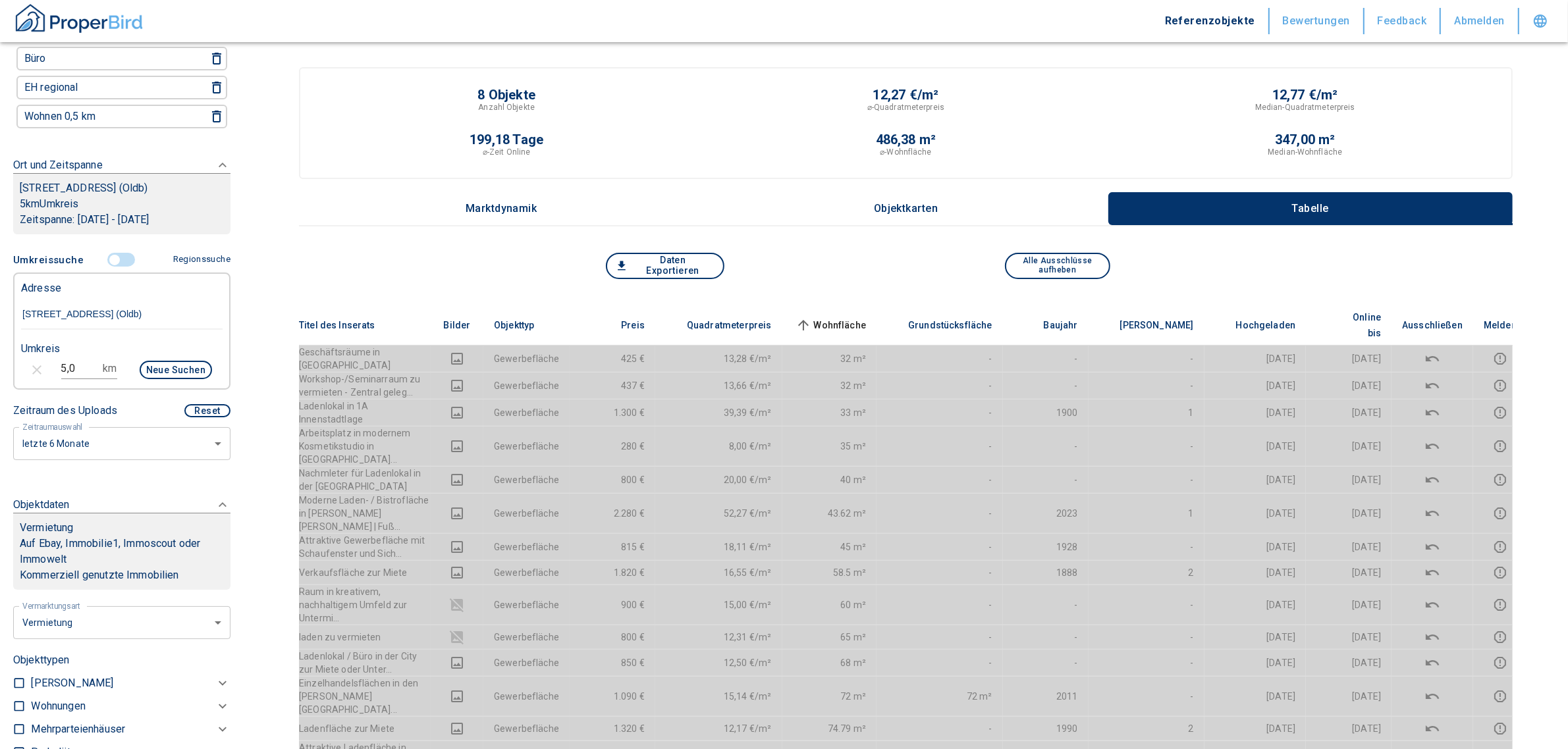
scroll to position [0, 0]
click at [772, 319] on span "Quadratmeterpreis" at bounding box center [718, 327] width 106 height 15
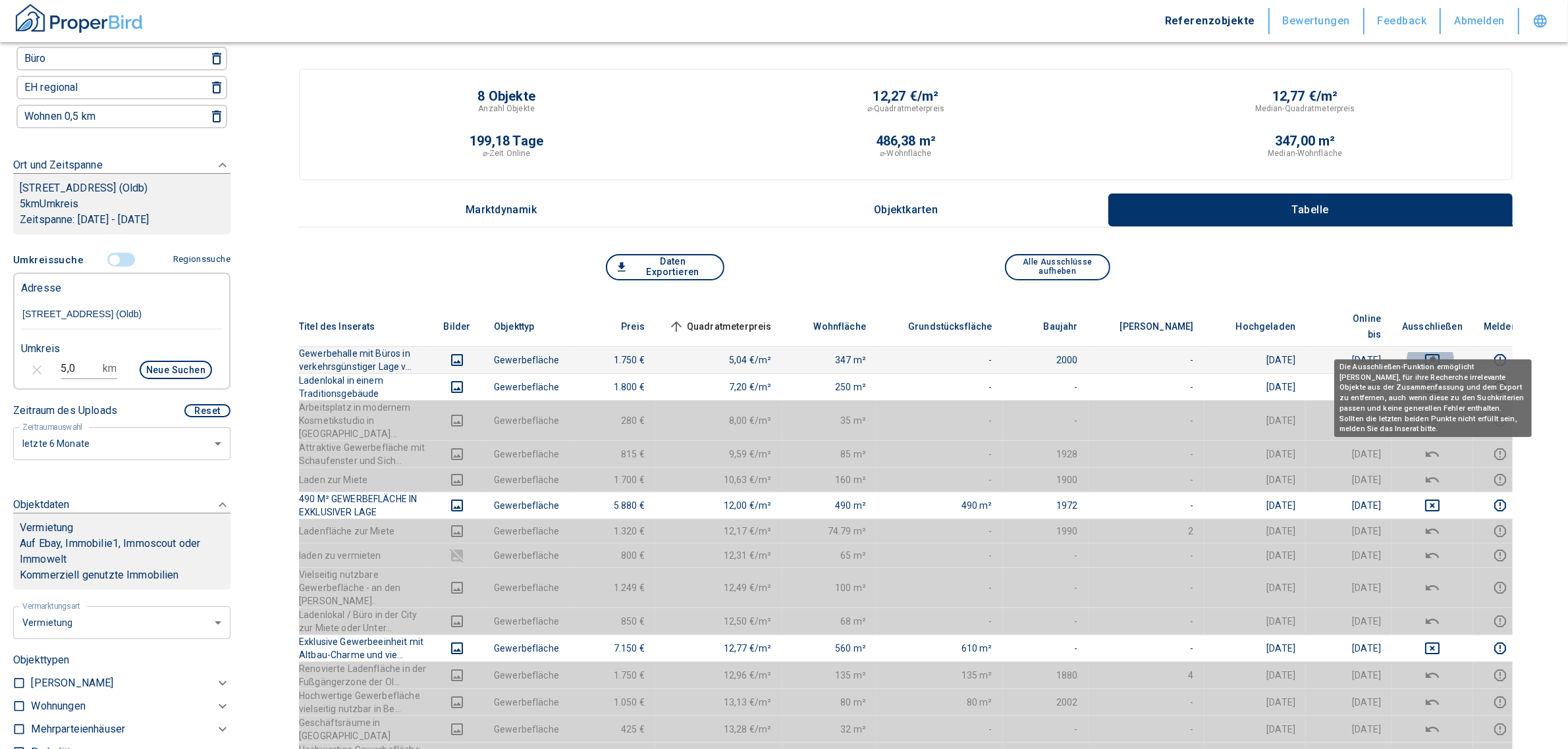
click at [1435, 354] on icon "deselect this listing" at bounding box center [1431, 360] width 14 height 12
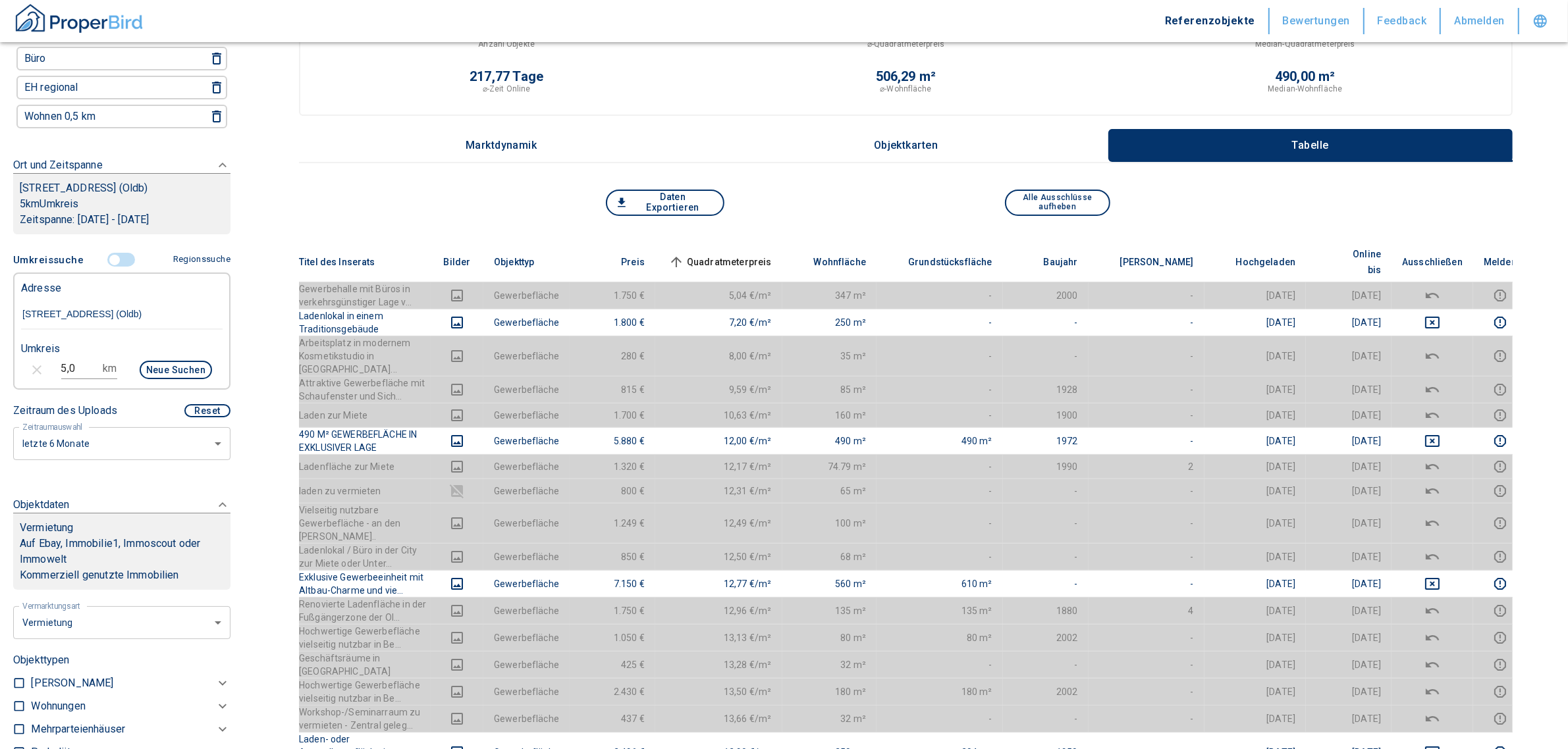
scroll to position [659, 0]
